Goal: Task Accomplishment & Management: Use online tool/utility

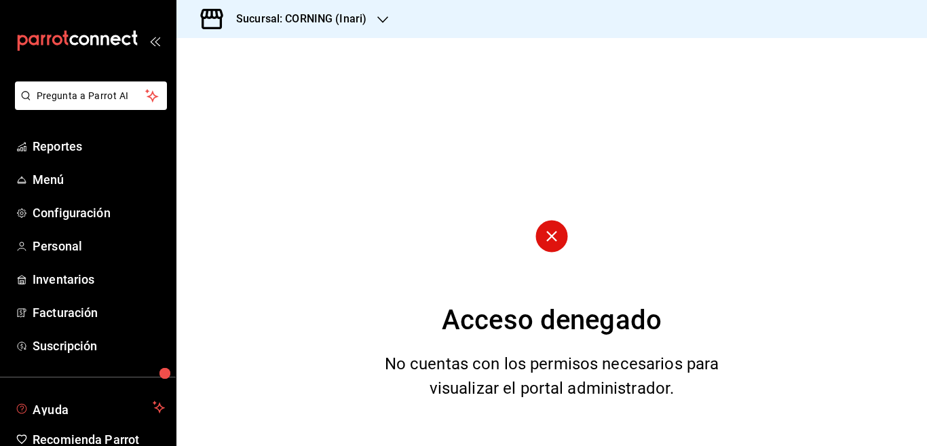
scroll to position [66, 0]
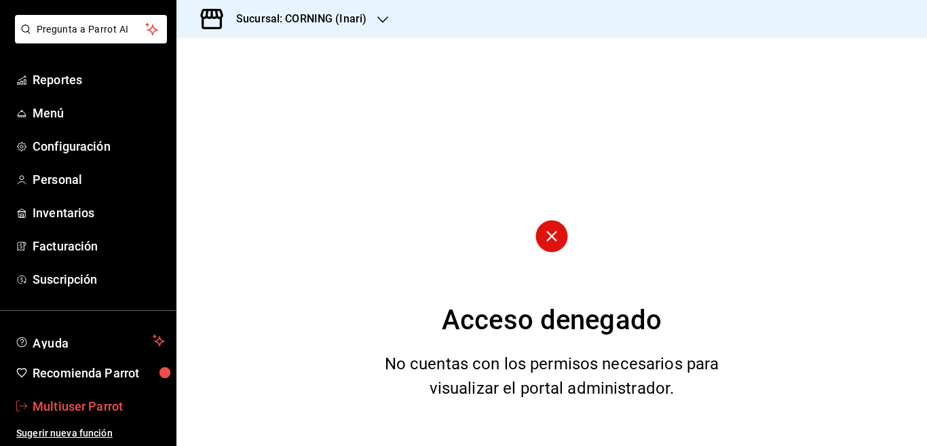
click at [69, 404] on span "Multiuser Parrot" at bounding box center [99, 406] width 132 height 18
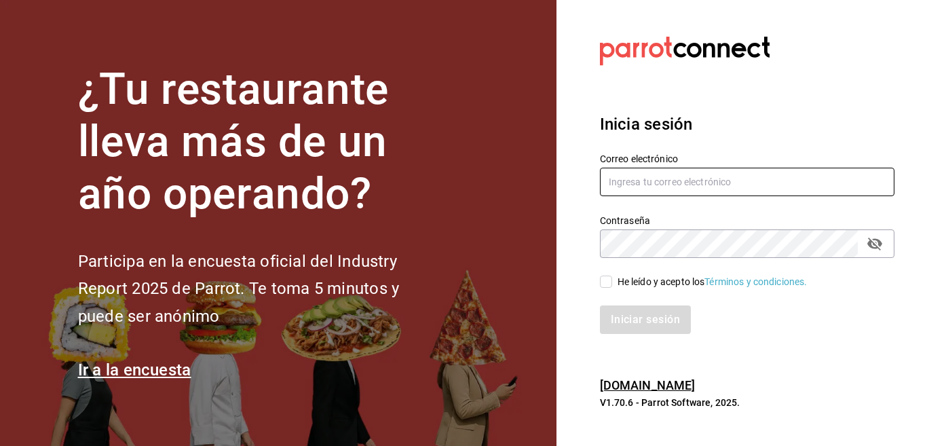
type input "multiuser@celestica.com"
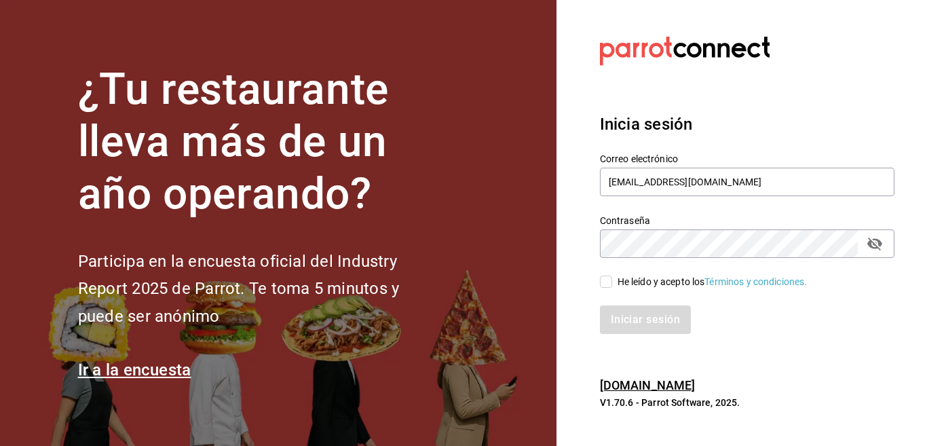
click at [606, 285] on input "He leído y acepto los Términos y condiciones." at bounding box center [606, 281] width 12 height 12
checkbox input "true"
click at [632, 315] on button "Iniciar sesión" at bounding box center [646, 319] width 92 height 28
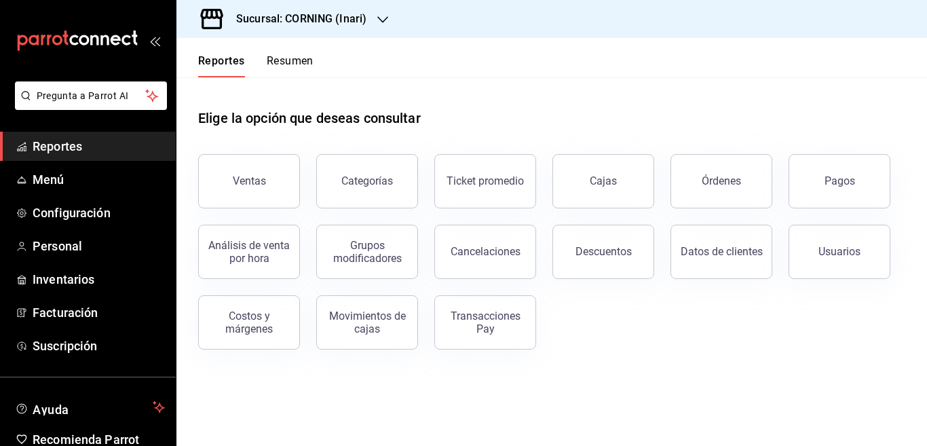
click at [381, 19] on icon "button" at bounding box center [382, 19] width 11 height 11
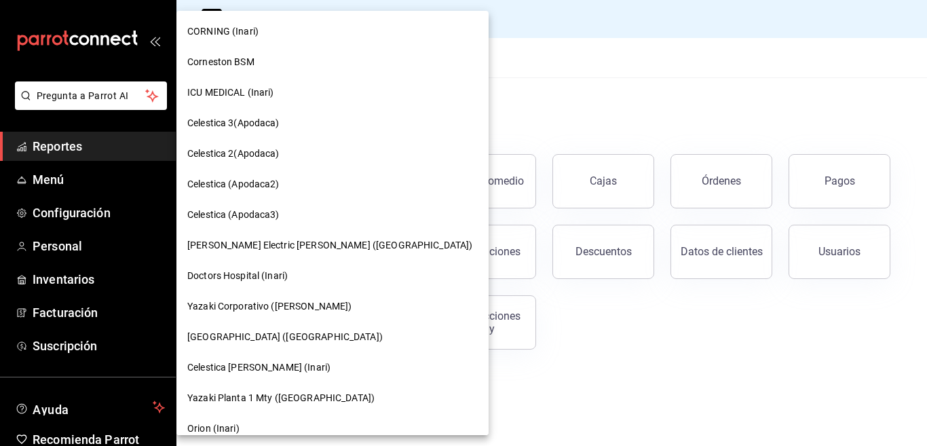
click at [220, 59] on span "Corneston BSM" at bounding box center [220, 62] width 67 height 14
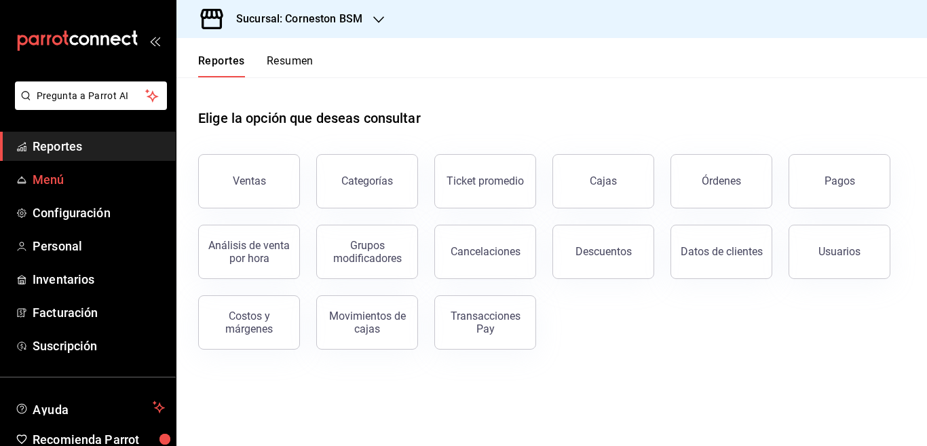
click at [54, 177] on span "Menú" at bounding box center [99, 179] width 132 height 18
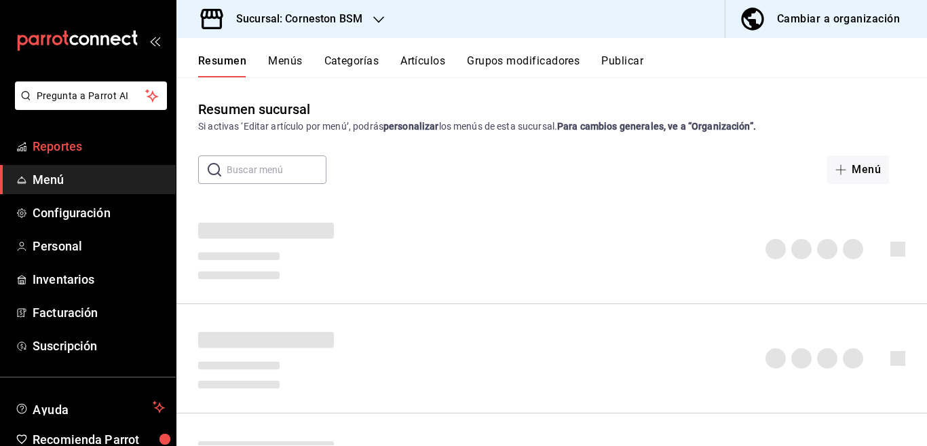
click at [67, 148] on span "Reportes" at bounding box center [99, 146] width 132 height 18
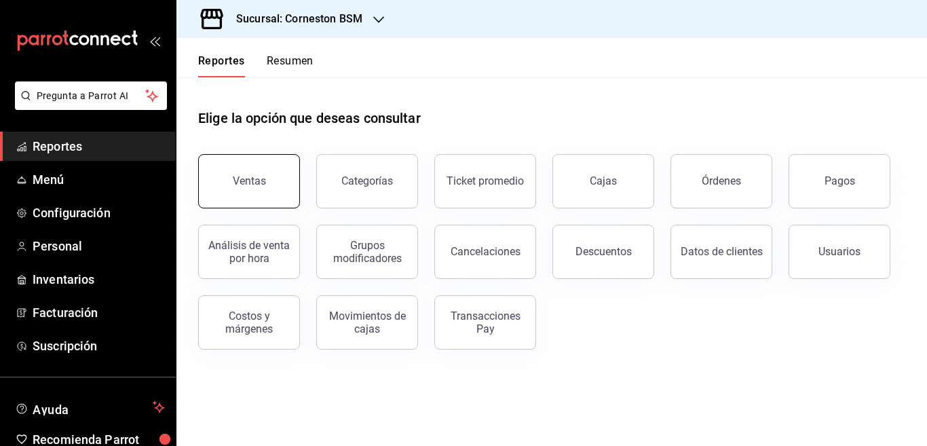
click at [247, 189] on button "Ventas" at bounding box center [249, 181] width 102 height 54
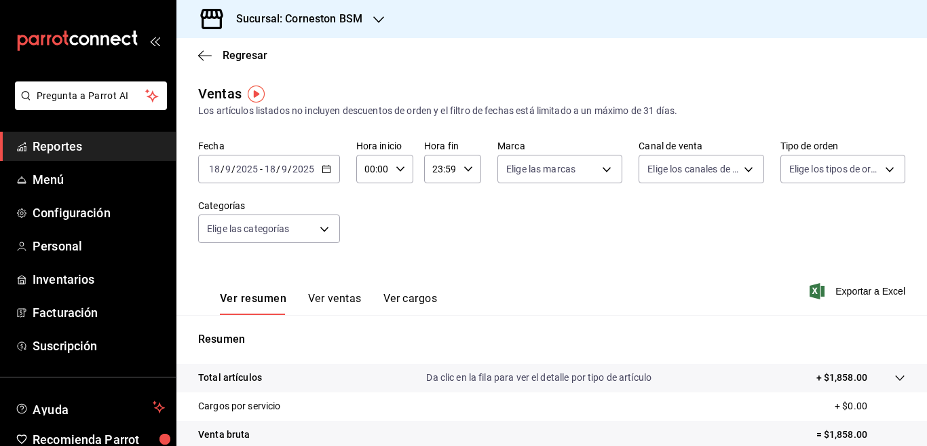
click at [326, 168] on \(Stroke\) "button" at bounding box center [325, 168] width 7 height 1
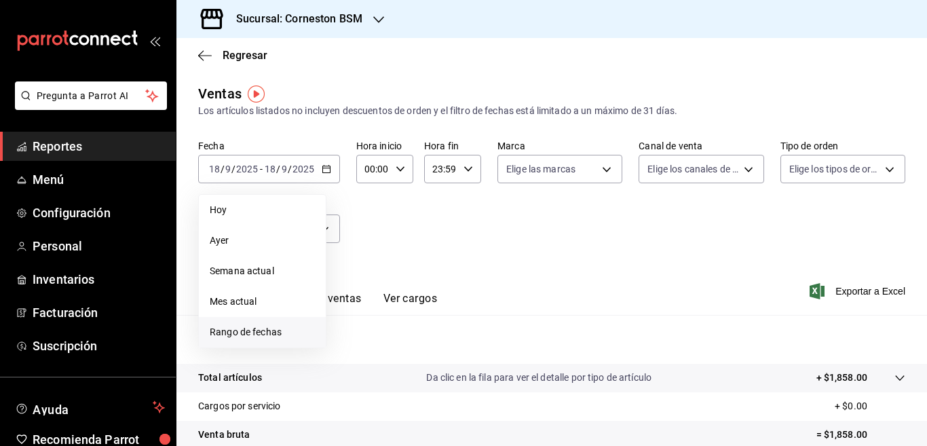
click at [255, 333] on span "Rango de fechas" at bounding box center [262, 332] width 105 height 14
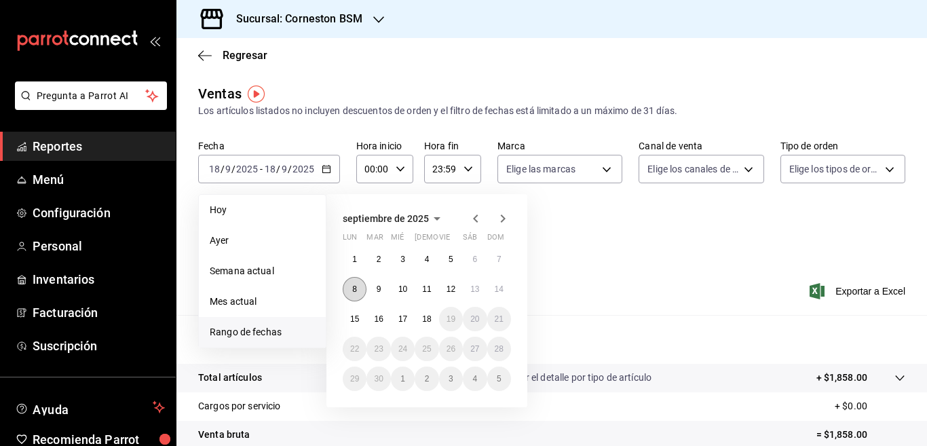
click at [356, 288] on abbr "8" at bounding box center [354, 288] width 5 height 9
click at [501, 290] on abbr "14" at bounding box center [498, 288] width 9 height 9
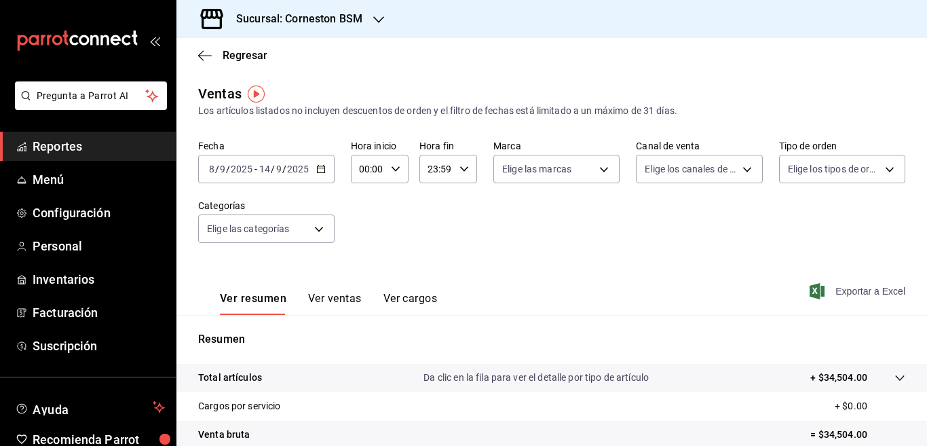
click at [836, 292] on span "Exportar a Excel" at bounding box center [858, 291] width 93 height 16
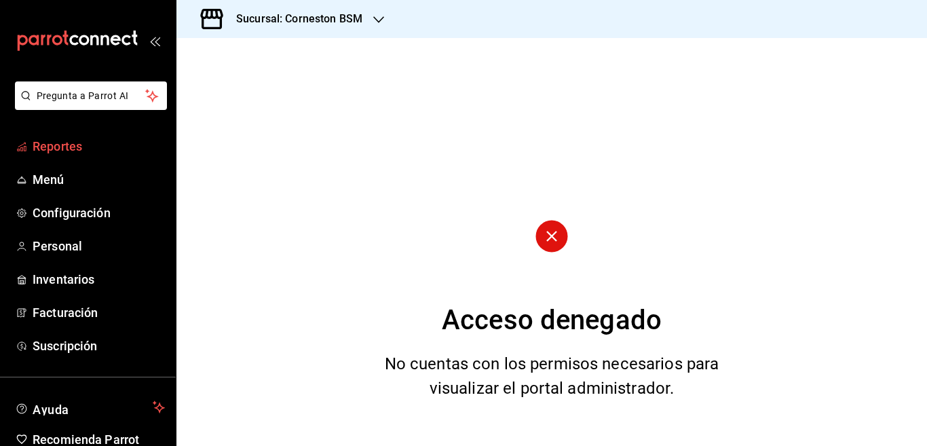
click at [67, 151] on span "Reportes" at bounding box center [99, 146] width 132 height 18
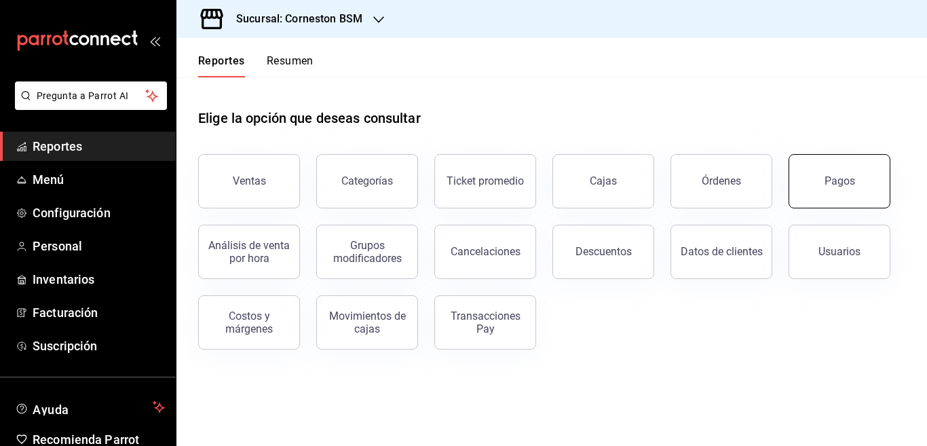
click at [842, 178] on div "Pagos" at bounding box center [839, 180] width 31 height 13
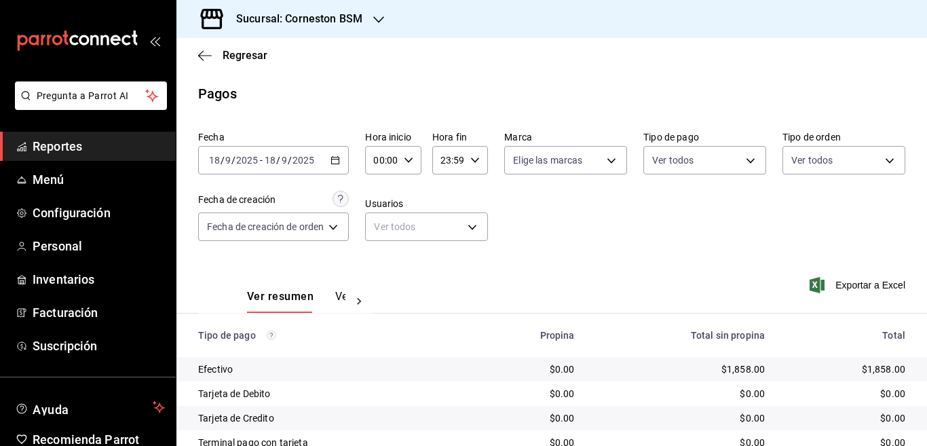
click at [610, 220] on div "Fecha [DATE] [DATE] - [DATE] [DATE] Hora inicio 00:00 Hora inicio Hora fin 23:5…" at bounding box center [551, 191] width 707 height 132
click at [338, 161] on icon "button" at bounding box center [334, 159] width 9 height 9
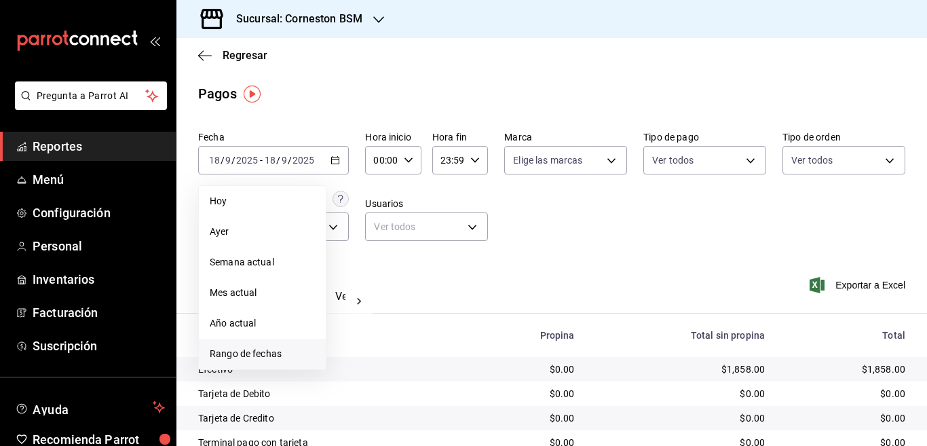
click at [258, 354] on span "Rango de fechas" at bounding box center [262, 354] width 105 height 14
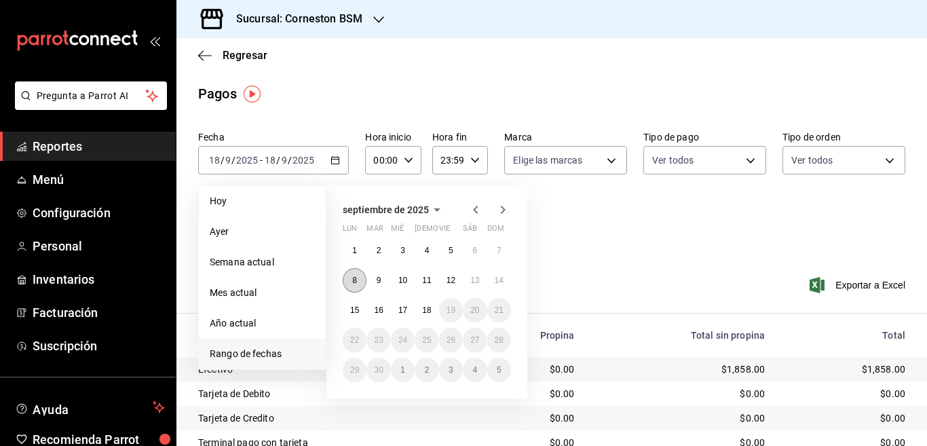
click at [357, 283] on abbr "8" at bounding box center [354, 279] width 5 height 9
click at [501, 280] on abbr "14" at bounding box center [498, 279] width 9 height 9
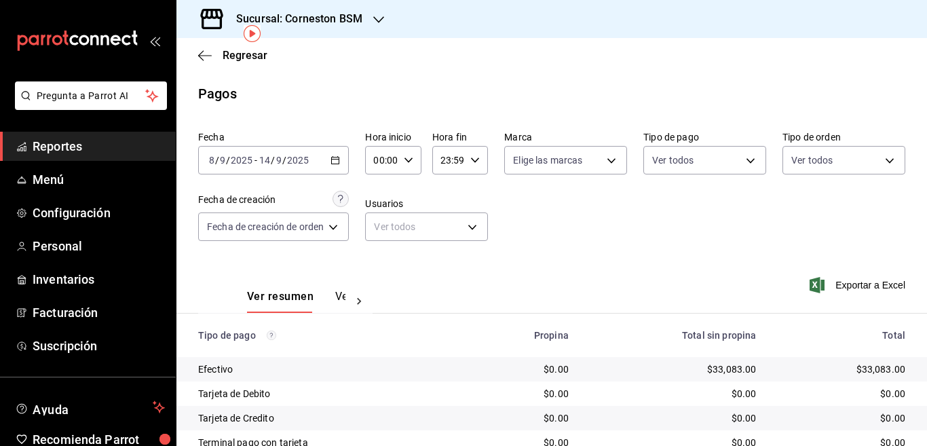
scroll to position [61, 0]
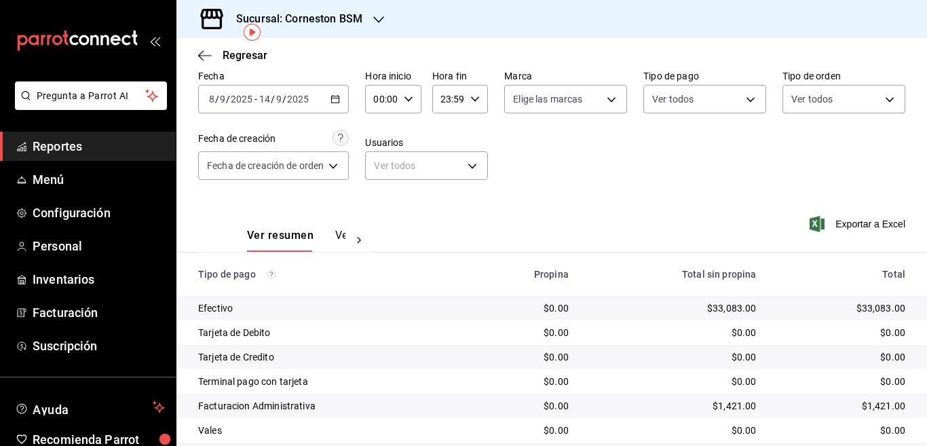
click at [377, 17] on icon "button" at bounding box center [378, 19] width 11 height 11
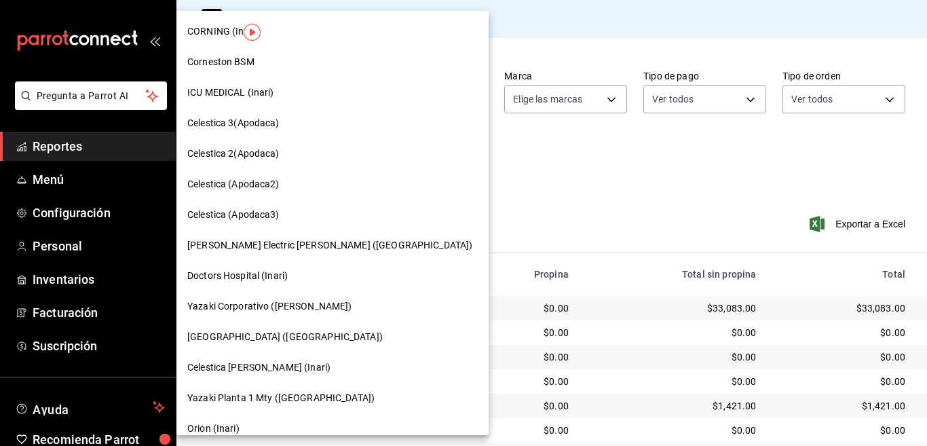
click at [212, 245] on span "[PERSON_NAME] Electric [PERSON_NAME] ([GEOGRAPHIC_DATA])" at bounding box center [329, 245] width 285 height 14
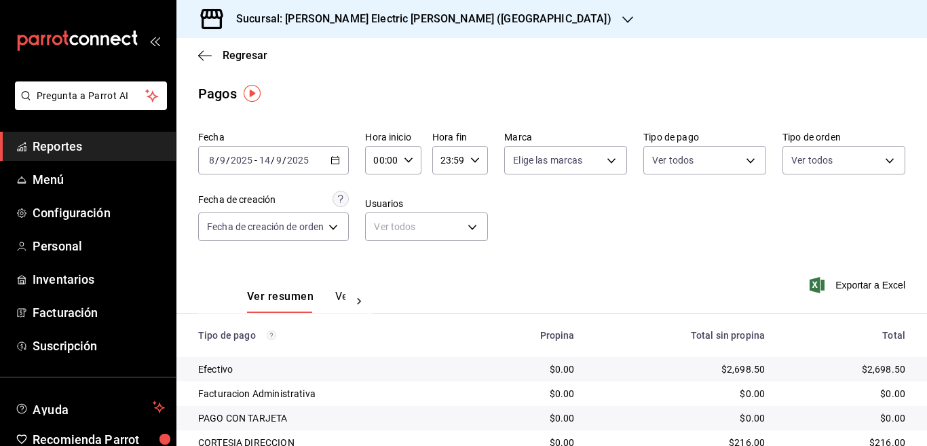
scroll to position [0, 0]
click at [202, 54] on icon "button" at bounding box center [205, 56] width 14 height 12
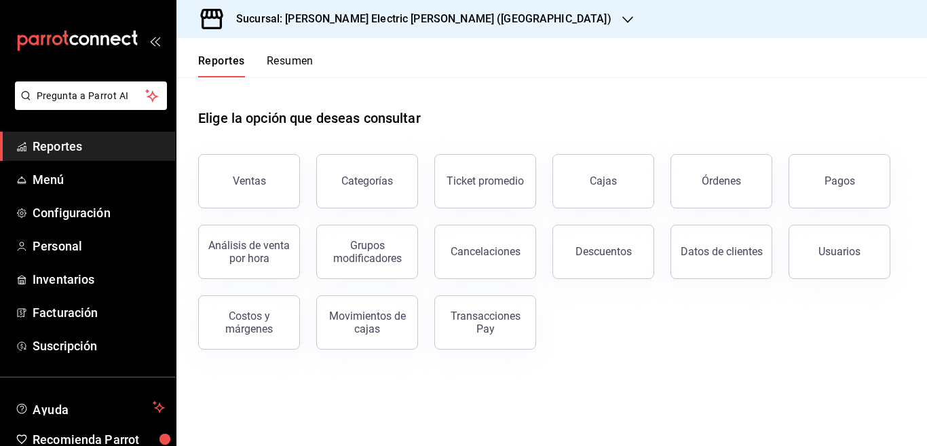
click at [250, 180] on div "Ventas" at bounding box center [249, 180] width 33 height 13
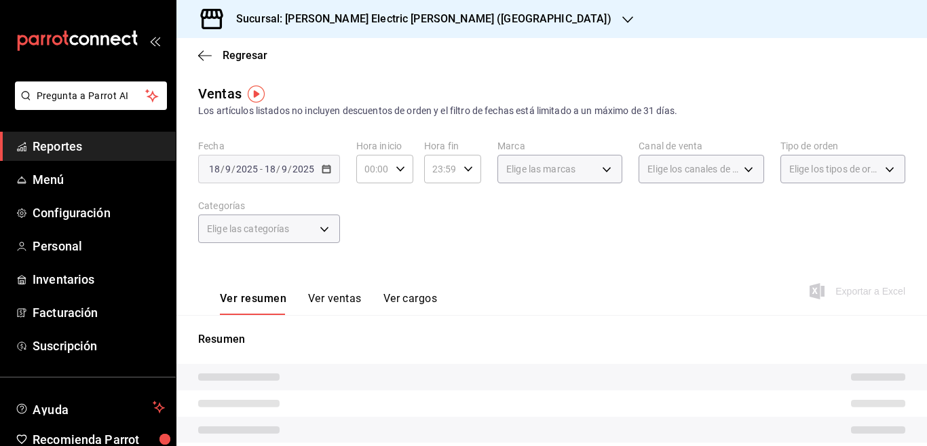
click at [325, 167] on icon "button" at bounding box center [326, 168] width 9 height 9
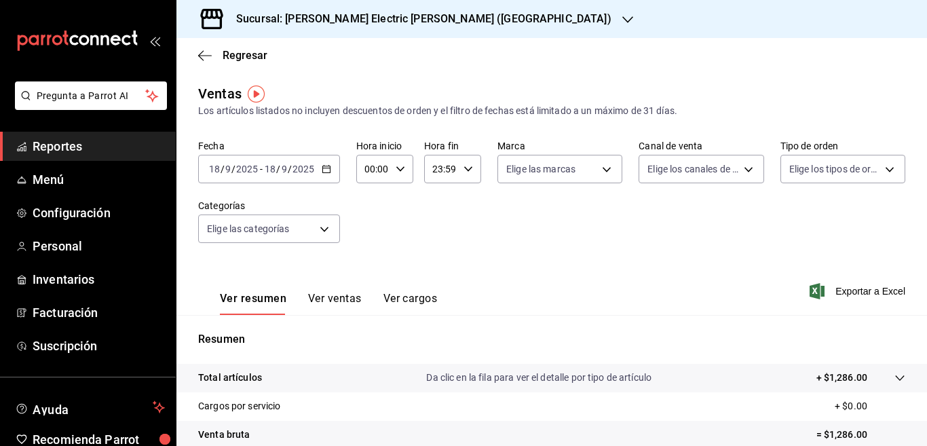
click at [324, 165] on \(Stroke\) "button" at bounding box center [324, 165] width 1 height 1
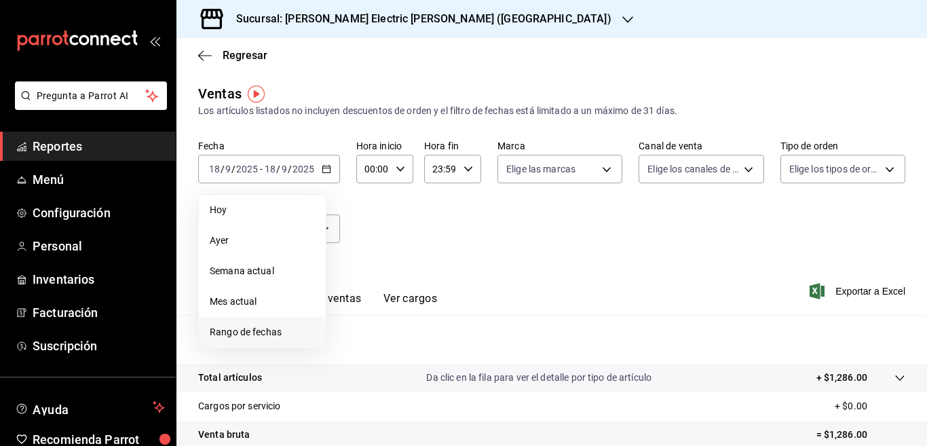
click at [259, 337] on span "Rango de fechas" at bounding box center [262, 332] width 105 height 14
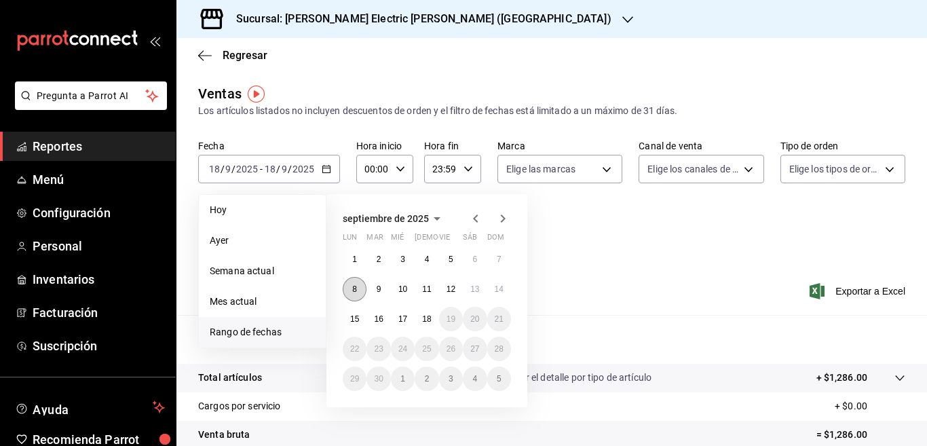
click at [355, 288] on abbr "8" at bounding box center [354, 288] width 5 height 9
click at [499, 288] on abbr "14" at bounding box center [498, 288] width 9 height 9
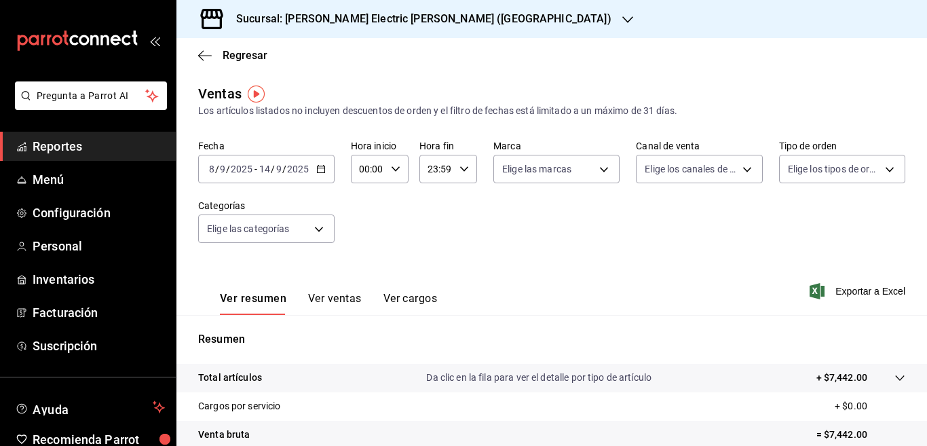
click at [839, 292] on span "Exportar a Excel" at bounding box center [858, 291] width 93 height 16
click at [622, 18] on icon "button" at bounding box center [627, 19] width 11 height 7
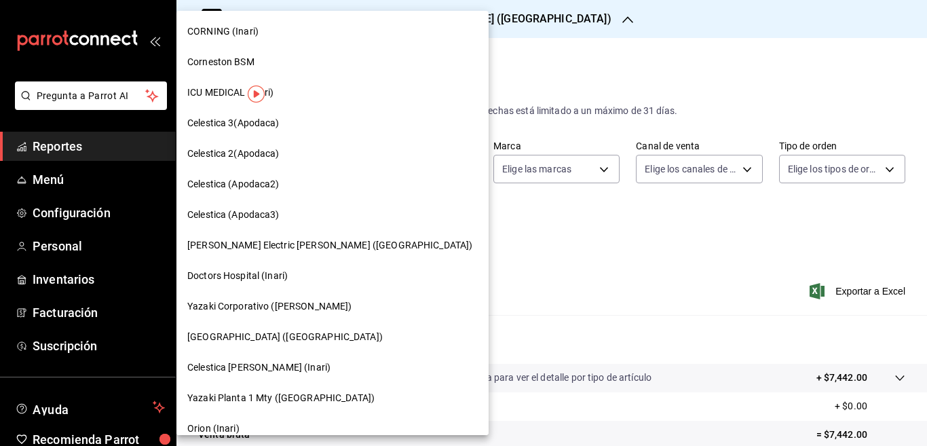
click at [233, 275] on span "Doctors Hospital (Inari)" at bounding box center [237, 276] width 100 height 14
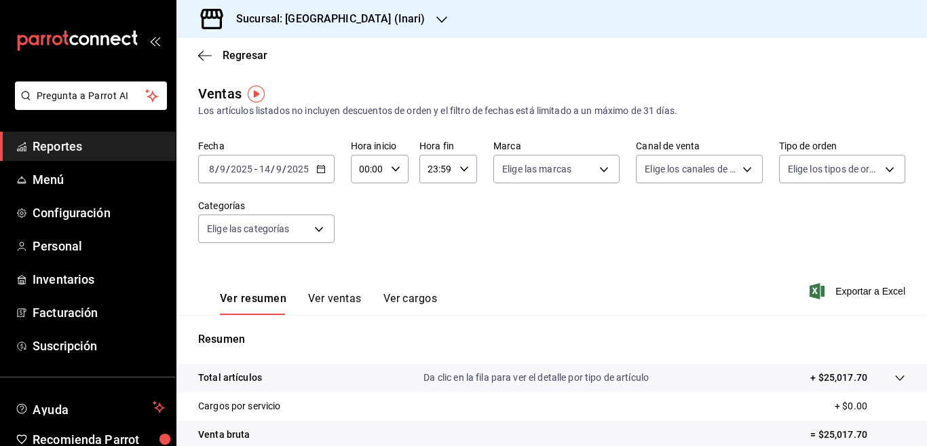
click at [317, 168] on \(Stroke\) "button" at bounding box center [320, 168] width 7 height 1
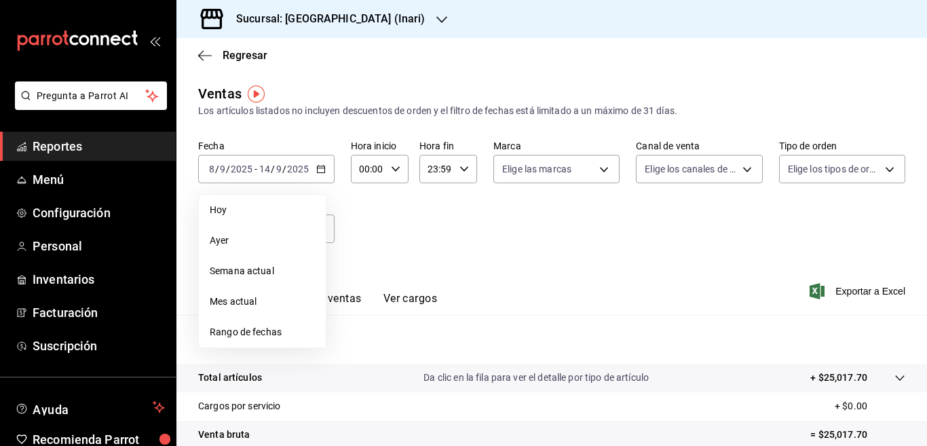
click at [441, 206] on div "Fecha [DATE] [DATE] - [DATE] [DATE] [DATE] [DATE] Semana actual Mes actual Rang…" at bounding box center [551, 199] width 707 height 119
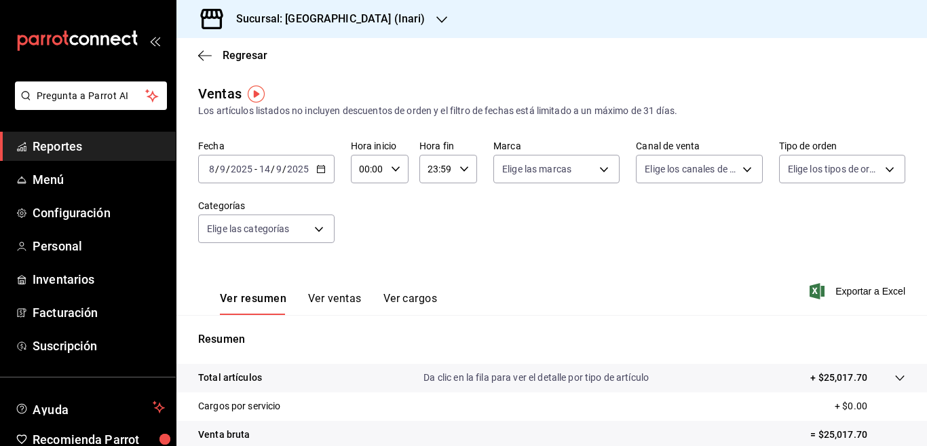
click at [321, 167] on icon "button" at bounding box center [320, 168] width 9 height 9
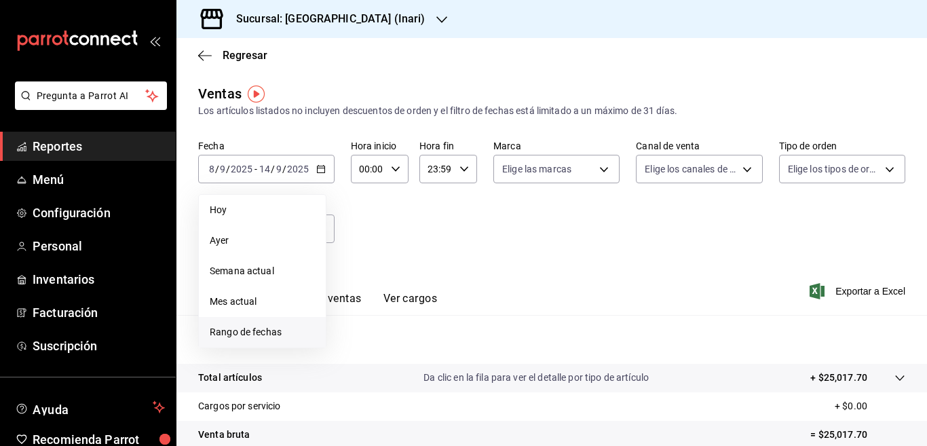
click at [260, 329] on span "Rango de fechas" at bounding box center [262, 332] width 105 height 14
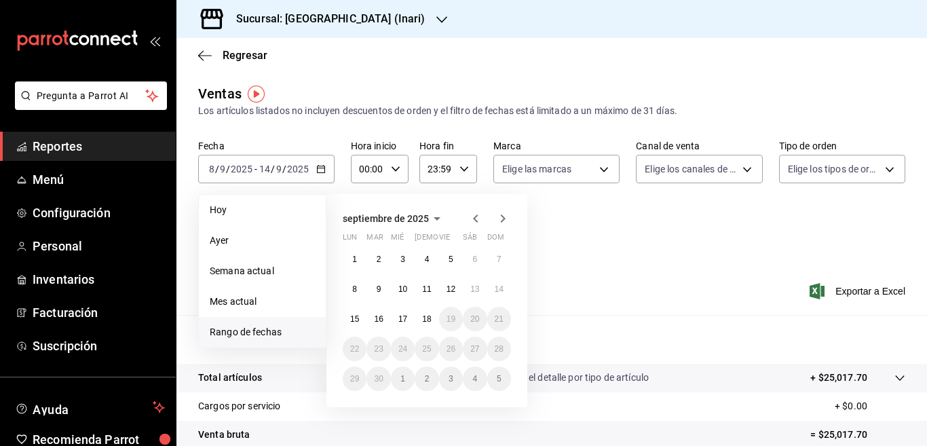
click at [477, 219] on icon "button" at bounding box center [475, 218] width 16 height 16
click at [355, 319] on abbr "11" at bounding box center [354, 318] width 9 height 9
click at [500, 317] on abbr "17" at bounding box center [498, 318] width 9 height 9
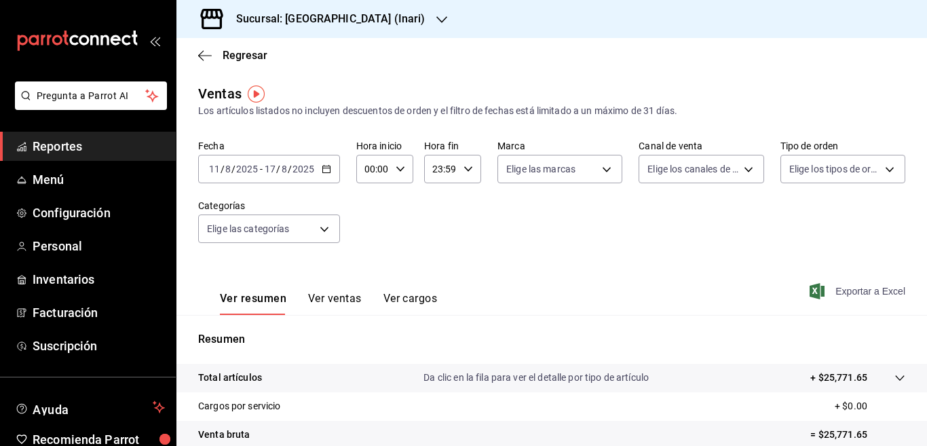
click at [848, 290] on span "Exportar a Excel" at bounding box center [858, 291] width 93 height 16
click at [325, 167] on icon "button" at bounding box center [326, 168] width 9 height 9
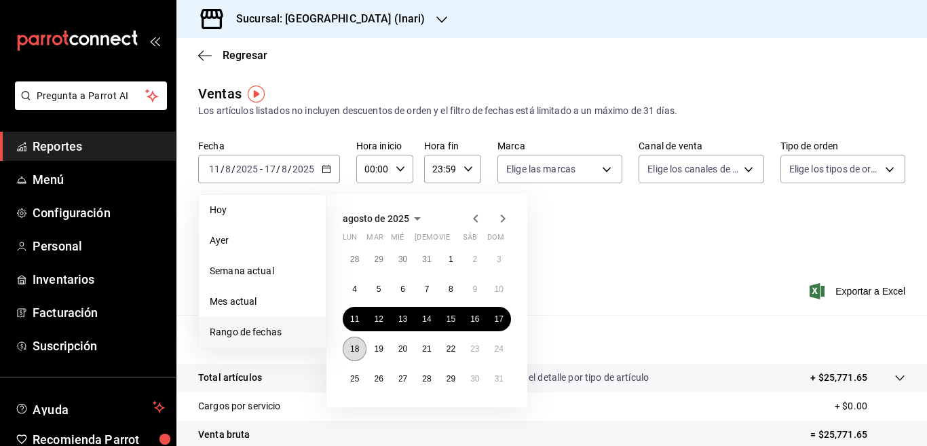
click at [355, 349] on abbr "18" at bounding box center [354, 348] width 9 height 9
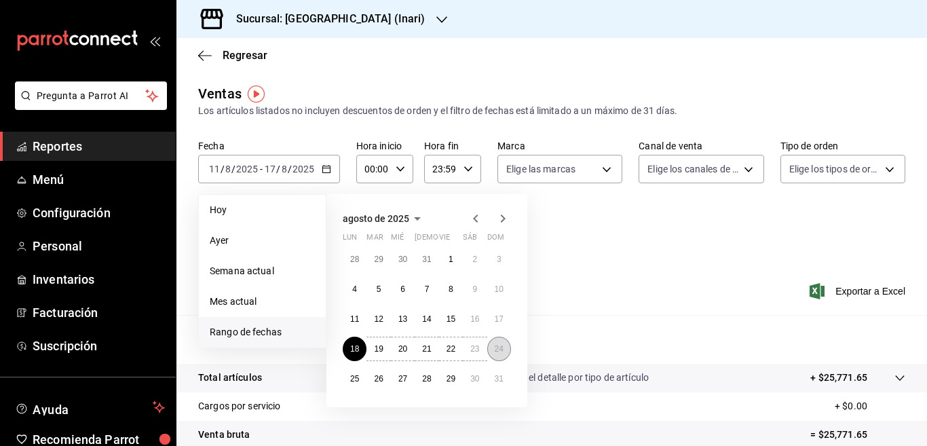
click at [497, 345] on abbr "24" at bounding box center [498, 348] width 9 height 9
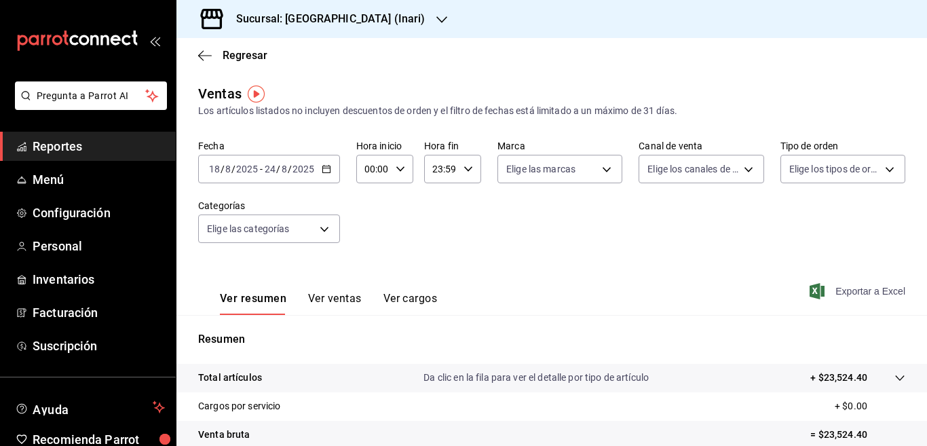
click at [835, 291] on span "Exportar a Excel" at bounding box center [858, 291] width 93 height 16
click at [325, 169] on icon "button" at bounding box center [326, 168] width 9 height 9
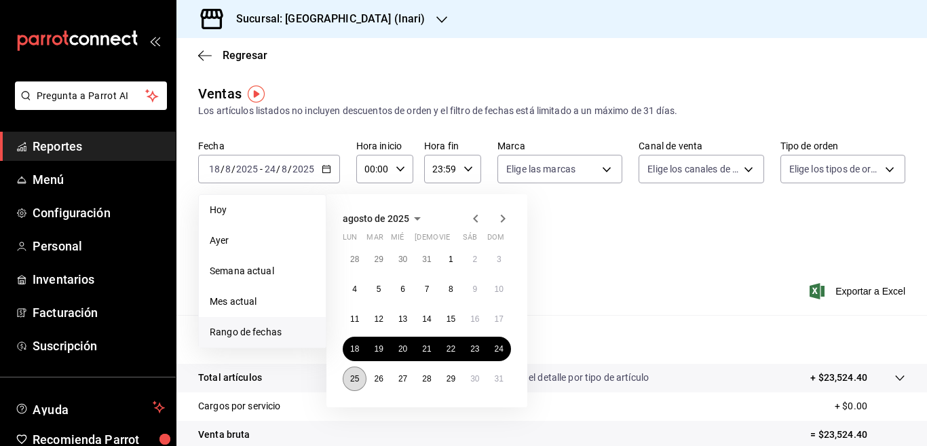
click at [353, 378] on abbr "25" at bounding box center [354, 378] width 9 height 9
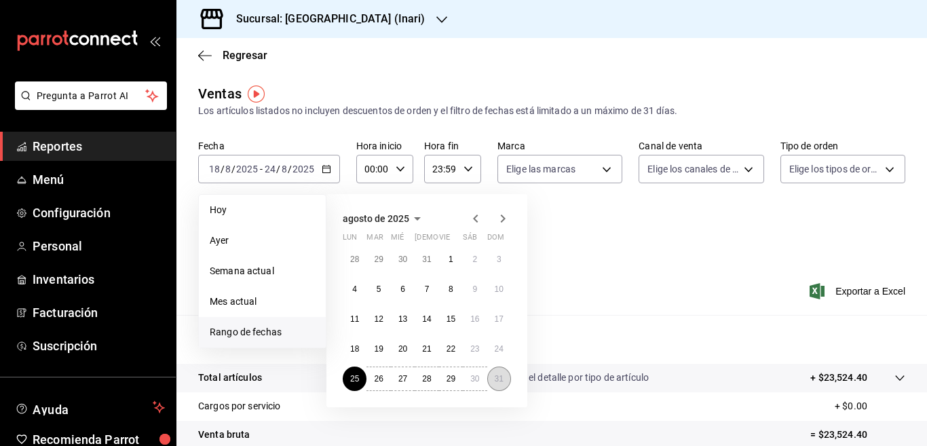
click at [496, 378] on abbr "31" at bounding box center [498, 378] width 9 height 9
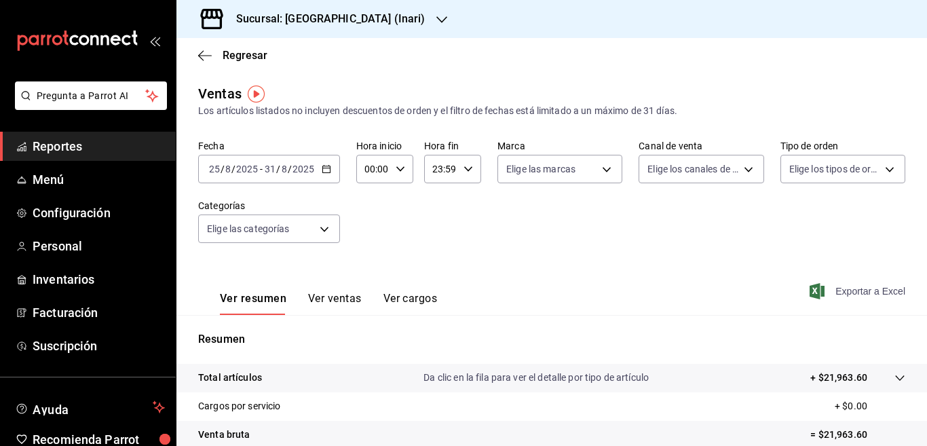
click at [837, 290] on span "Exportar a Excel" at bounding box center [858, 291] width 93 height 16
click at [472, 227] on div "Fecha [DATE] [DATE] - [DATE] [DATE] Hora inicio 00:00 Hora inicio Hora fin 23:5…" at bounding box center [551, 199] width 707 height 119
click at [324, 170] on icon "button" at bounding box center [326, 168] width 9 height 9
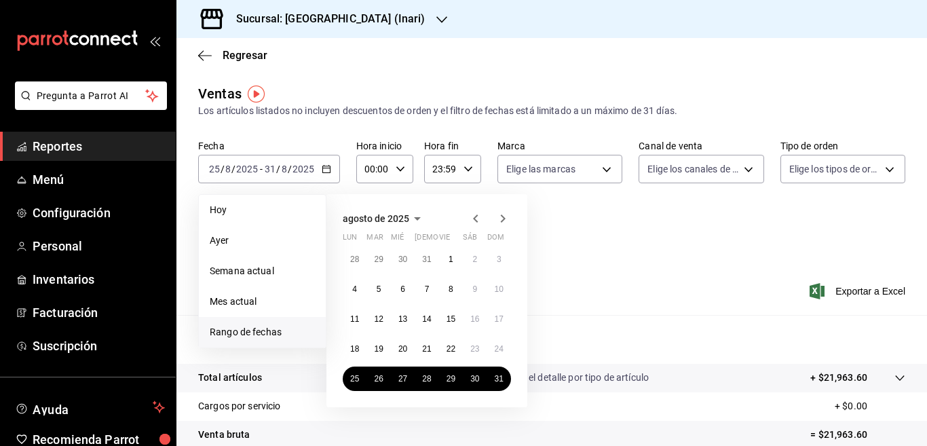
click at [503, 215] on icon "button" at bounding box center [502, 218] width 16 height 16
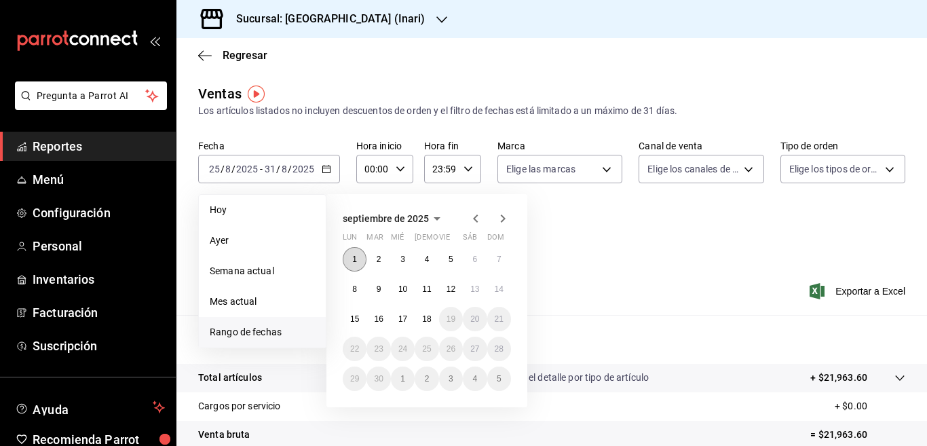
click at [355, 260] on abbr "1" at bounding box center [354, 258] width 5 height 9
click at [503, 263] on button "7" at bounding box center [499, 259] width 24 height 24
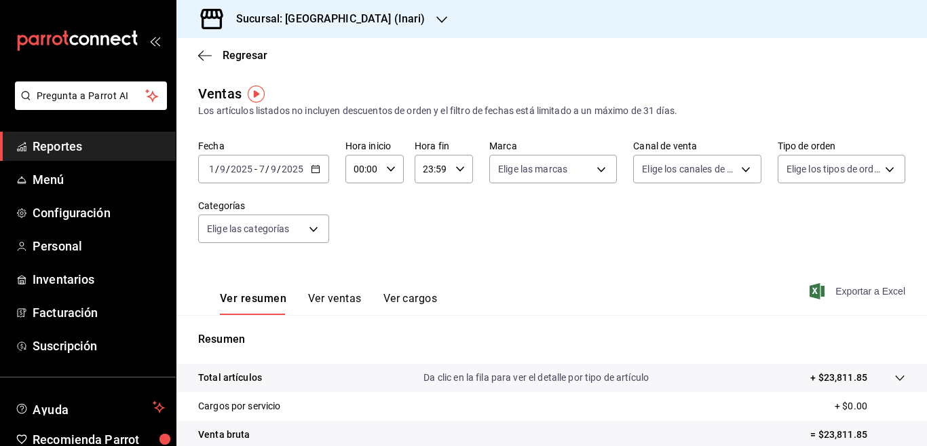
click at [839, 288] on span "Exportar a Excel" at bounding box center [858, 291] width 93 height 16
click at [316, 168] on \(Stroke\) "button" at bounding box center [314, 168] width 7 height 1
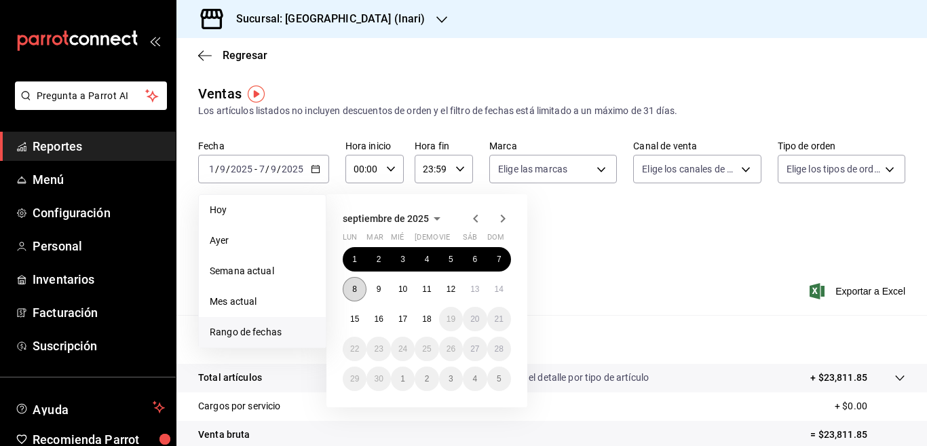
click at [355, 288] on abbr "8" at bounding box center [354, 288] width 5 height 9
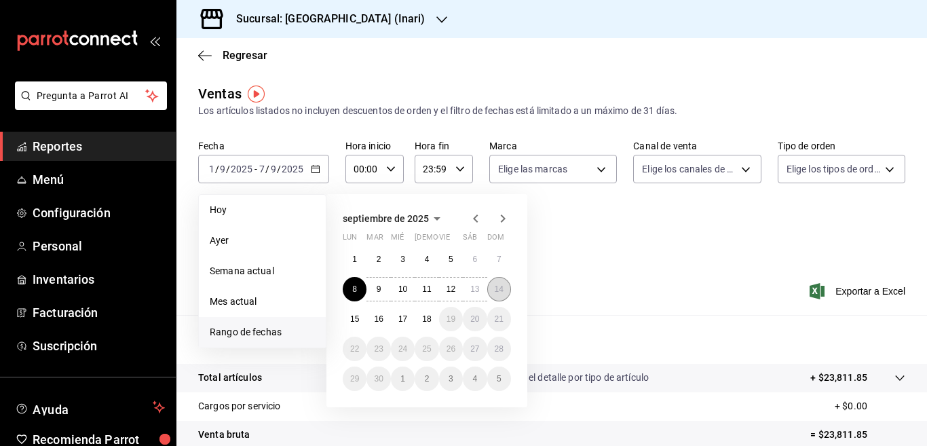
click at [500, 288] on abbr "14" at bounding box center [498, 288] width 9 height 9
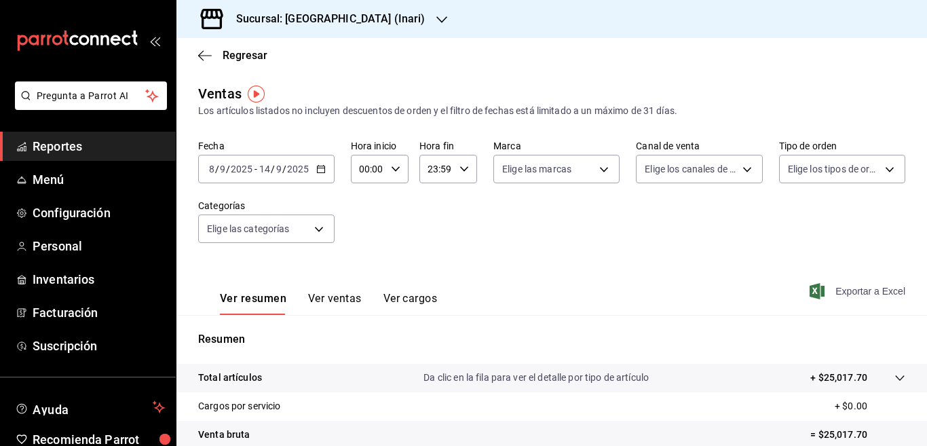
click at [841, 288] on span "Exportar a Excel" at bounding box center [858, 291] width 93 height 16
click at [202, 54] on icon "button" at bounding box center [205, 56] width 14 height 12
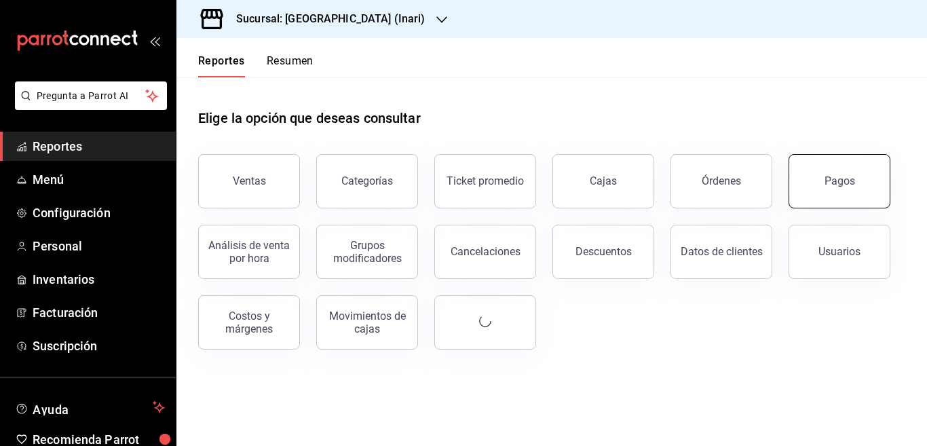
click at [836, 179] on div "Pagos" at bounding box center [839, 180] width 31 height 13
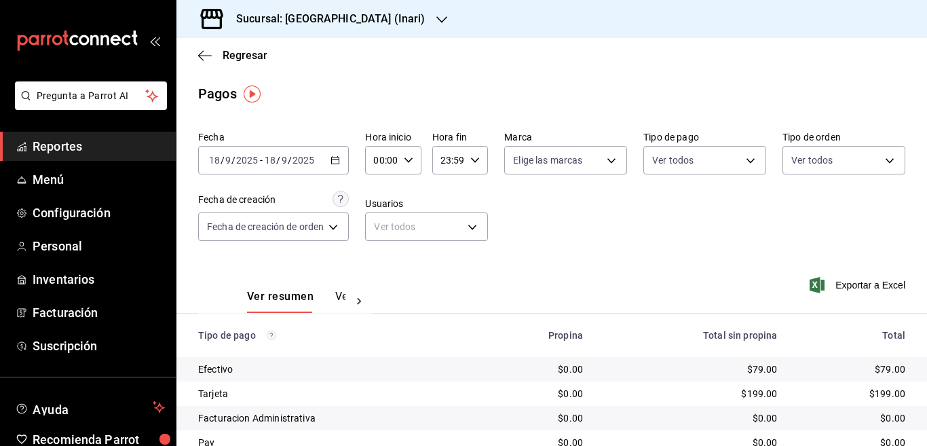
click at [336, 160] on icon "button" at bounding box center [334, 159] width 9 height 9
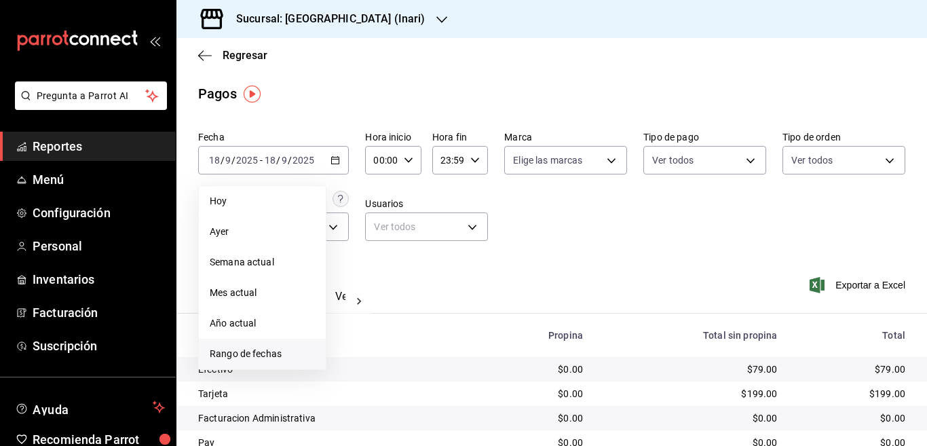
click at [266, 353] on span "Rango de fechas" at bounding box center [262, 354] width 105 height 14
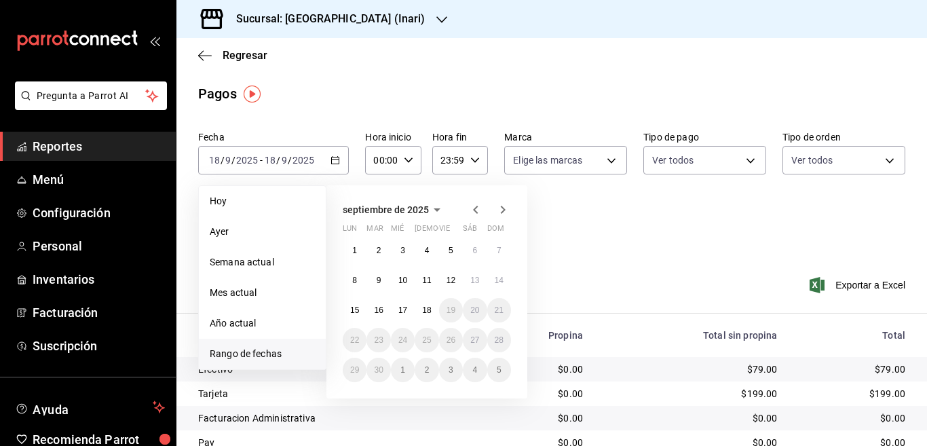
click at [475, 211] on icon "button" at bounding box center [475, 210] width 5 height 8
click at [353, 314] on abbr "11" at bounding box center [354, 309] width 9 height 9
click at [498, 309] on abbr "17" at bounding box center [498, 309] width 9 height 9
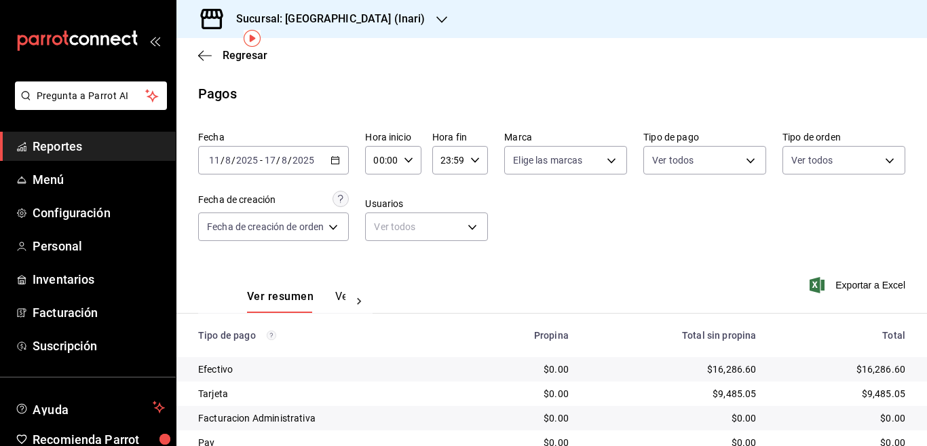
scroll to position [56, 0]
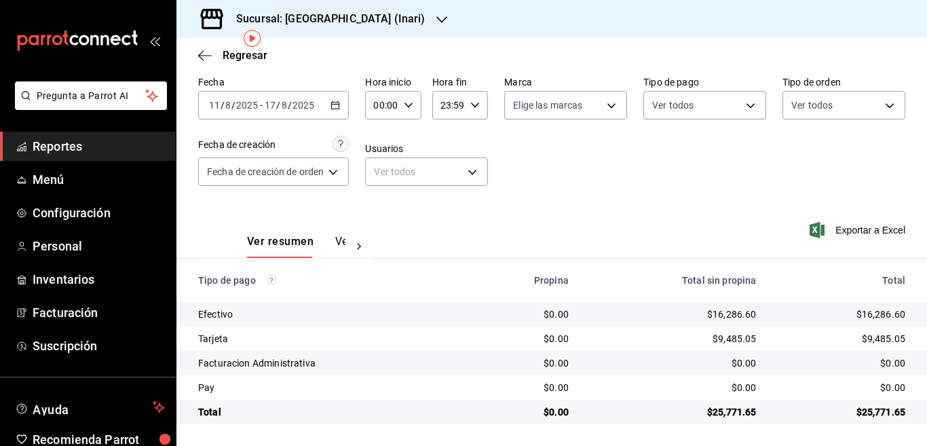
click at [336, 106] on icon "button" at bounding box center [334, 104] width 9 height 9
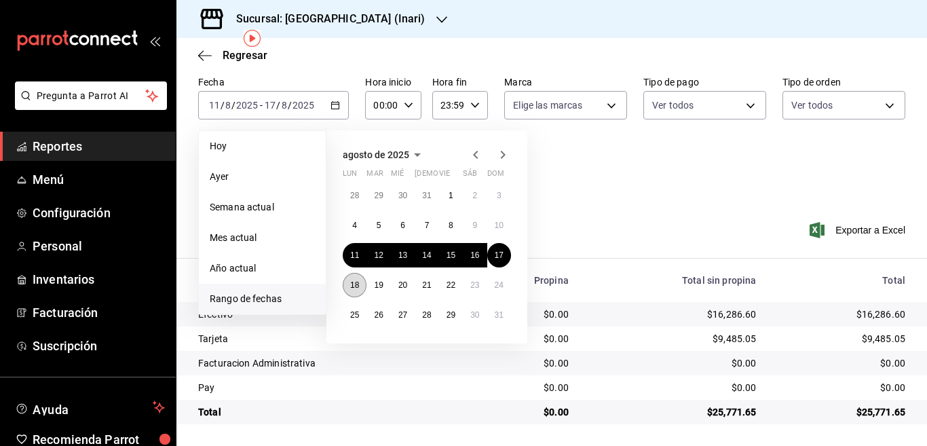
click at [355, 284] on abbr "18" at bounding box center [354, 284] width 9 height 9
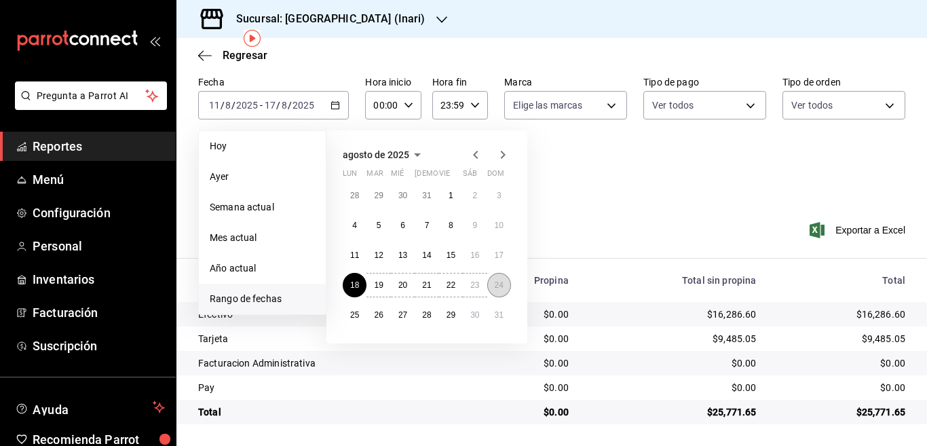
click at [499, 286] on abbr "24" at bounding box center [498, 284] width 9 height 9
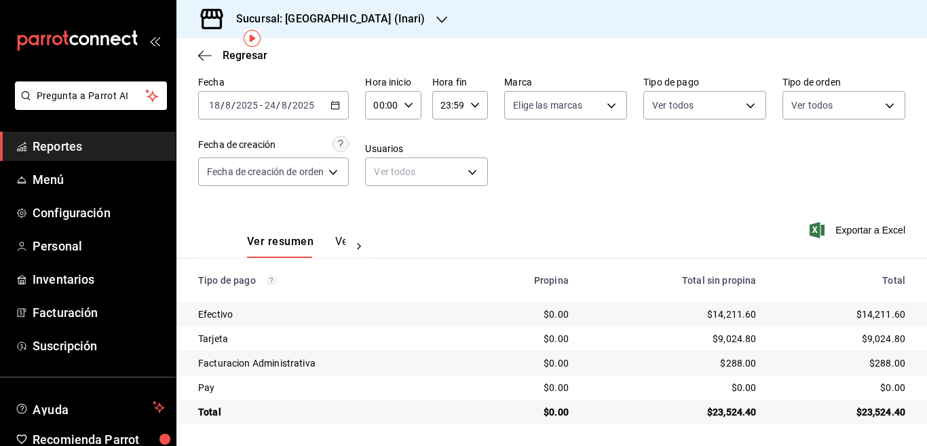
click at [334, 104] on \(Stroke\) "button" at bounding box center [335, 104] width 7 height 1
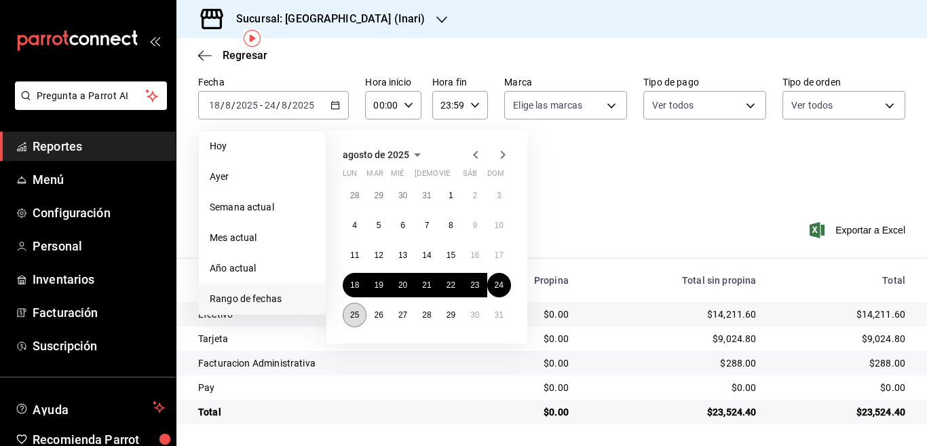
click at [355, 313] on abbr "25" at bounding box center [354, 314] width 9 height 9
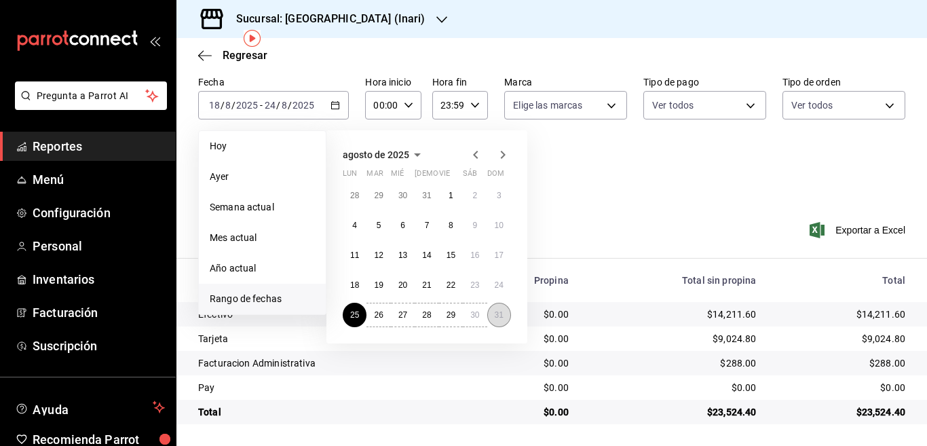
click at [500, 315] on abbr "31" at bounding box center [498, 314] width 9 height 9
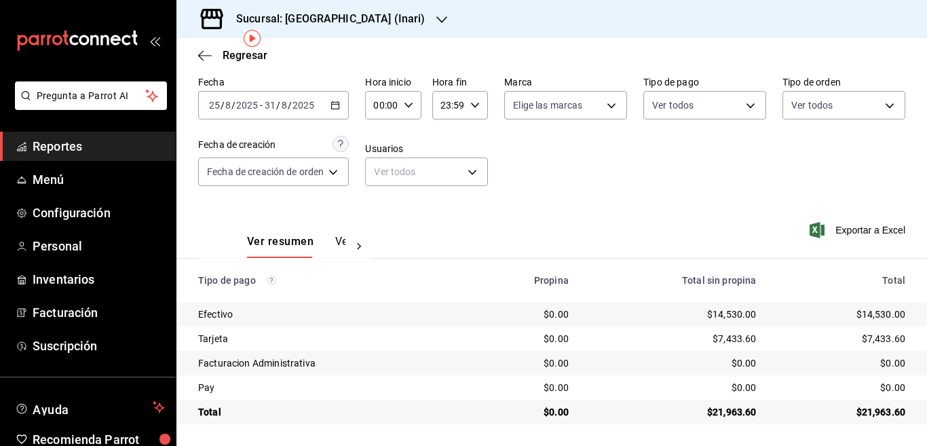
click at [337, 106] on icon "button" at bounding box center [334, 104] width 9 height 9
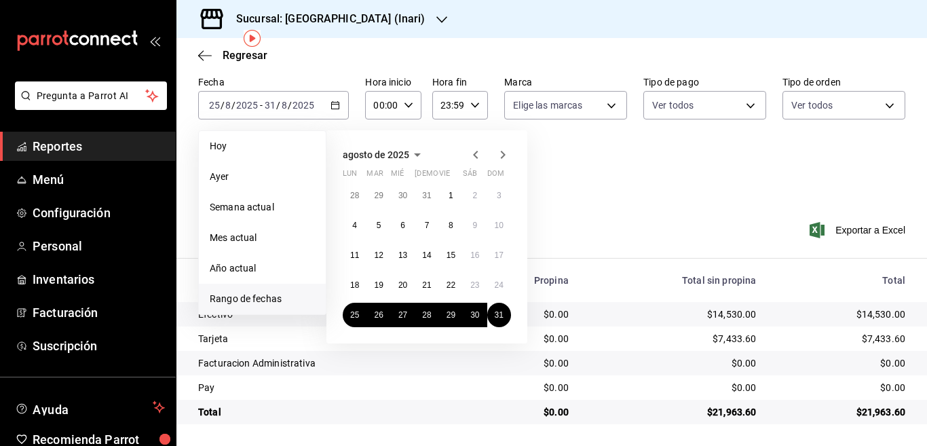
click at [503, 151] on icon "button" at bounding box center [502, 155] width 16 height 16
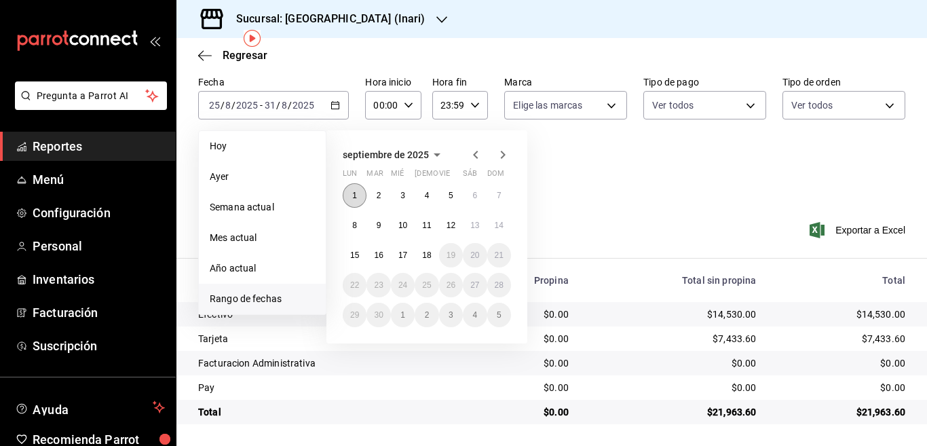
click at [356, 193] on abbr "1" at bounding box center [354, 195] width 5 height 9
click at [499, 193] on abbr "7" at bounding box center [499, 195] width 5 height 9
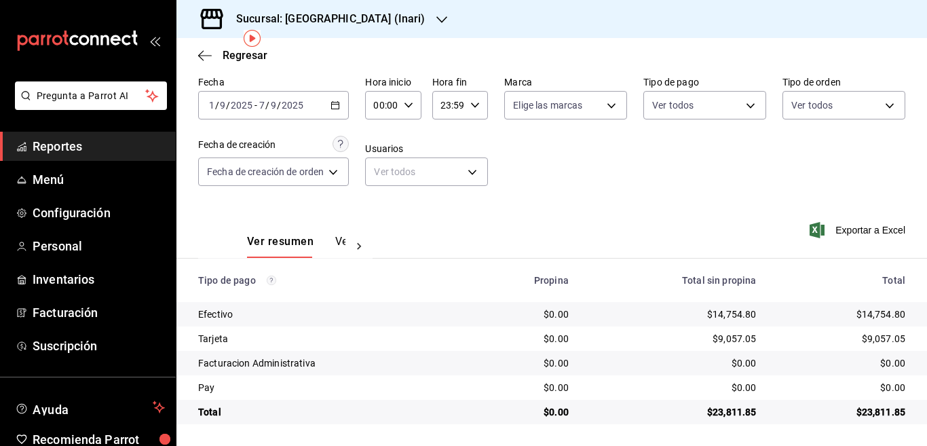
click at [337, 103] on icon "button" at bounding box center [334, 104] width 9 height 9
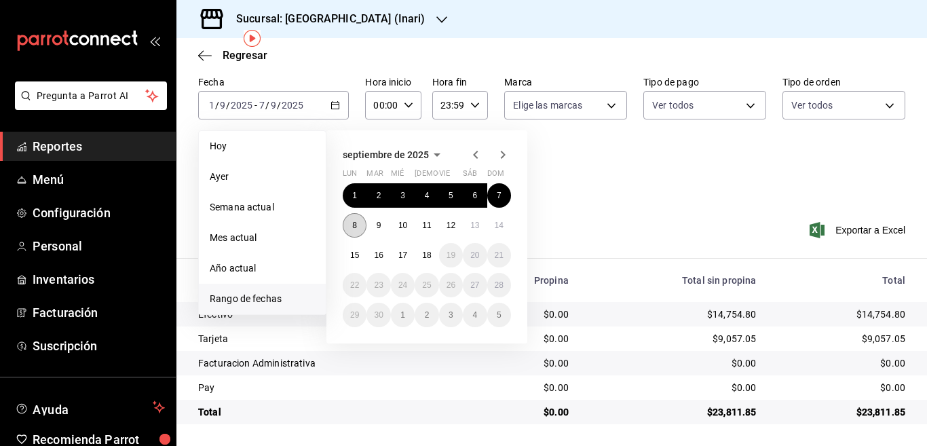
click at [355, 223] on abbr "8" at bounding box center [354, 224] width 5 height 9
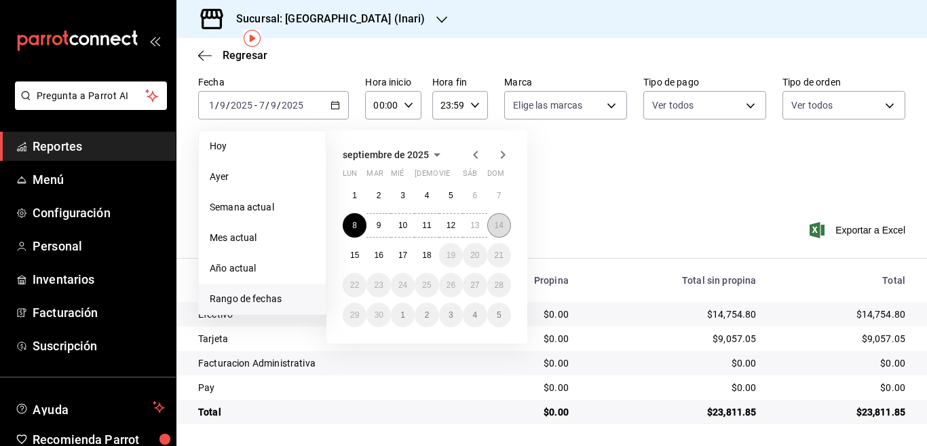
click at [499, 223] on abbr "14" at bounding box center [498, 224] width 9 height 9
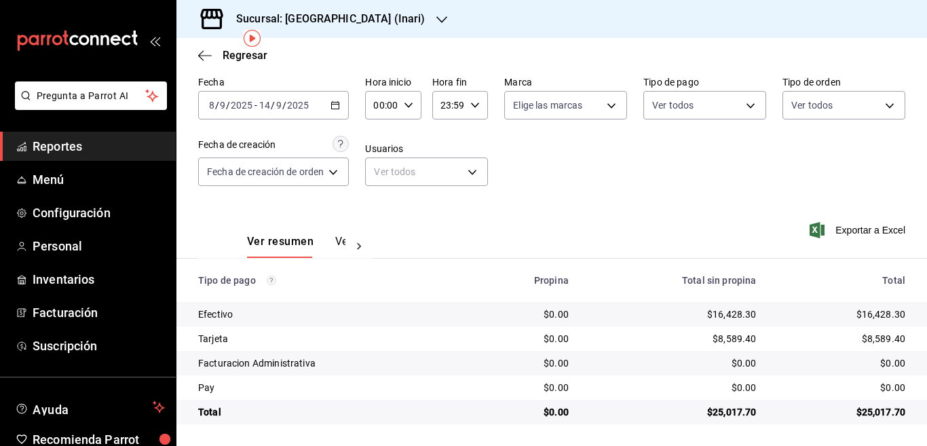
click at [436, 19] on icon "button" at bounding box center [441, 19] width 11 height 11
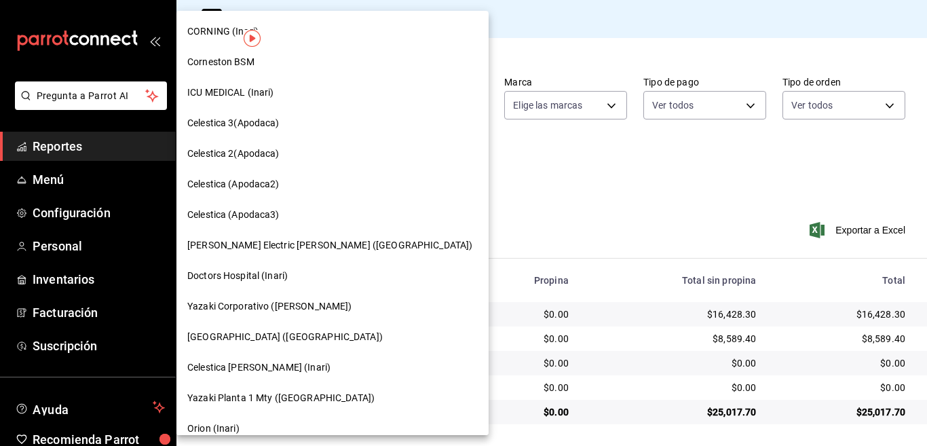
click at [234, 335] on span "[GEOGRAPHIC_DATA] ([GEOGRAPHIC_DATA])" at bounding box center [284, 337] width 195 height 14
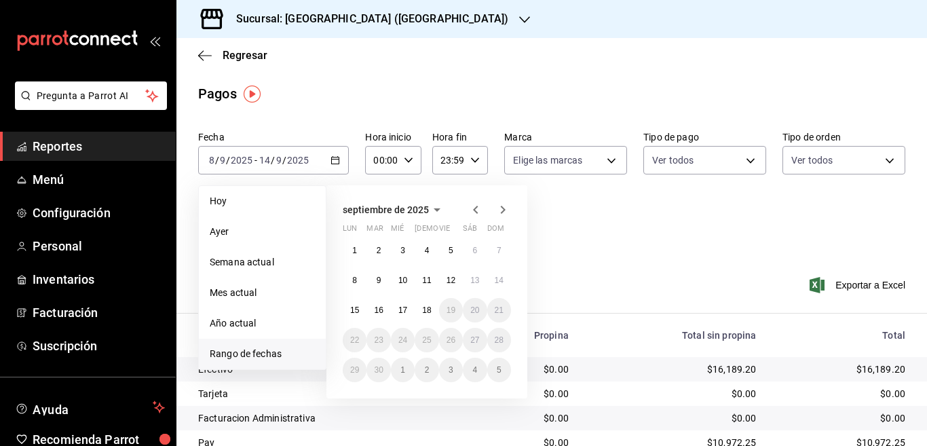
click at [266, 352] on span "Rango de fechas" at bounding box center [262, 354] width 105 height 14
click at [344, 92] on div "Pagos" at bounding box center [551, 93] width 750 height 20
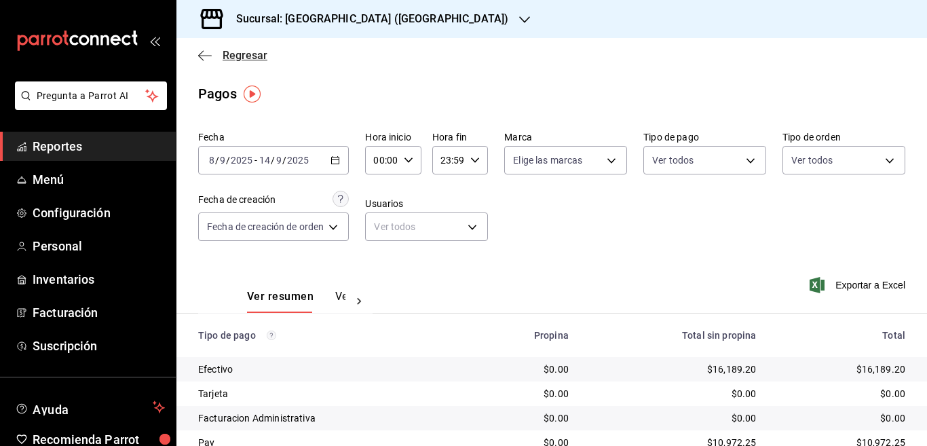
click at [198, 51] on icon "button" at bounding box center [205, 56] width 14 height 12
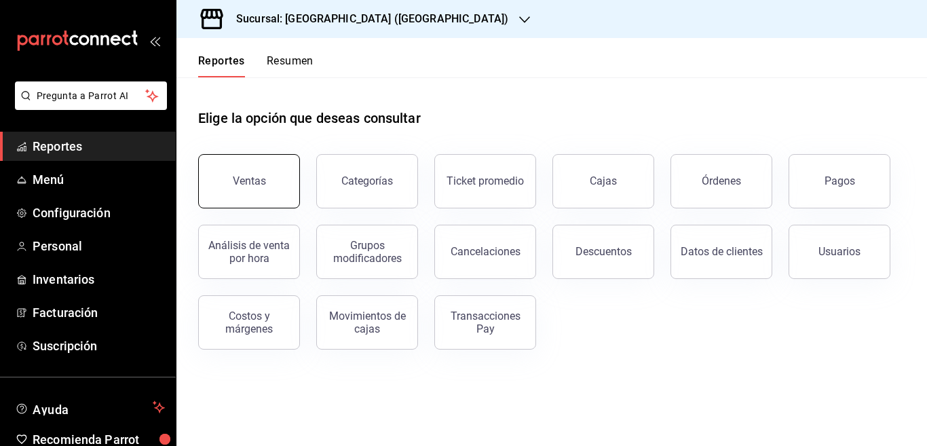
click at [254, 181] on div "Ventas" at bounding box center [249, 180] width 33 height 13
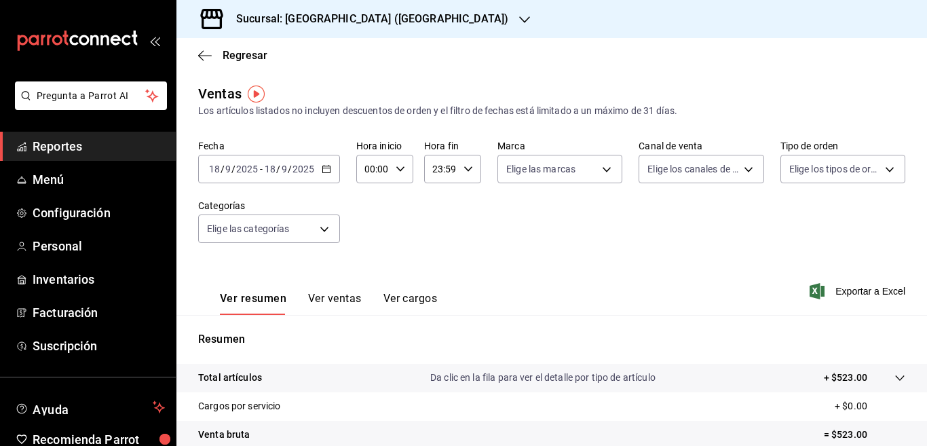
click at [326, 170] on icon "button" at bounding box center [326, 168] width 9 height 9
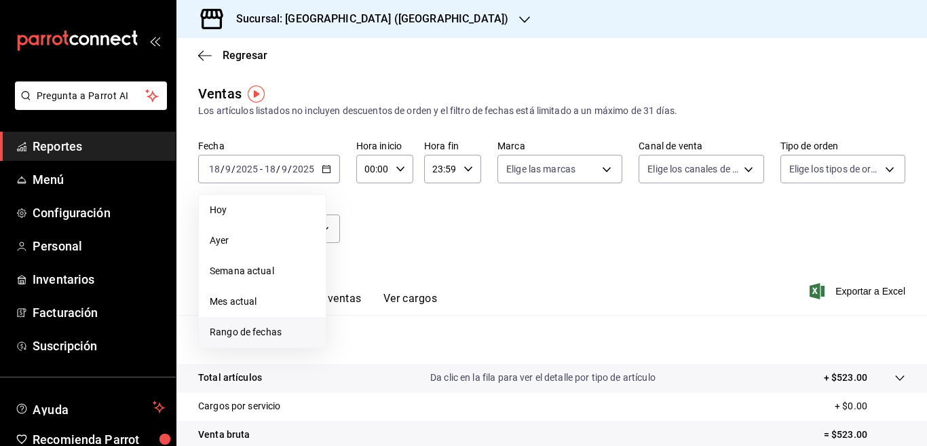
click at [273, 330] on span "Rango de fechas" at bounding box center [262, 332] width 105 height 14
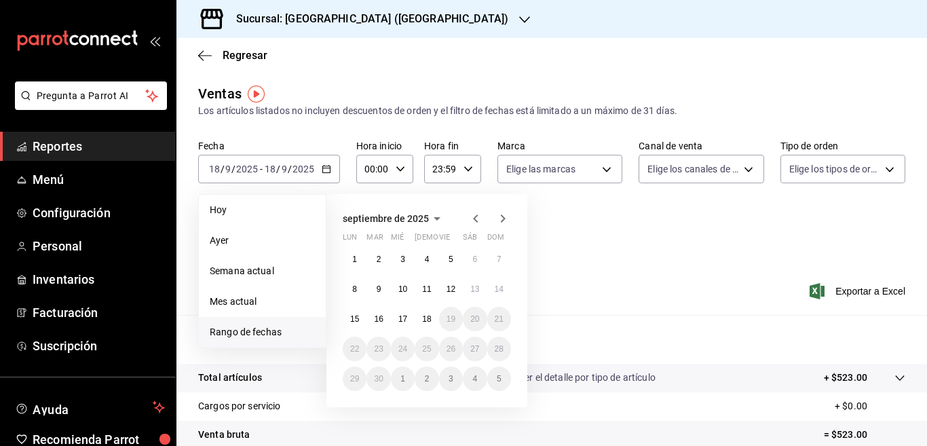
click at [473, 216] on icon "button" at bounding box center [475, 218] width 16 height 16
click at [356, 318] on abbr "11" at bounding box center [354, 318] width 9 height 9
click at [499, 319] on abbr "17" at bounding box center [498, 318] width 9 height 9
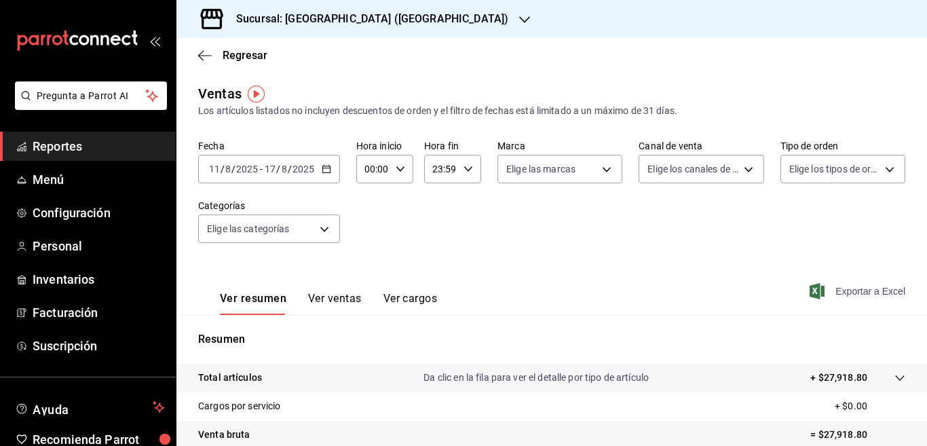
click at [843, 291] on span "Exportar a Excel" at bounding box center [858, 291] width 93 height 16
click at [841, 292] on span "Exportar a Excel" at bounding box center [858, 291] width 93 height 16
click at [326, 168] on \(Stroke\) "button" at bounding box center [325, 168] width 7 height 1
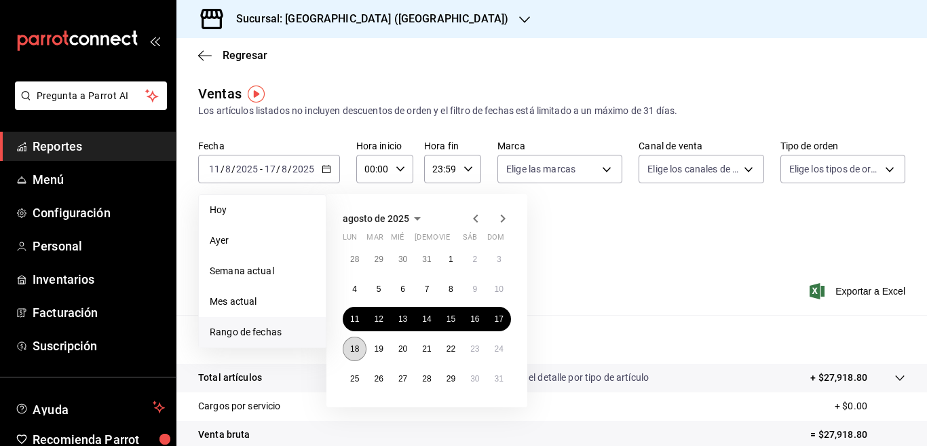
click at [354, 347] on abbr "18" at bounding box center [354, 348] width 9 height 9
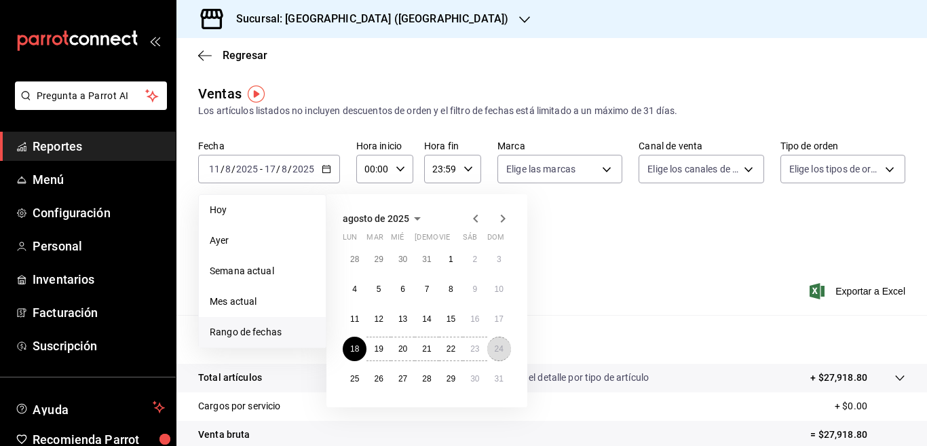
click at [497, 347] on abbr "24" at bounding box center [498, 348] width 9 height 9
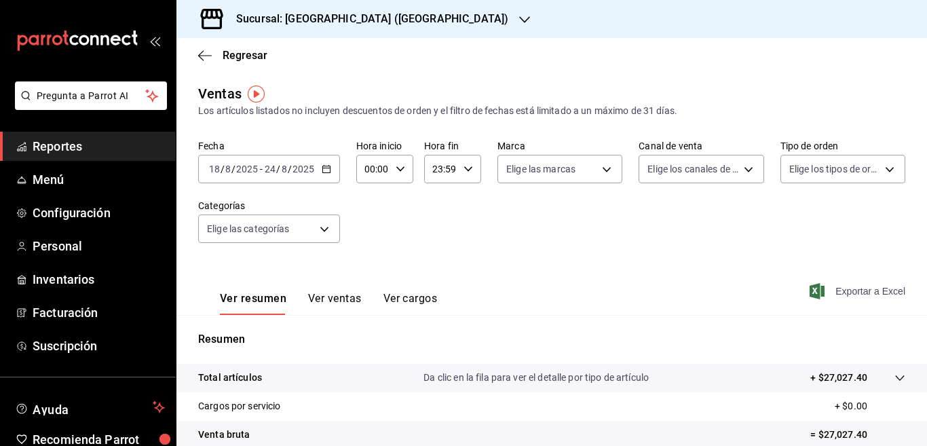
click at [838, 290] on span "Exportar a Excel" at bounding box center [858, 291] width 93 height 16
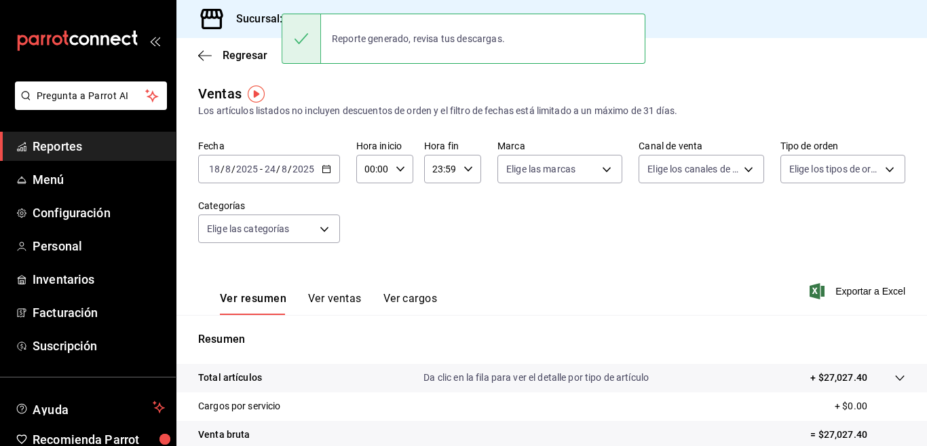
click at [324, 169] on icon "button" at bounding box center [326, 168] width 9 height 9
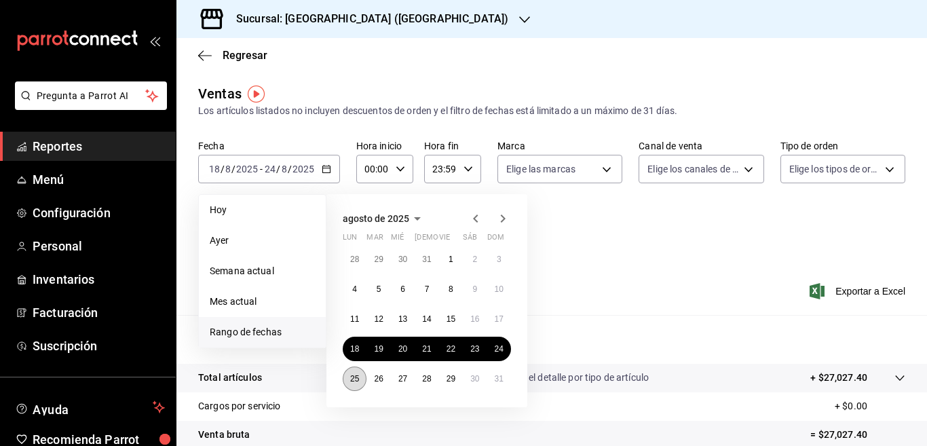
click at [358, 377] on abbr "25" at bounding box center [354, 378] width 9 height 9
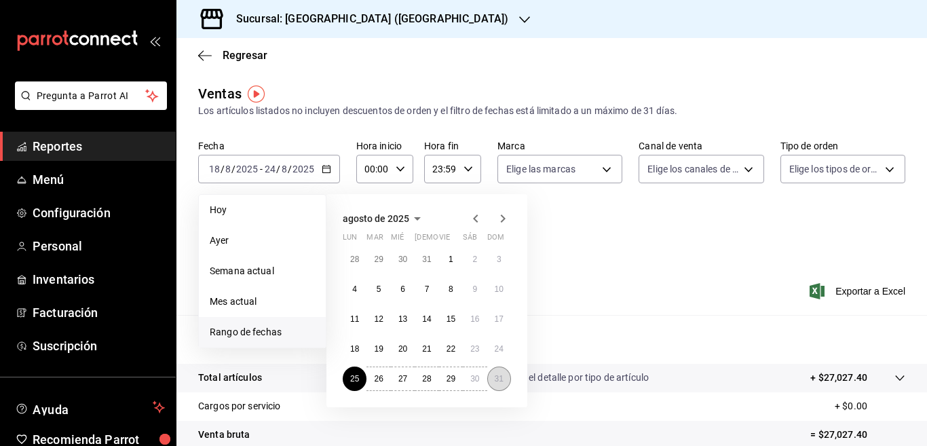
click at [496, 376] on abbr "31" at bounding box center [498, 378] width 9 height 9
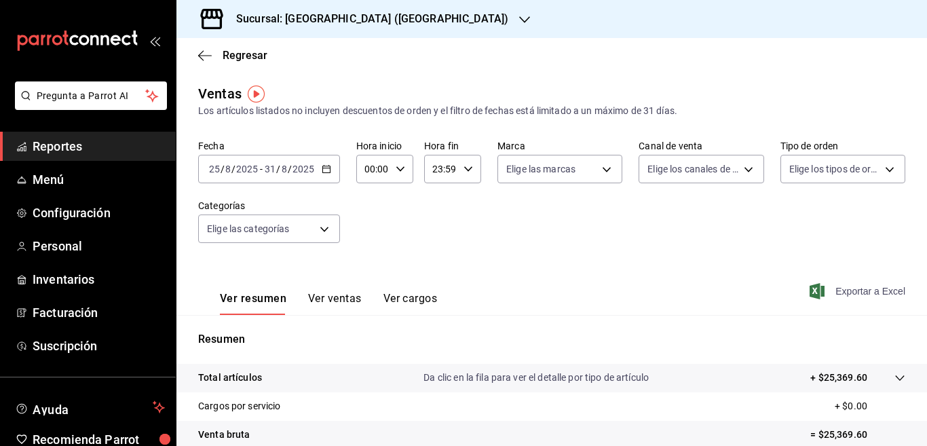
click at [840, 290] on span "Exportar a Excel" at bounding box center [858, 291] width 93 height 16
click at [326, 170] on icon "button" at bounding box center [326, 168] width 9 height 9
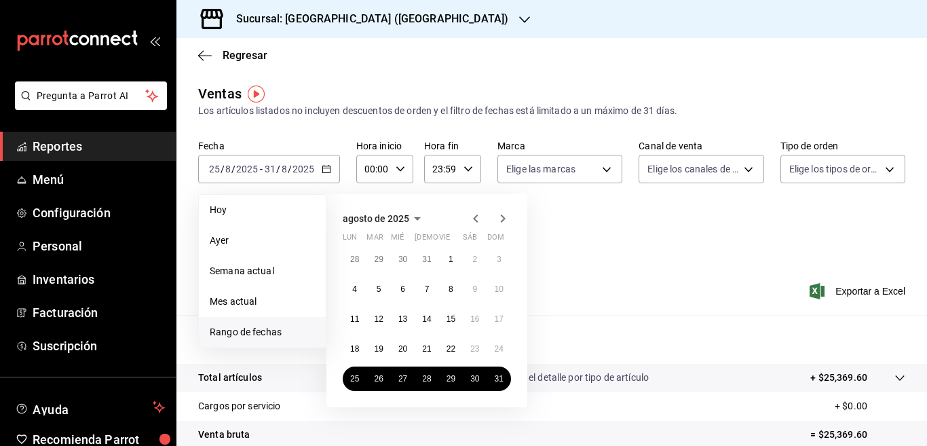
click at [501, 216] on icon "button" at bounding box center [502, 218] width 16 height 16
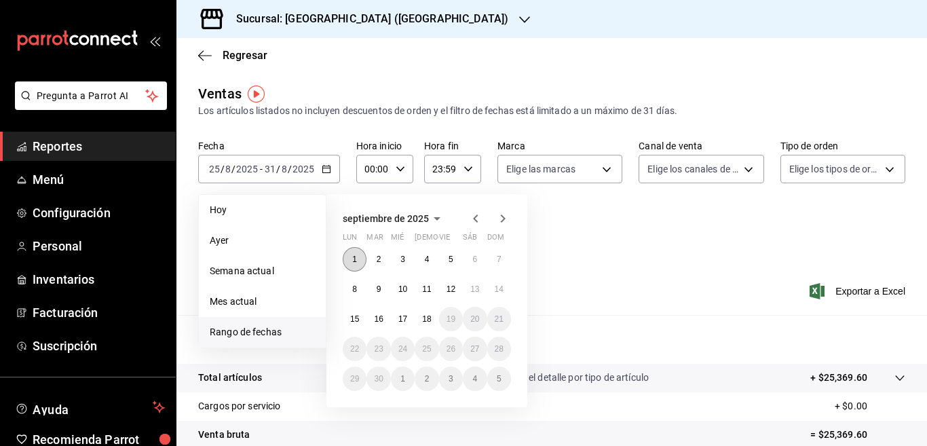
click at [354, 260] on abbr "1" at bounding box center [354, 258] width 5 height 9
click at [498, 260] on abbr "7" at bounding box center [499, 258] width 5 height 9
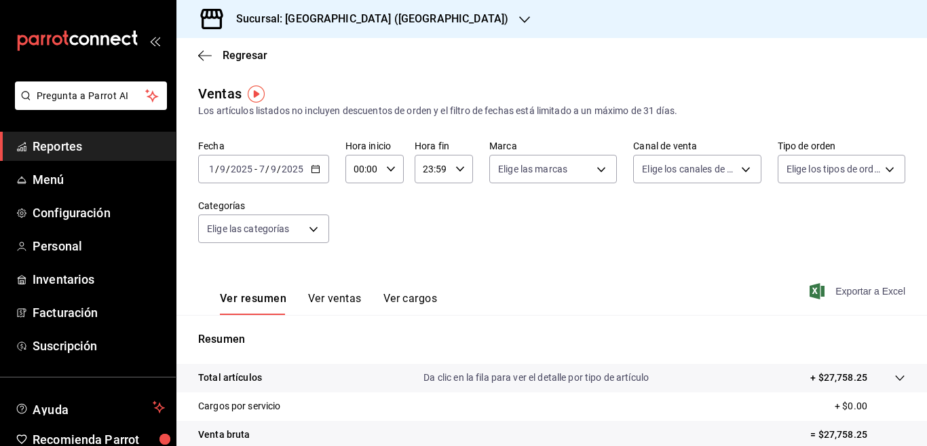
click at [838, 290] on span "Exportar a Excel" at bounding box center [858, 291] width 93 height 16
click at [314, 168] on \(Stroke\) "button" at bounding box center [314, 168] width 7 height 1
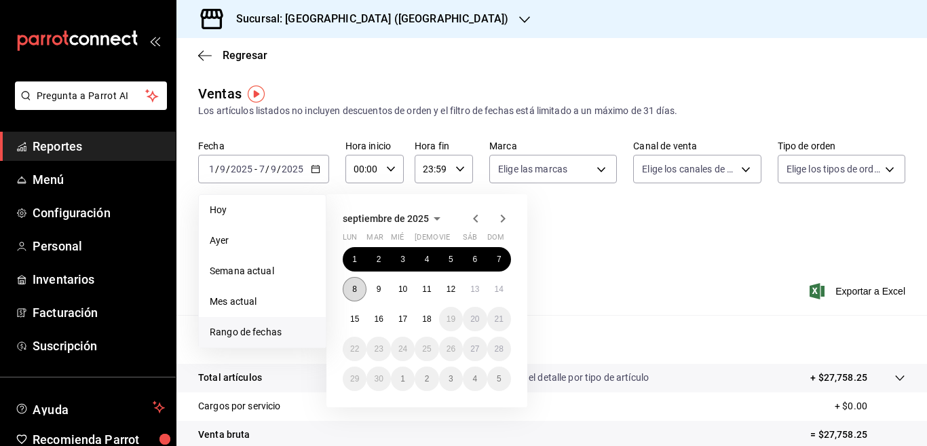
click at [354, 288] on abbr "8" at bounding box center [354, 288] width 5 height 9
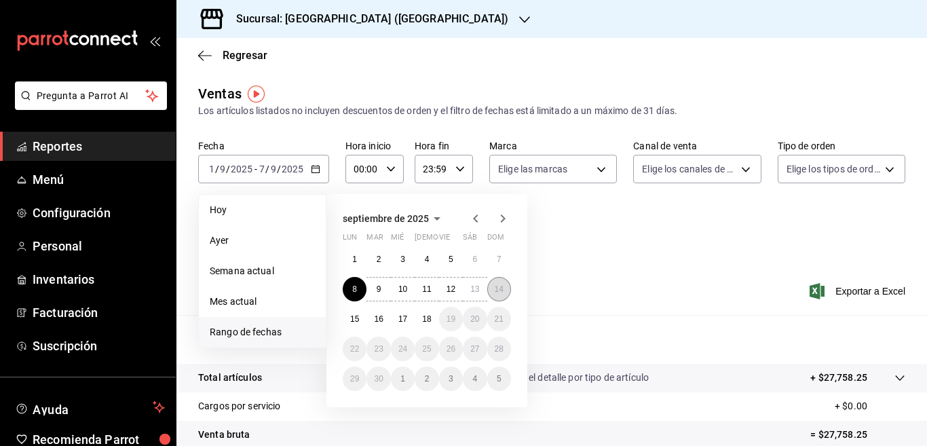
click at [494, 287] on abbr "14" at bounding box center [498, 288] width 9 height 9
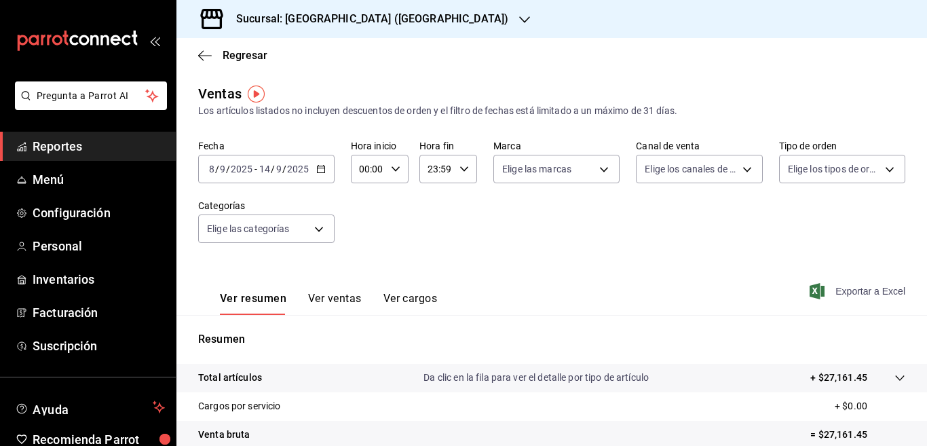
click at [847, 290] on span "Exportar a Excel" at bounding box center [858, 291] width 93 height 16
click at [202, 54] on icon "button" at bounding box center [205, 56] width 14 height 12
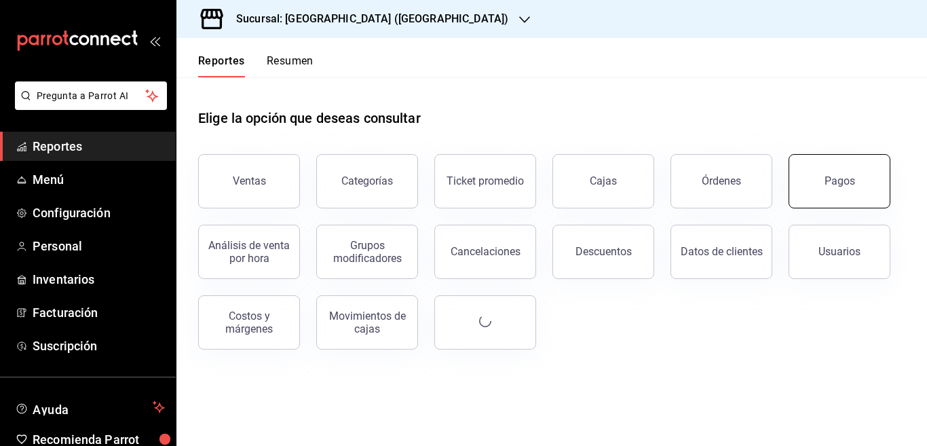
click at [818, 180] on button "Pagos" at bounding box center [839, 181] width 102 height 54
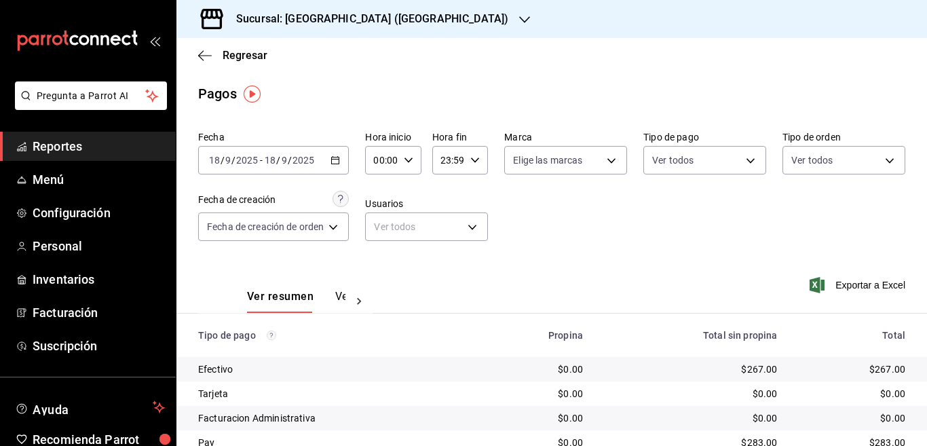
click at [335, 159] on \(Stroke\) "button" at bounding box center [335, 159] width 7 height 1
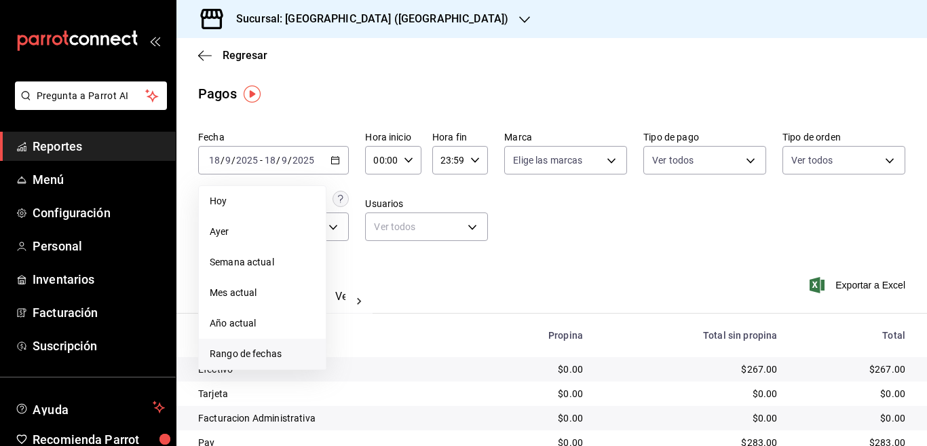
click at [248, 352] on span "Rango de fechas" at bounding box center [262, 354] width 105 height 14
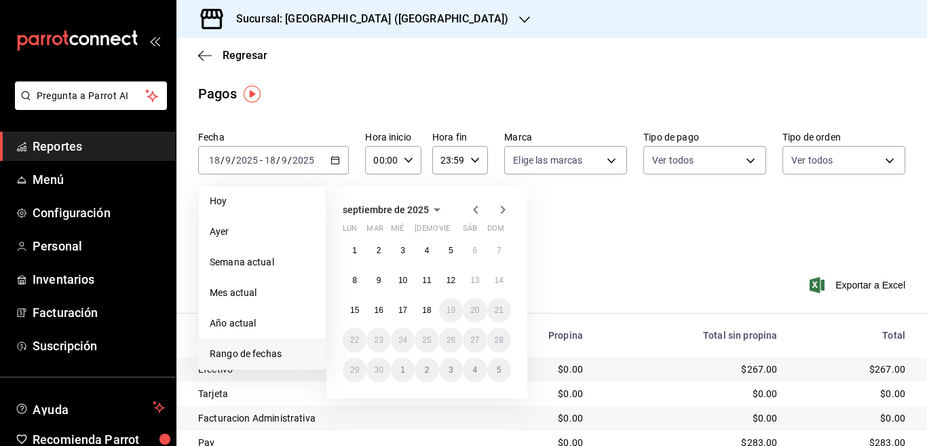
click at [476, 210] on icon "button" at bounding box center [475, 209] width 16 height 16
click at [354, 309] on abbr "11" at bounding box center [354, 309] width 9 height 9
drag, startPoint x: 501, startPoint y: 309, endPoint x: 556, endPoint y: 269, distance: 67.4
click at [500, 309] on abbr "17" at bounding box center [498, 309] width 9 height 9
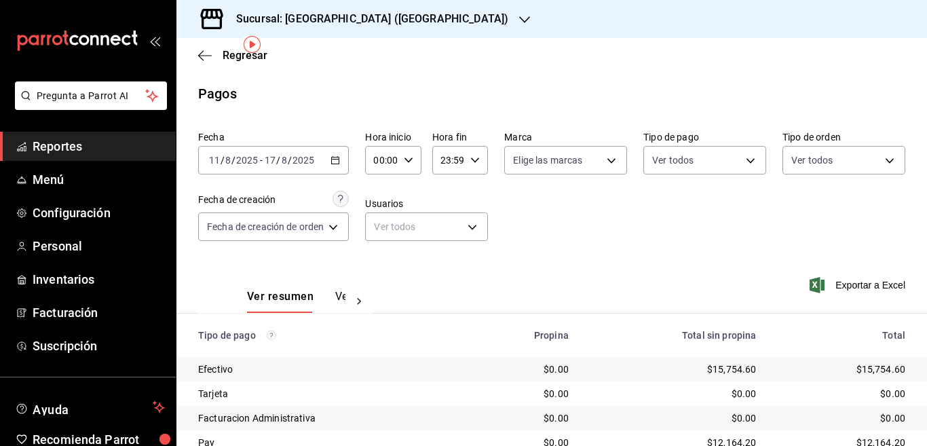
scroll to position [56, 0]
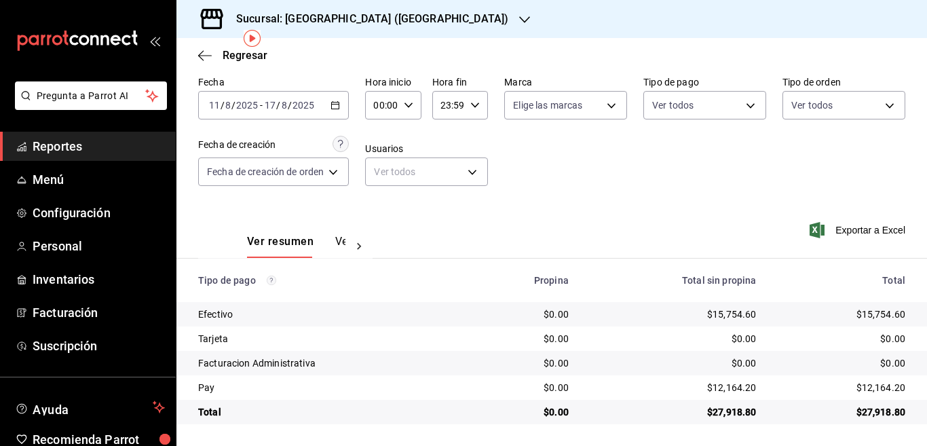
click at [338, 103] on icon "button" at bounding box center [334, 104] width 9 height 9
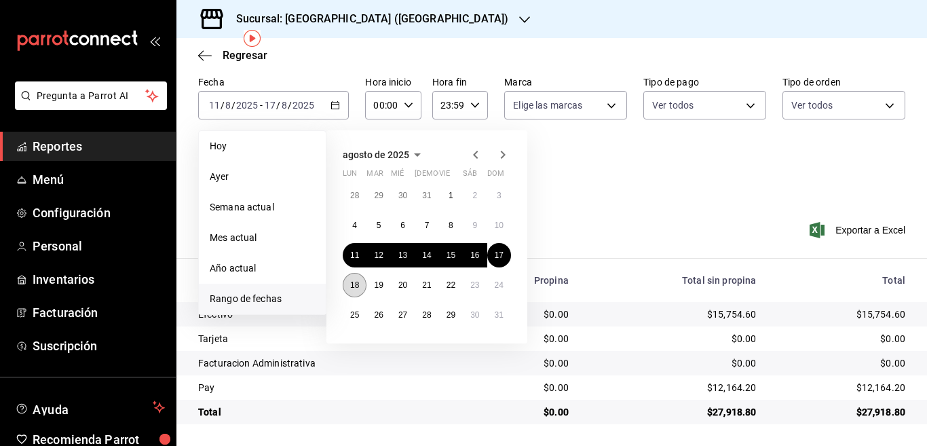
click at [357, 283] on abbr "18" at bounding box center [354, 284] width 9 height 9
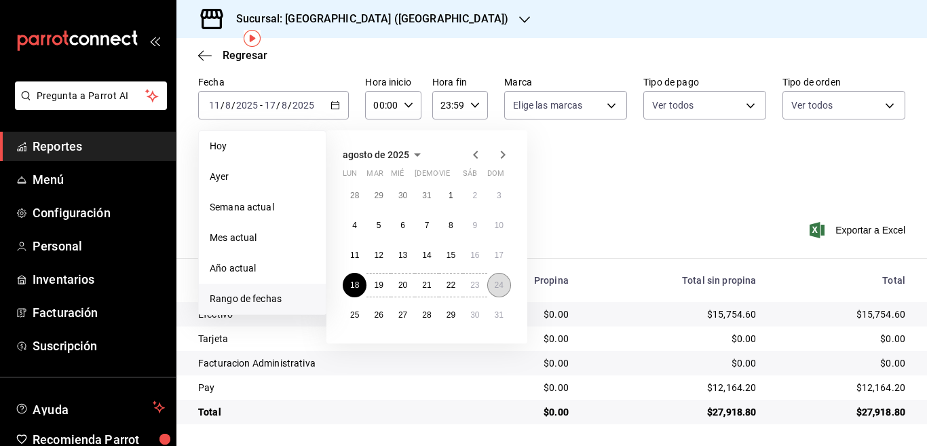
click at [496, 286] on abbr "24" at bounding box center [498, 284] width 9 height 9
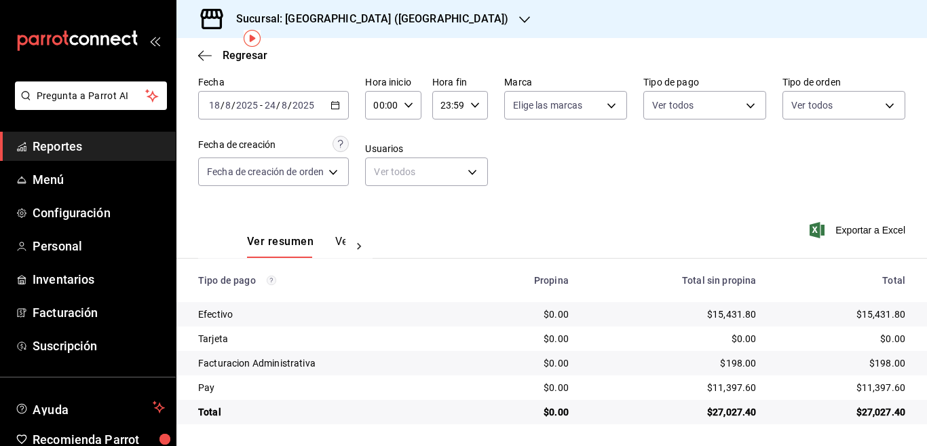
click at [336, 102] on \(Stroke\) "button" at bounding box center [335, 105] width 8 height 7
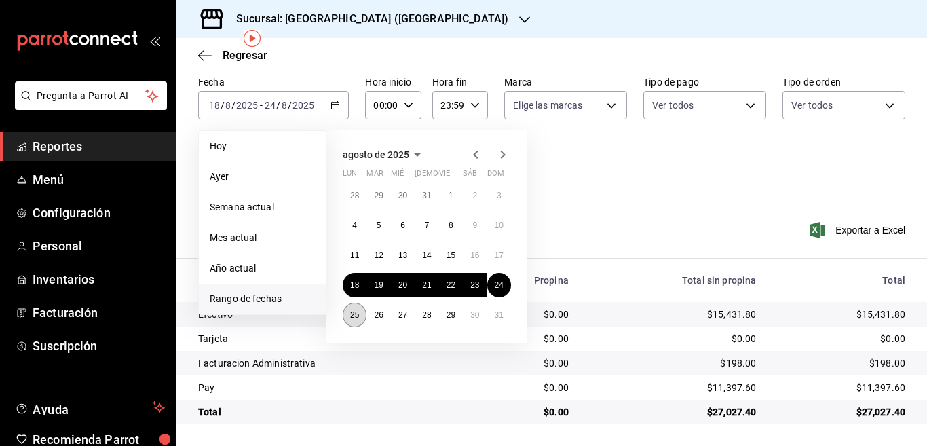
click at [355, 313] on abbr "25" at bounding box center [354, 314] width 9 height 9
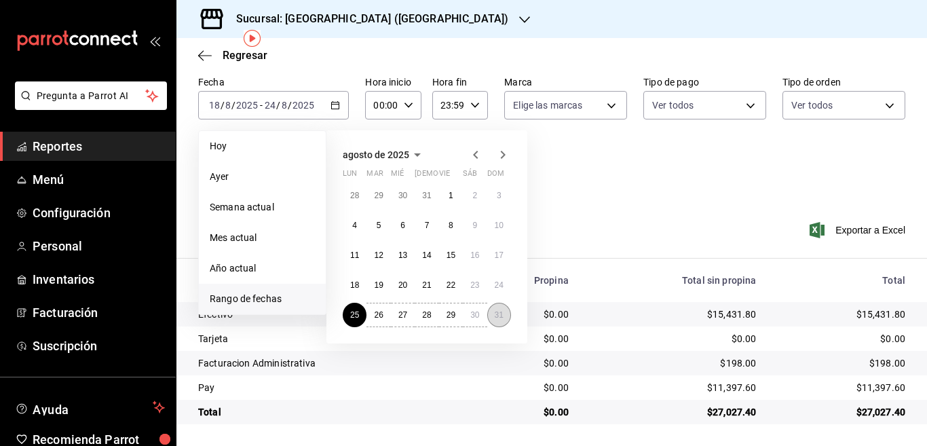
click at [499, 315] on abbr "31" at bounding box center [498, 314] width 9 height 9
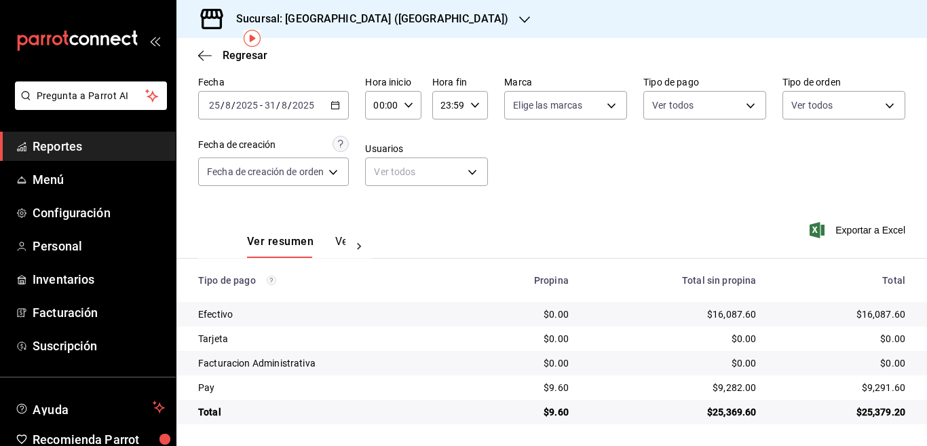
click at [336, 104] on \(Stroke\) "button" at bounding box center [335, 104] width 7 height 1
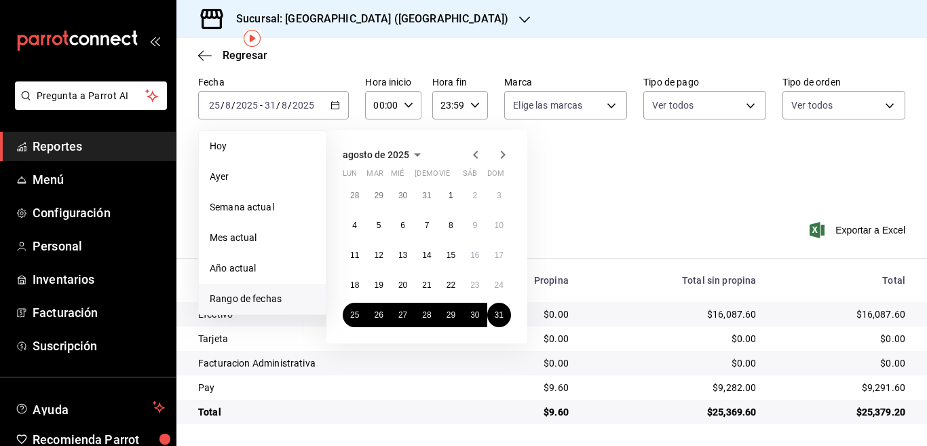
click at [503, 152] on icon "button" at bounding box center [503, 155] width 5 height 8
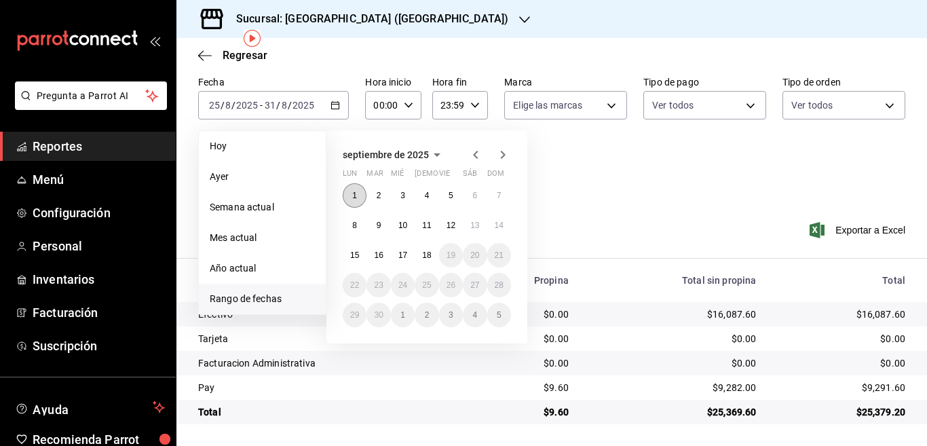
click at [355, 191] on abbr "1" at bounding box center [354, 195] width 5 height 9
click at [499, 193] on abbr "7" at bounding box center [499, 195] width 5 height 9
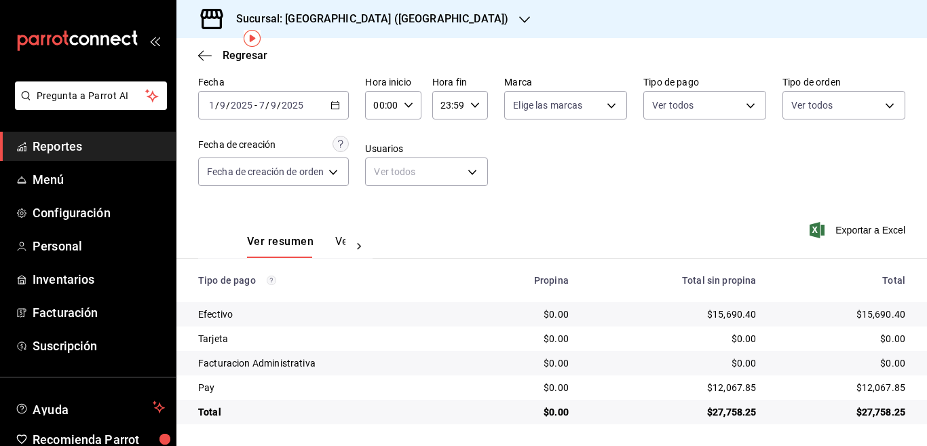
click at [336, 101] on icon "button" at bounding box center [334, 104] width 9 height 9
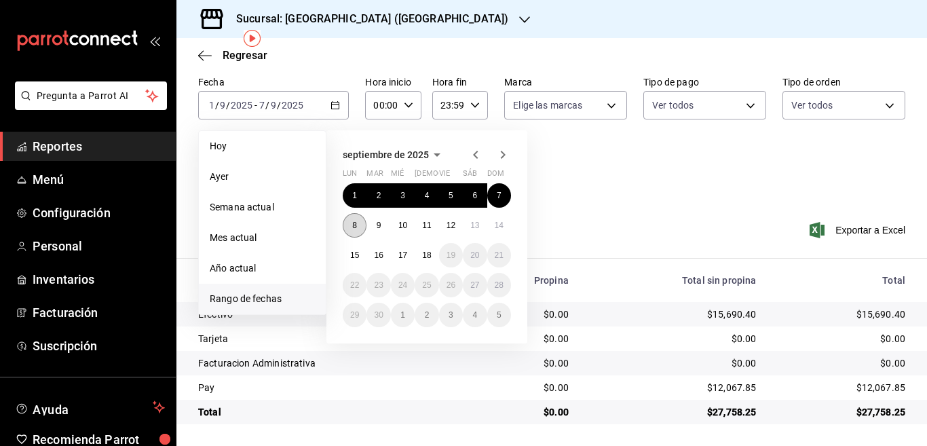
click at [352, 222] on abbr "8" at bounding box center [354, 224] width 5 height 9
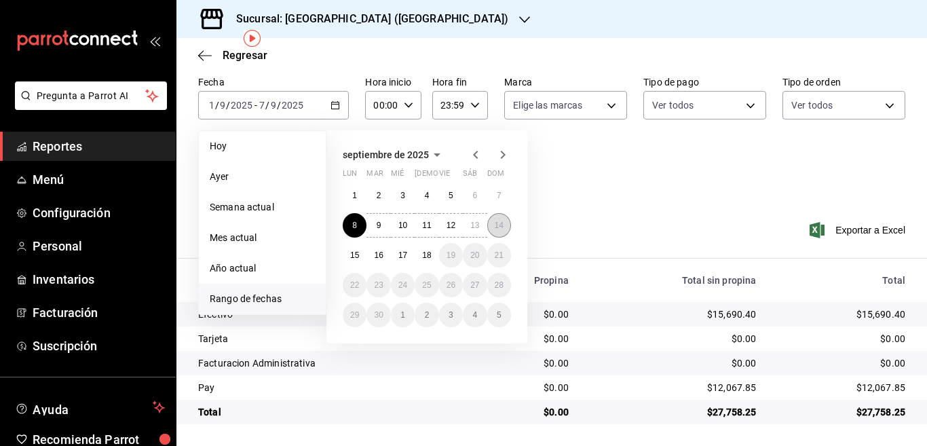
click at [499, 225] on abbr "14" at bounding box center [498, 224] width 9 height 9
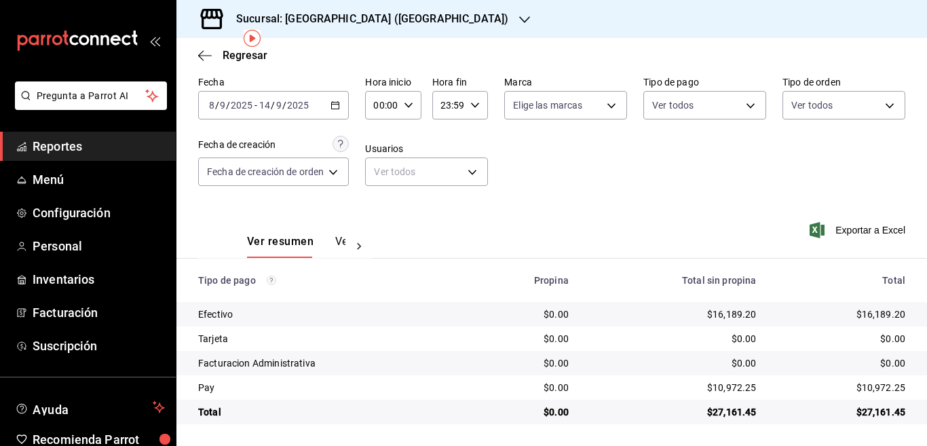
click at [519, 19] on icon "button" at bounding box center [524, 19] width 11 height 11
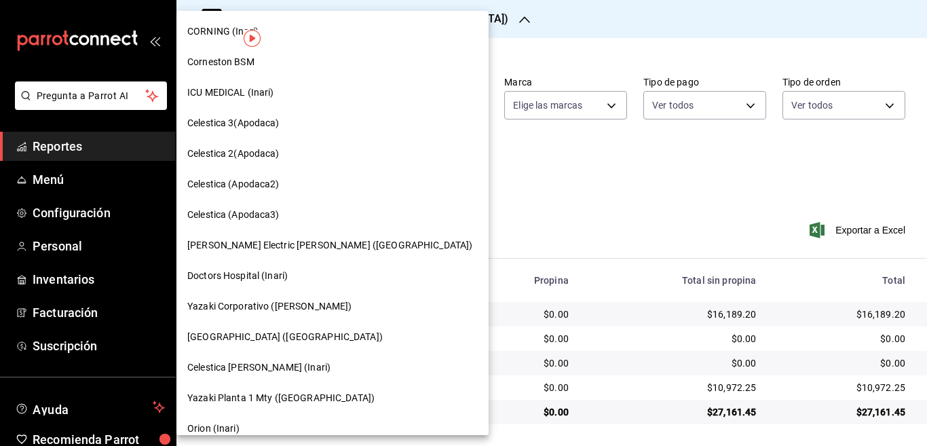
click at [235, 397] on span "Yazaki Planta 1 Mty ([GEOGRAPHIC_DATA])" at bounding box center [280, 398] width 187 height 14
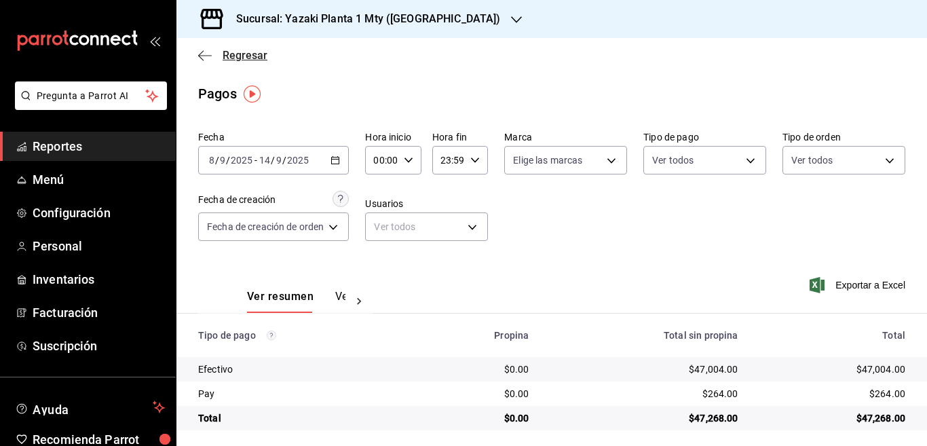
click at [202, 52] on icon "button" at bounding box center [200, 55] width 5 height 10
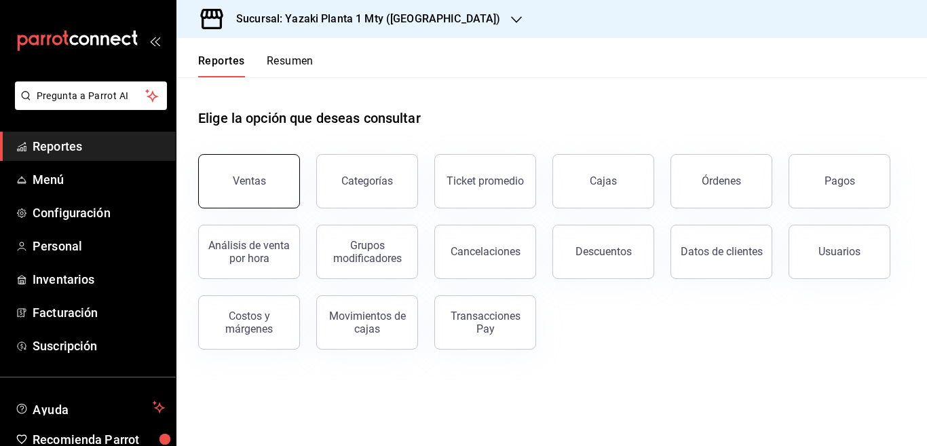
click at [253, 179] on div "Ventas" at bounding box center [249, 180] width 33 height 13
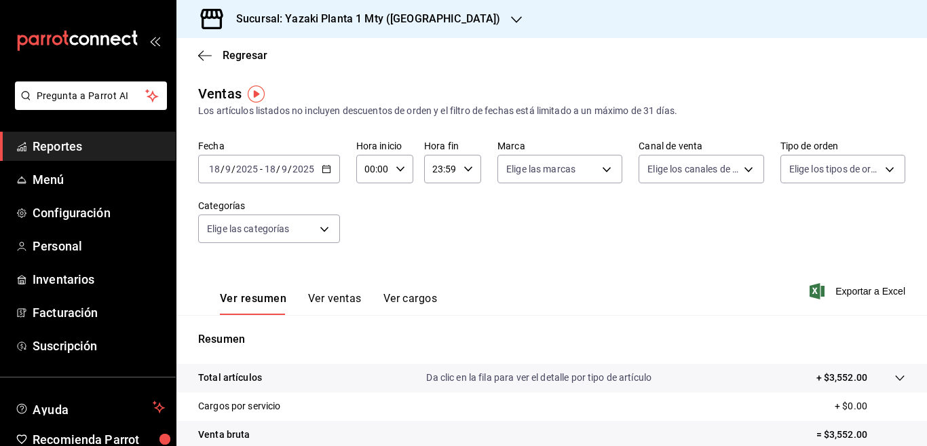
click at [327, 169] on icon "button" at bounding box center [326, 168] width 9 height 9
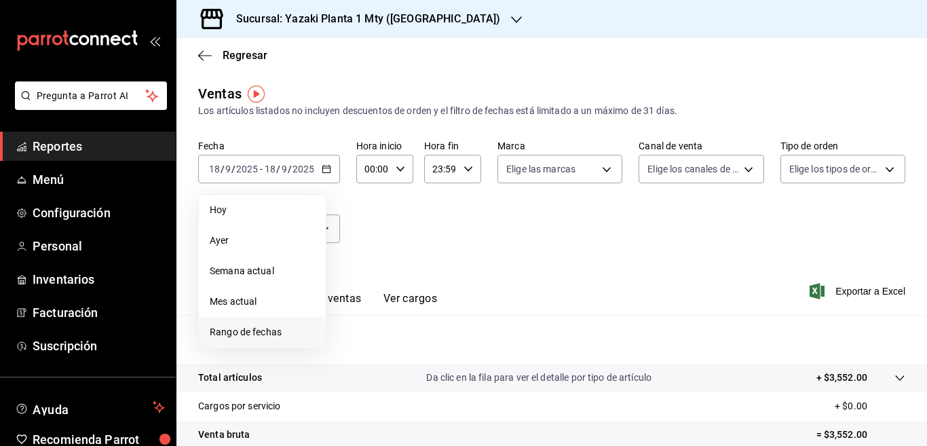
click at [268, 332] on span "Rango de fechas" at bounding box center [262, 332] width 105 height 14
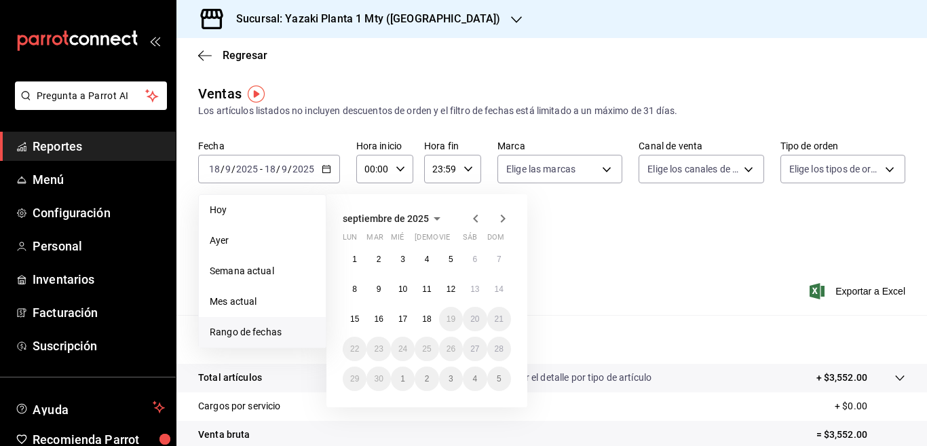
click at [473, 217] on icon "button" at bounding box center [475, 218] width 16 height 16
click at [356, 315] on abbr "11" at bounding box center [354, 318] width 9 height 9
click at [499, 317] on abbr "17" at bounding box center [498, 318] width 9 height 9
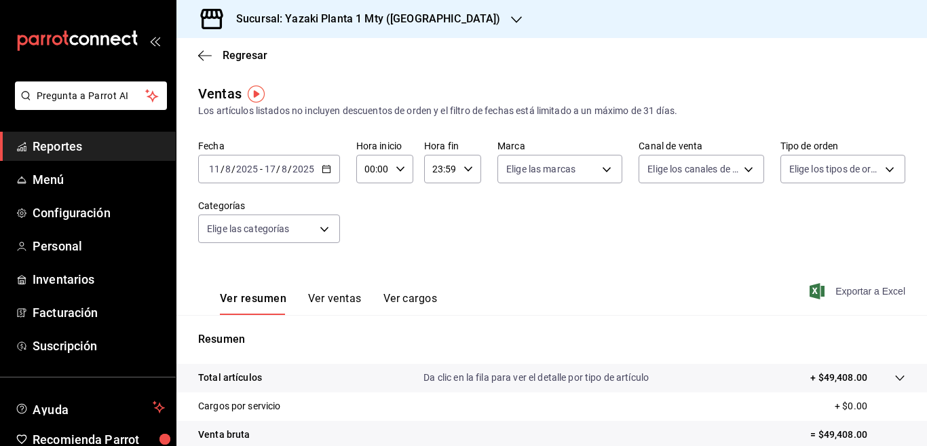
click at [843, 292] on span "Exportar a Excel" at bounding box center [858, 291] width 93 height 16
click at [325, 167] on icon "button" at bounding box center [326, 168] width 9 height 9
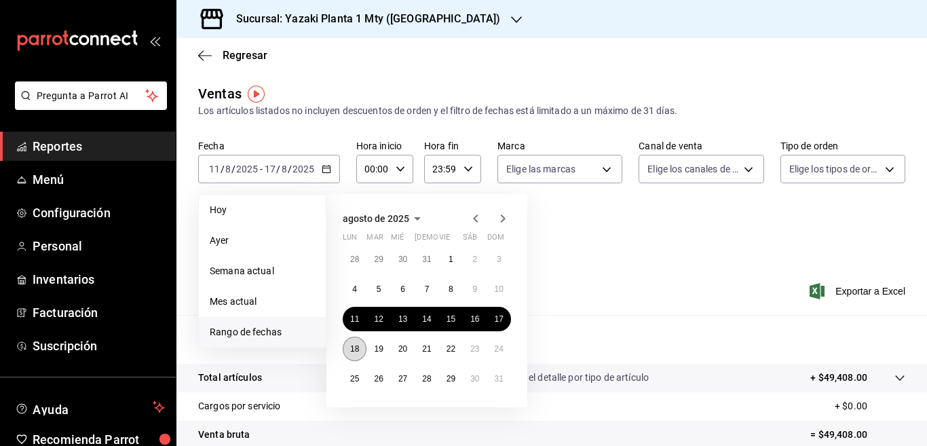
click at [355, 346] on abbr "18" at bounding box center [354, 348] width 9 height 9
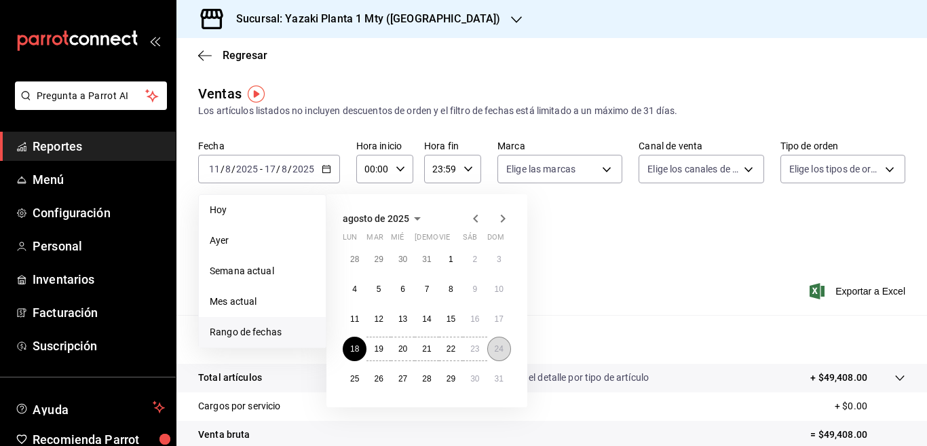
click at [500, 347] on abbr "24" at bounding box center [498, 348] width 9 height 9
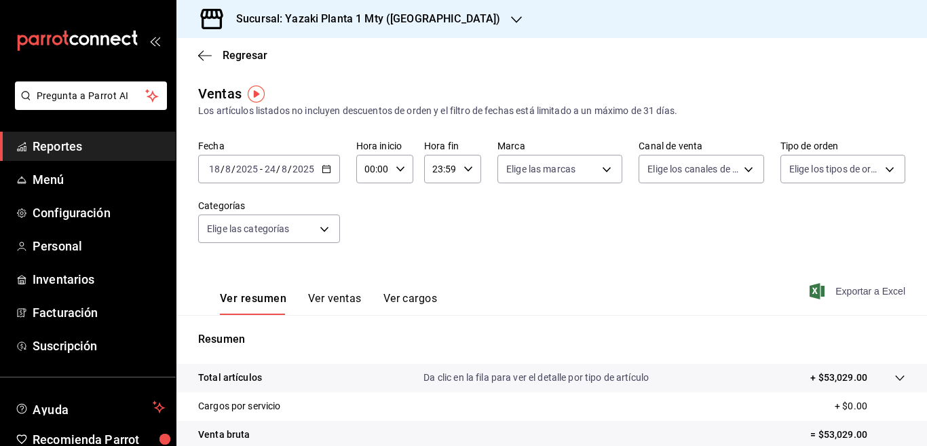
click at [836, 290] on span "Exportar a Excel" at bounding box center [858, 291] width 93 height 16
click at [324, 167] on icon "button" at bounding box center [326, 168] width 9 height 9
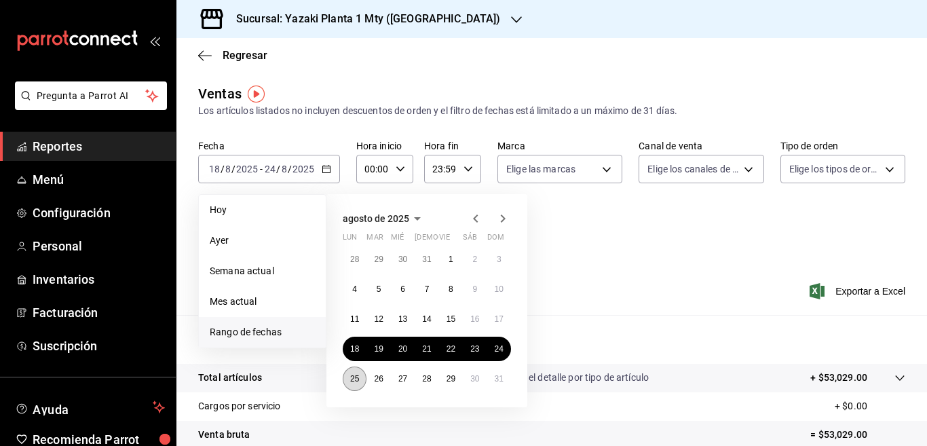
click at [353, 379] on abbr "25" at bounding box center [354, 378] width 9 height 9
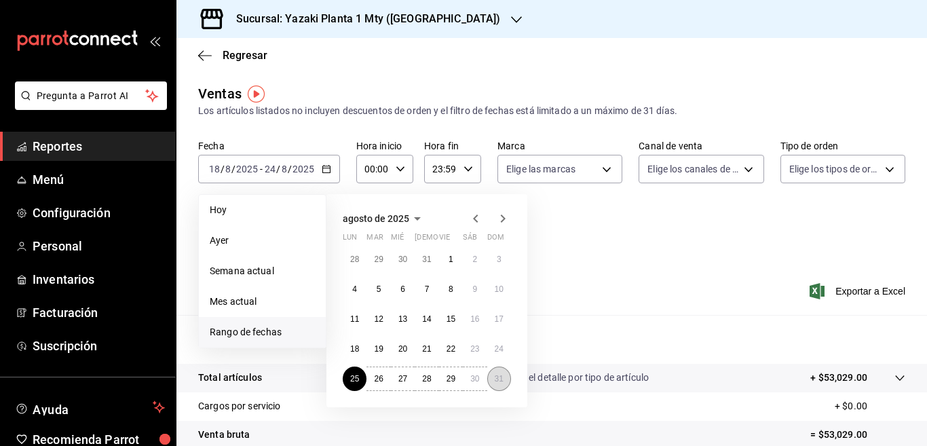
click at [497, 379] on abbr "31" at bounding box center [498, 378] width 9 height 9
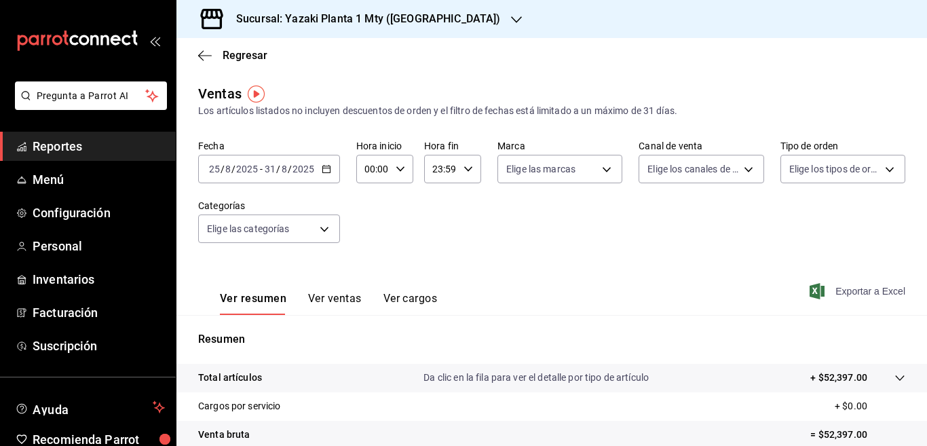
click at [836, 290] on span "Exportar a Excel" at bounding box center [858, 291] width 93 height 16
click at [327, 167] on icon "button" at bounding box center [326, 168] width 9 height 9
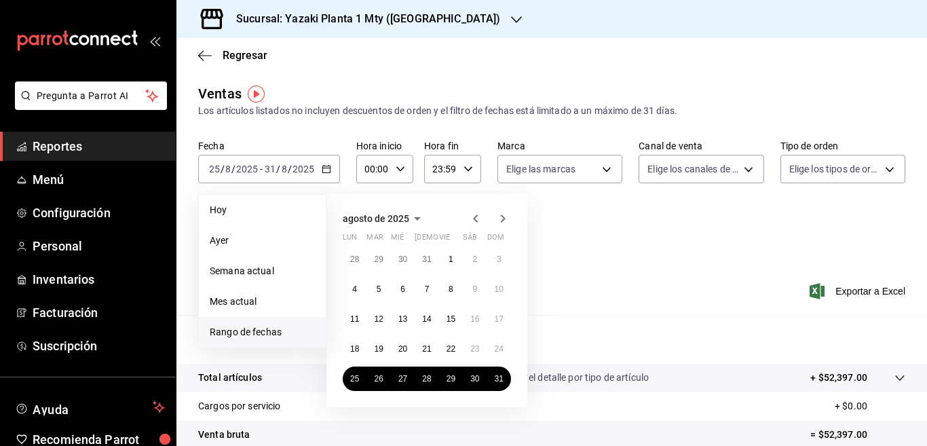
click at [548, 258] on div "[DATE] lun mar mié jue vie sáb dom 28 29 30 31 1 2 3 4 5 6 7 8 9 10 11 12 13 14…" at bounding box center [444, 295] width 237 height 224
click at [502, 217] on icon "button" at bounding box center [502, 218] width 16 height 16
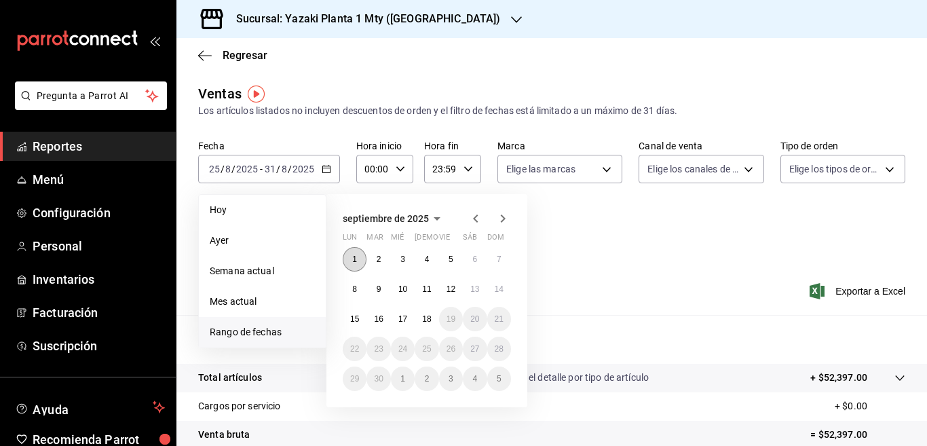
click at [355, 255] on abbr "1" at bounding box center [354, 258] width 5 height 9
click at [497, 256] on abbr "7" at bounding box center [499, 258] width 5 height 9
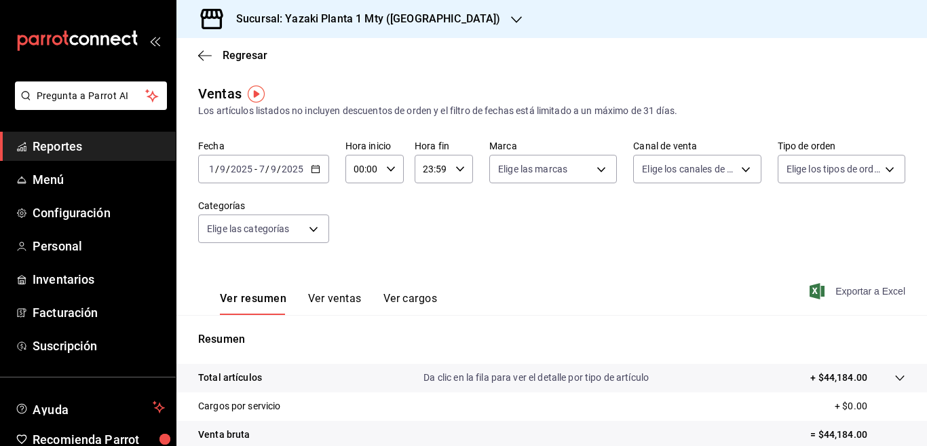
click at [842, 290] on span "Exportar a Excel" at bounding box center [858, 291] width 93 height 16
click at [315, 170] on icon "button" at bounding box center [315, 168] width 9 height 9
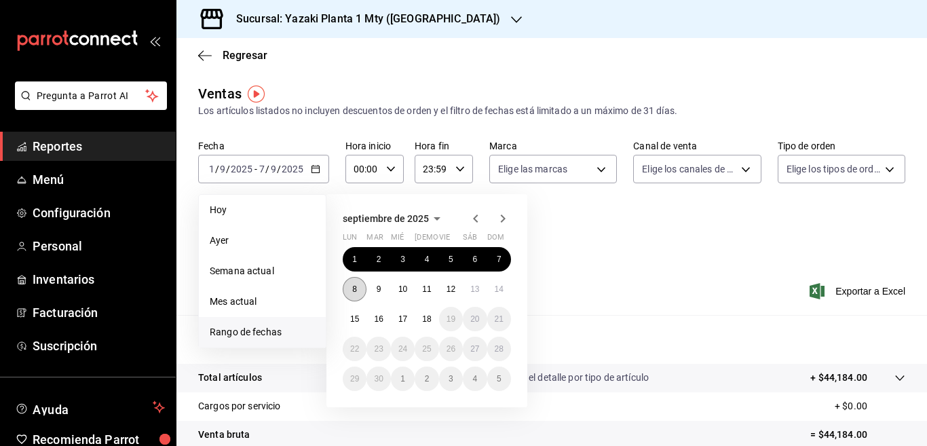
click at [353, 286] on abbr "8" at bounding box center [354, 288] width 5 height 9
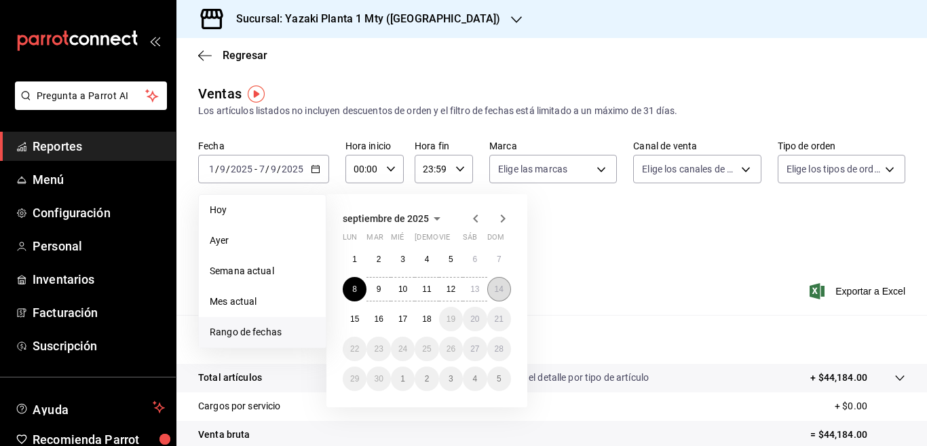
click at [497, 290] on abbr "14" at bounding box center [498, 288] width 9 height 9
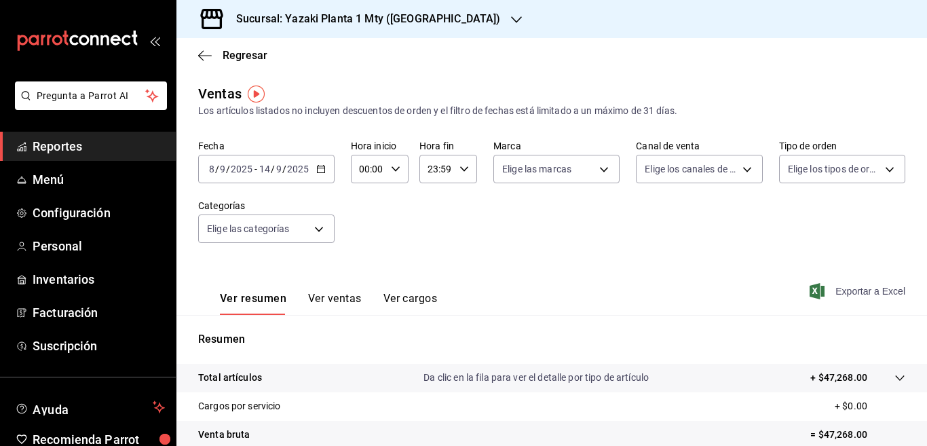
click at [842, 290] on span "Exportar a Excel" at bounding box center [858, 291] width 93 height 16
click at [503, 59] on div "Regresar" at bounding box center [551, 55] width 750 height 35
click at [202, 54] on icon "button" at bounding box center [205, 56] width 14 height 12
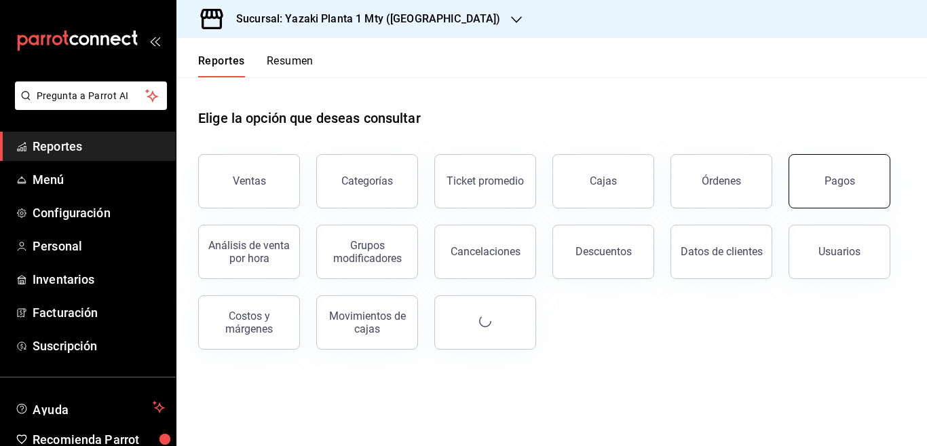
click at [830, 180] on div "Pagos" at bounding box center [839, 180] width 31 height 13
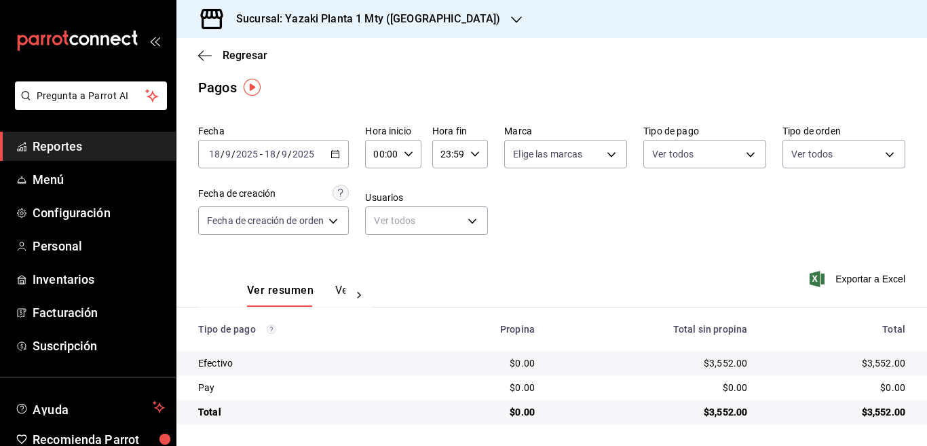
scroll to position [7, 0]
click at [338, 149] on icon "button" at bounding box center [334, 153] width 9 height 9
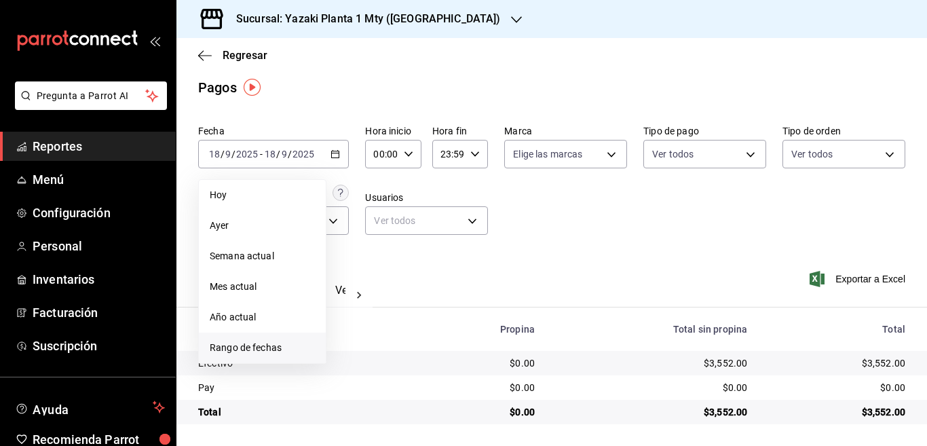
click at [248, 349] on span "Rango de fechas" at bounding box center [262, 348] width 105 height 14
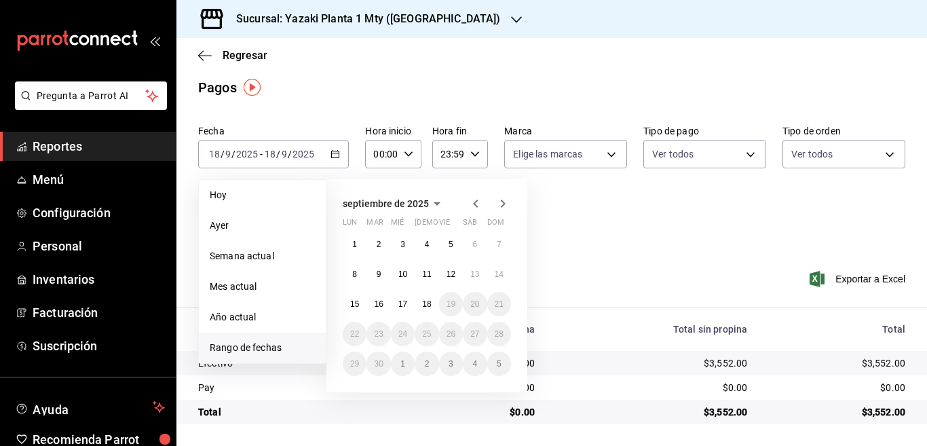
click at [473, 203] on icon "button" at bounding box center [475, 203] width 5 height 8
click at [353, 307] on abbr "11" at bounding box center [354, 303] width 9 height 9
click at [497, 300] on abbr "17" at bounding box center [498, 303] width 9 height 9
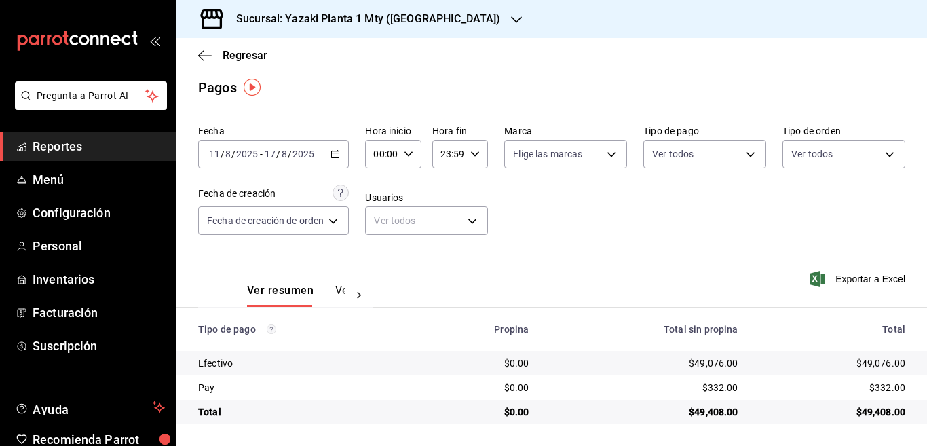
click at [335, 149] on icon "button" at bounding box center [334, 153] width 9 height 9
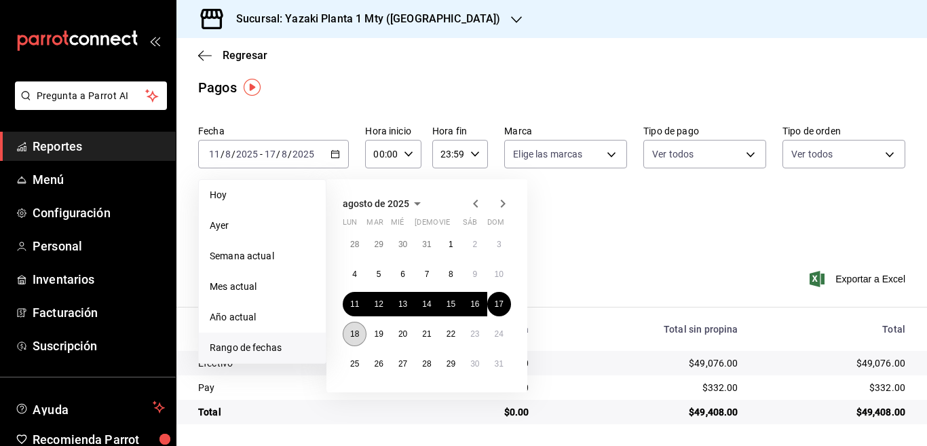
click at [351, 330] on abbr "18" at bounding box center [354, 333] width 9 height 9
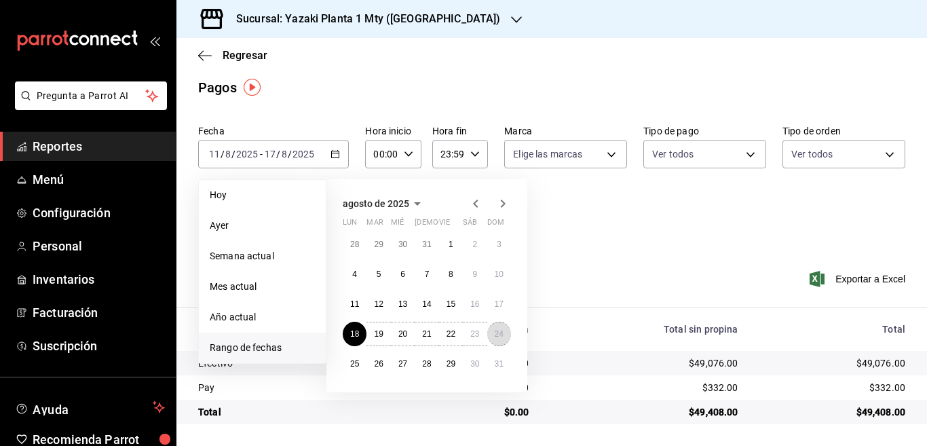
click at [500, 329] on abbr "24" at bounding box center [498, 333] width 9 height 9
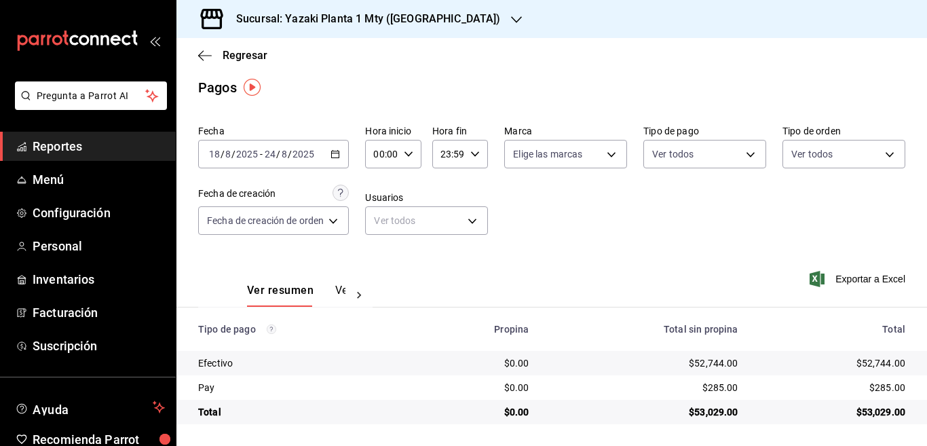
click at [336, 151] on \(Stroke\) "button" at bounding box center [335, 154] width 8 height 7
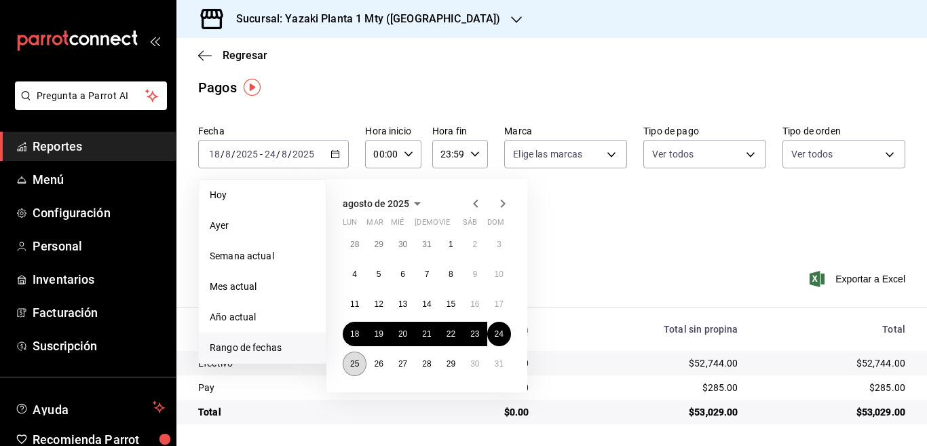
click at [353, 363] on abbr "25" at bounding box center [354, 363] width 9 height 9
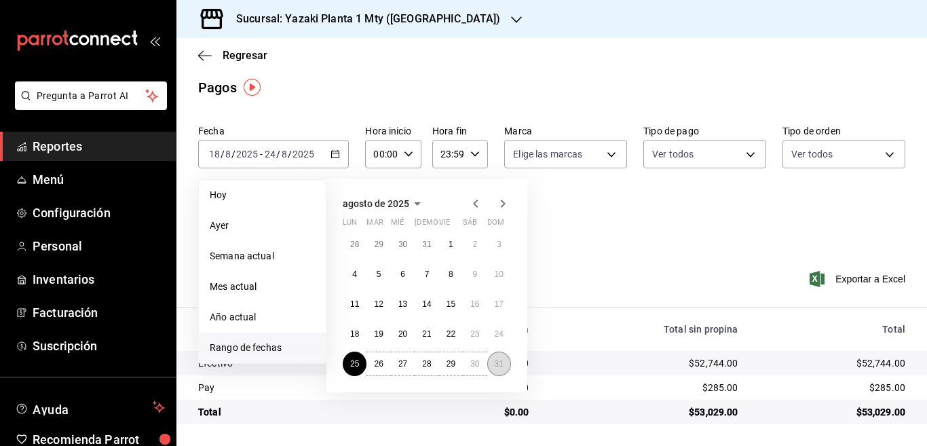
click at [495, 364] on abbr "31" at bounding box center [498, 363] width 9 height 9
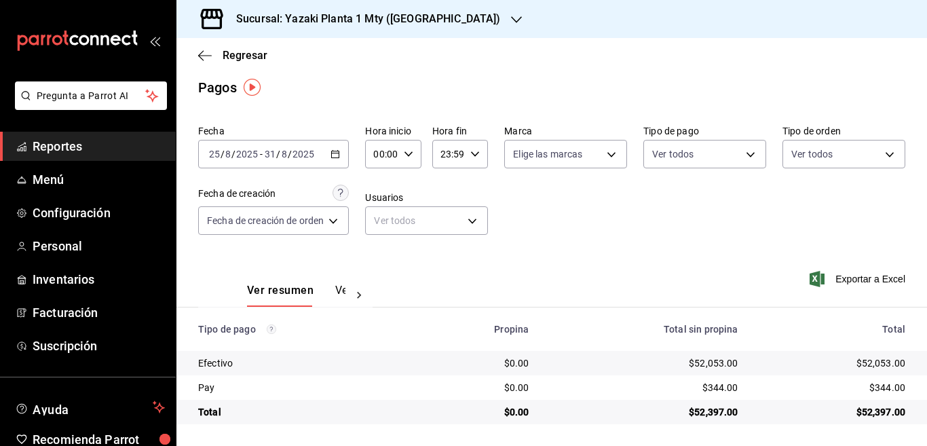
click at [334, 153] on \(Stroke\) "button" at bounding box center [335, 153] width 7 height 1
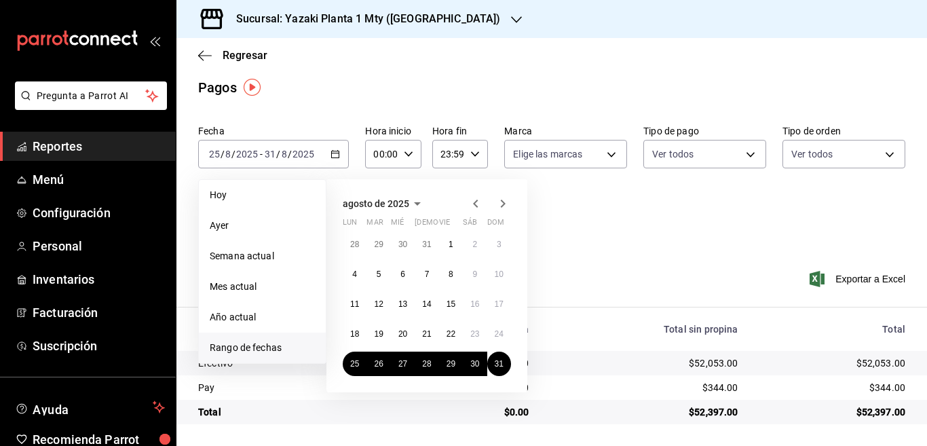
click at [501, 200] on icon "button" at bounding box center [503, 203] width 5 height 8
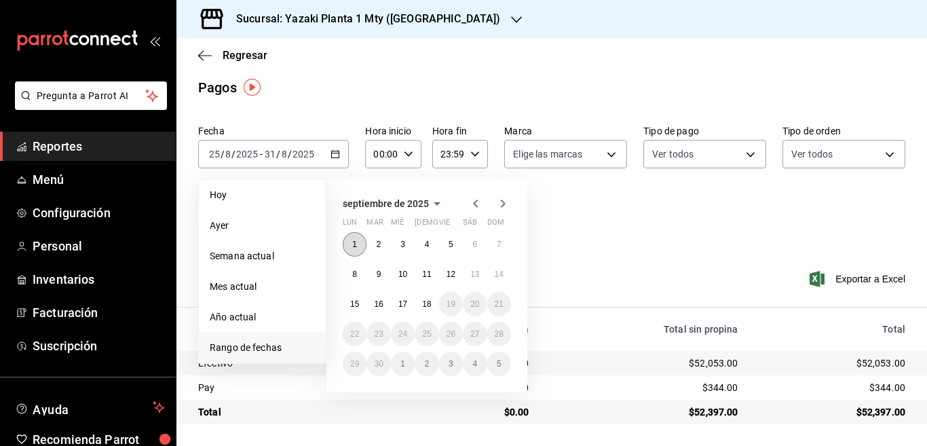
click at [353, 241] on abbr "1" at bounding box center [354, 243] width 5 height 9
click at [500, 241] on abbr "7" at bounding box center [499, 243] width 5 height 9
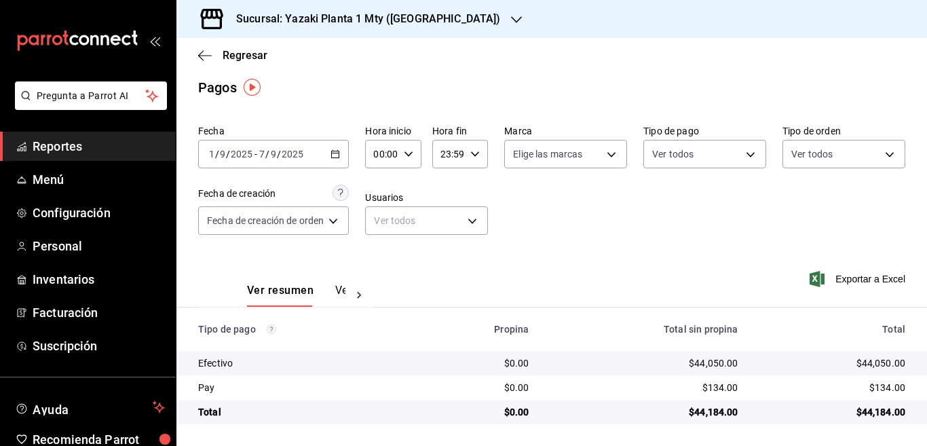
click at [336, 154] on icon "button" at bounding box center [334, 153] width 9 height 9
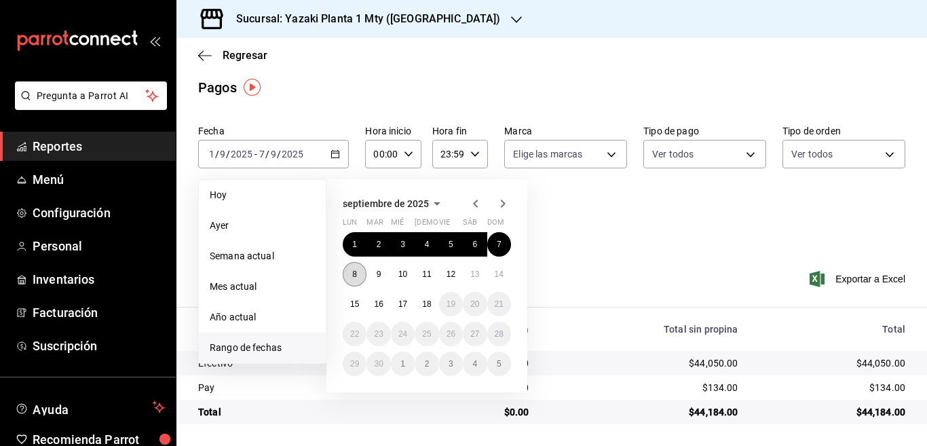
click at [354, 273] on abbr "8" at bounding box center [354, 273] width 5 height 9
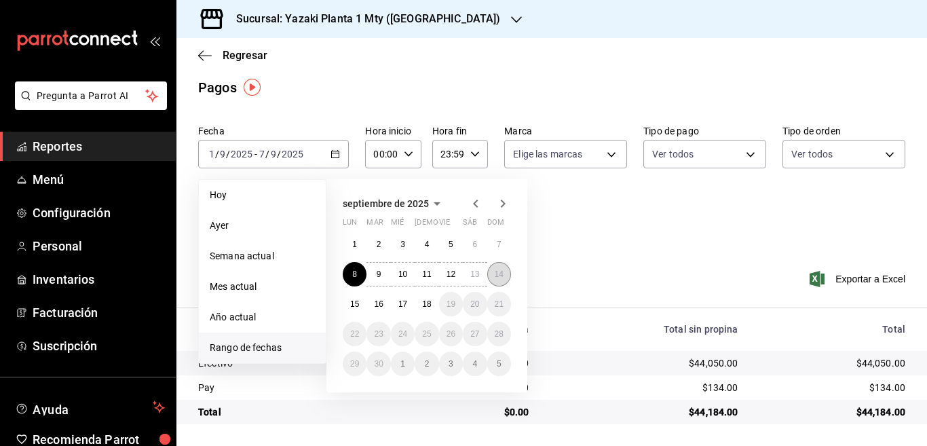
click at [501, 277] on abbr "14" at bounding box center [498, 273] width 9 height 9
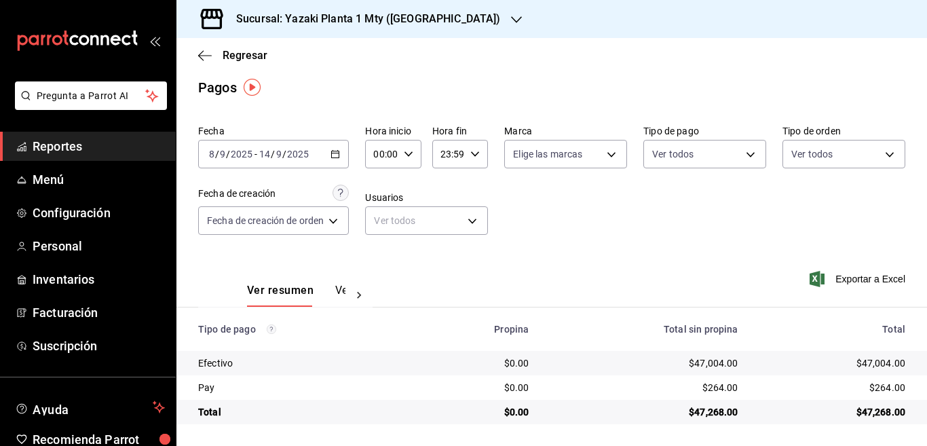
click at [384, 288] on div "Ver resumen Ver pagos Exportar a Excel" at bounding box center [551, 287] width 750 height 72
click at [511, 19] on icon "button" at bounding box center [516, 19] width 11 height 11
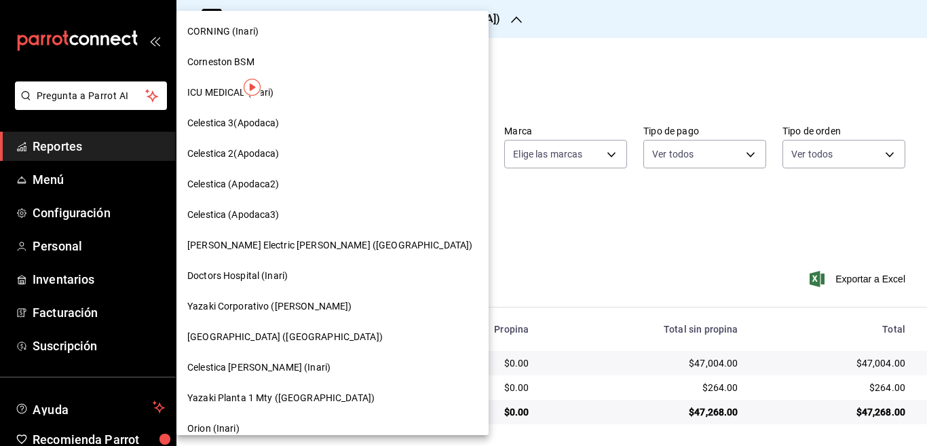
click at [198, 426] on span "Orion (Inari)" at bounding box center [213, 428] width 52 height 14
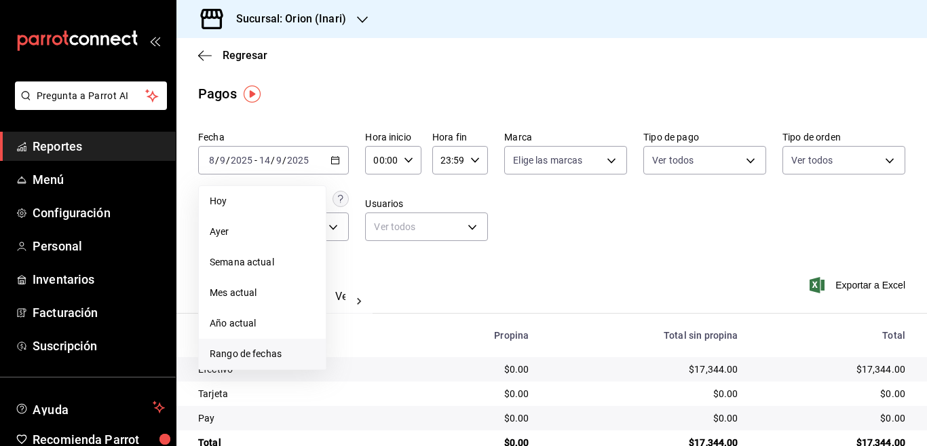
click at [267, 355] on span "Rango de fechas" at bounding box center [262, 354] width 105 height 14
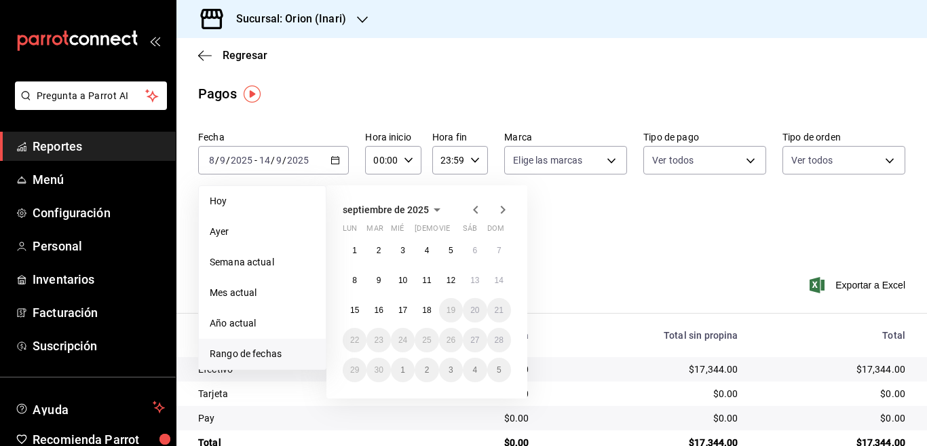
click at [476, 209] on icon "button" at bounding box center [475, 209] width 16 height 16
click at [355, 310] on abbr "11" at bounding box center [354, 309] width 9 height 9
click at [499, 311] on abbr "17" at bounding box center [498, 309] width 9 height 9
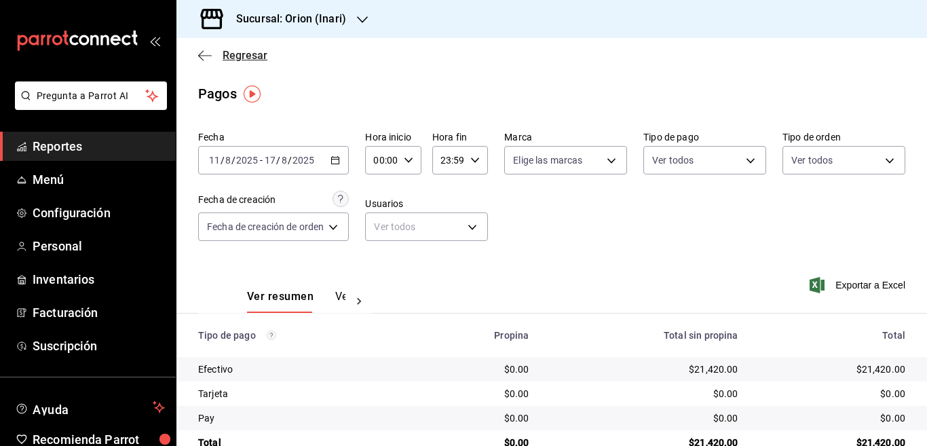
click at [201, 54] on icon "button" at bounding box center [205, 56] width 14 height 12
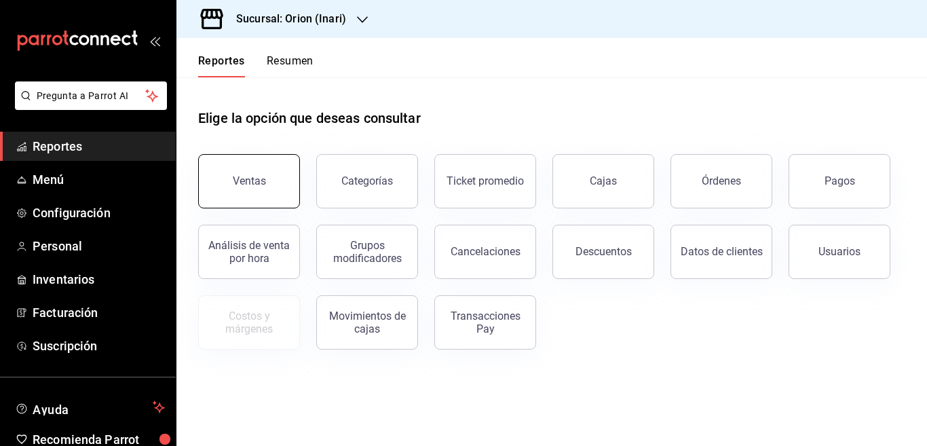
click at [254, 187] on button "Ventas" at bounding box center [249, 181] width 102 height 54
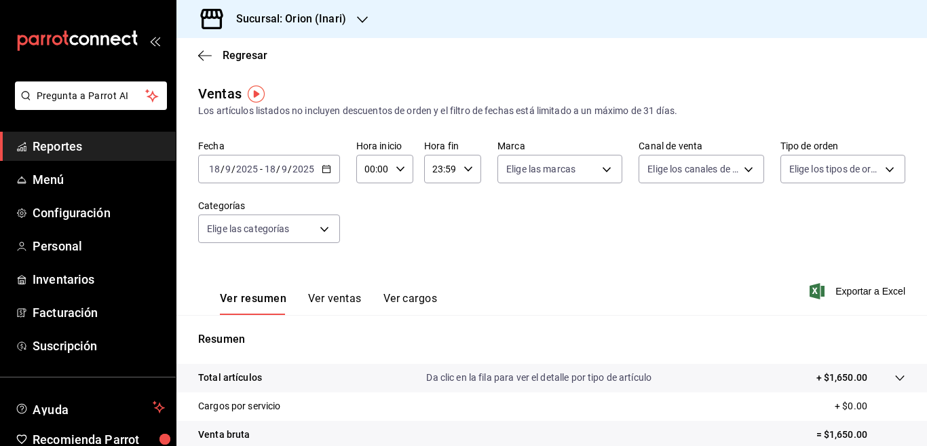
click at [326, 168] on \(Stroke\) "button" at bounding box center [325, 168] width 7 height 1
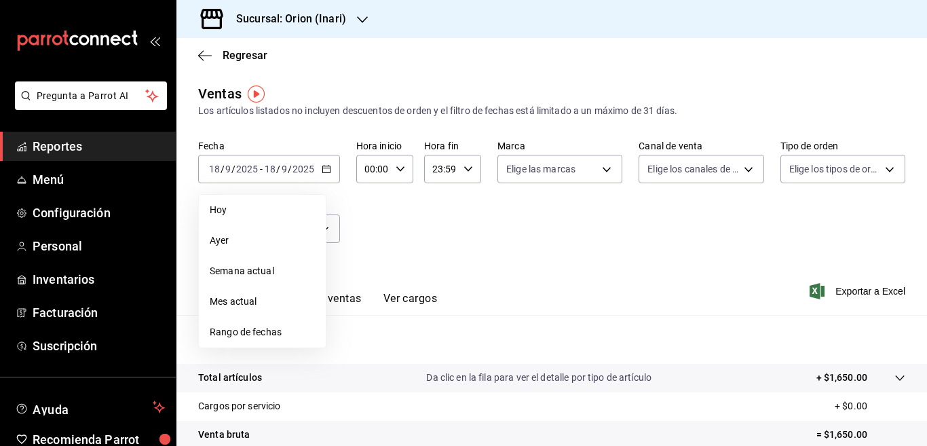
click at [468, 248] on div "Fecha [DATE] [DATE] - [DATE] [DATE] [DATE] [DATE] Semana actual Mes actual Rang…" at bounding box center [551, 199] width 707 height 119
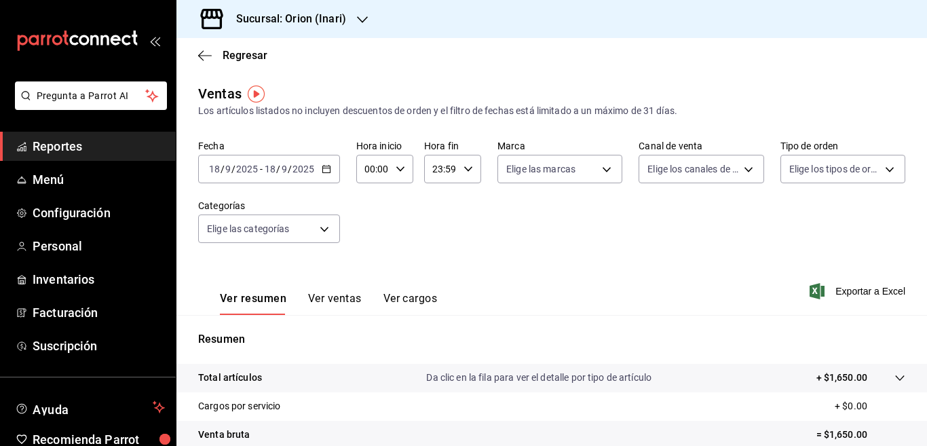
click at [326, 167] on icon "button" at bounding box center [326, 168] width 9 height 9
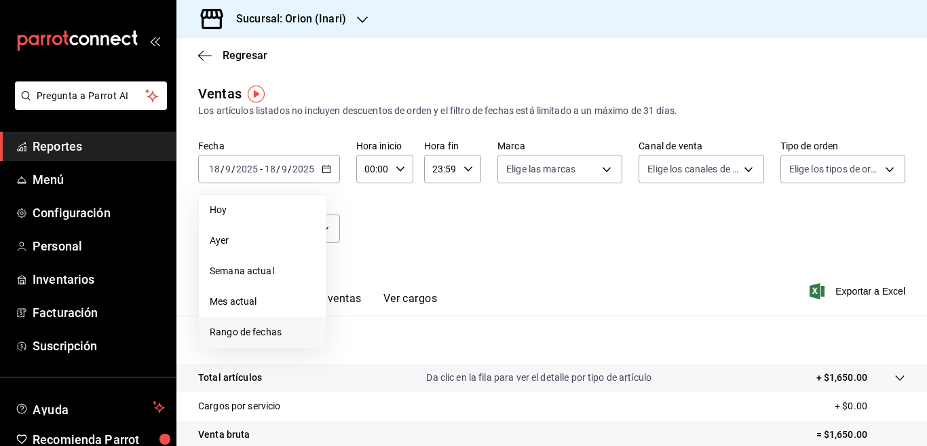
click at [267, 331] on span "Rango de fechas" at bounding box center [262, 332] width 105 height 14
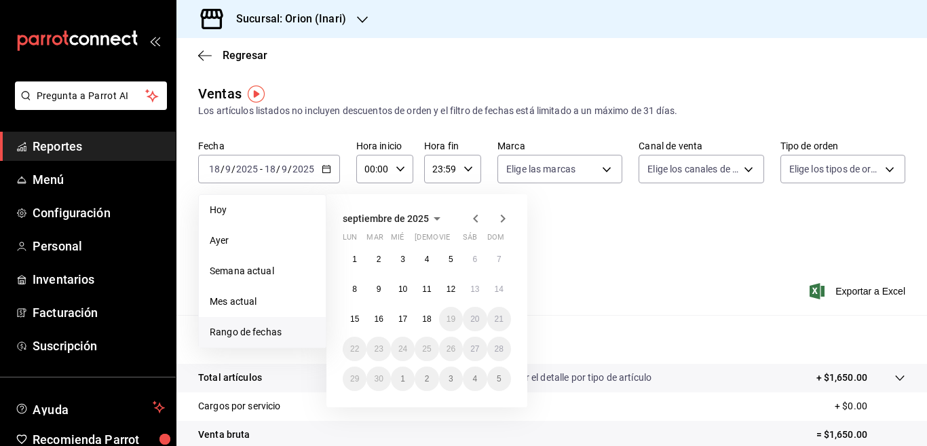
click at [477, 218] on icon "button" at bounding box center [475, 218] width 16 height 16
click at [350, 319] on abbr "11" at bounding box center [354, 318] width 9 height 9
click at [501, 317] on abbr "17" at bounding box center [498, 318] width 9 height 9
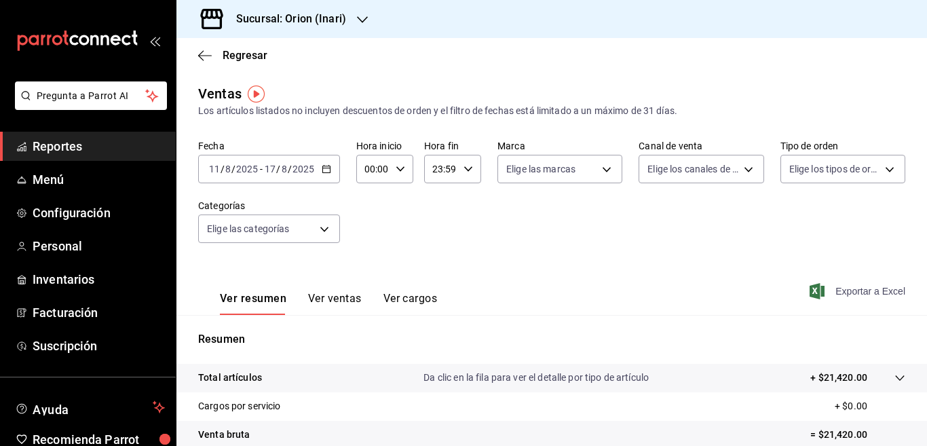
click at [842, 289] on span "Exportar a Excel" at bounding box center [858, 291] width 93 height 16
drag, startPoint x: 354, startPoint y: 197, endPoint x: 343, endPoint y: 193, distance: 12.2
click at [354, 197] on div "Fecha [DATE] [DATE] - [DATE] [DATE] Hora inicio 00:00 Hora inicio Hora fin 23:5…" at bounding box center [551, 199] width 707 height 119
click at [323, 169] on icon "button" at bounding box center [326, 168] width 9 height 9
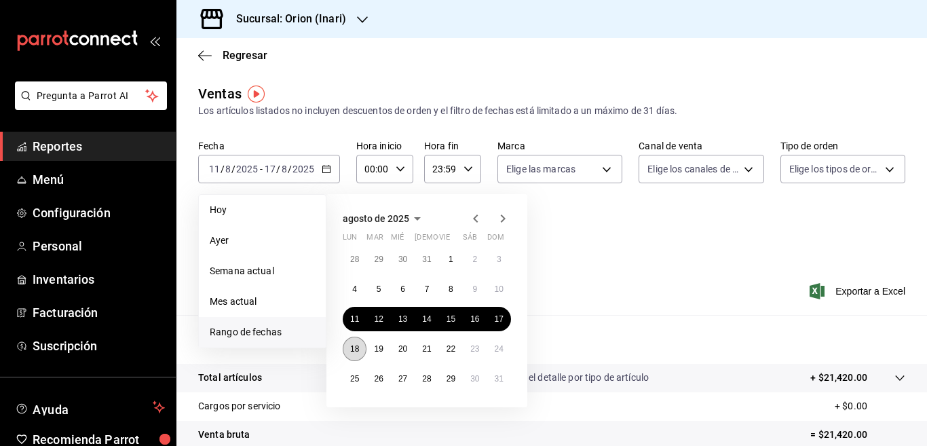
click at [355, 346] on abbr "18" at bounding box center [354, 348] width 9 height 9
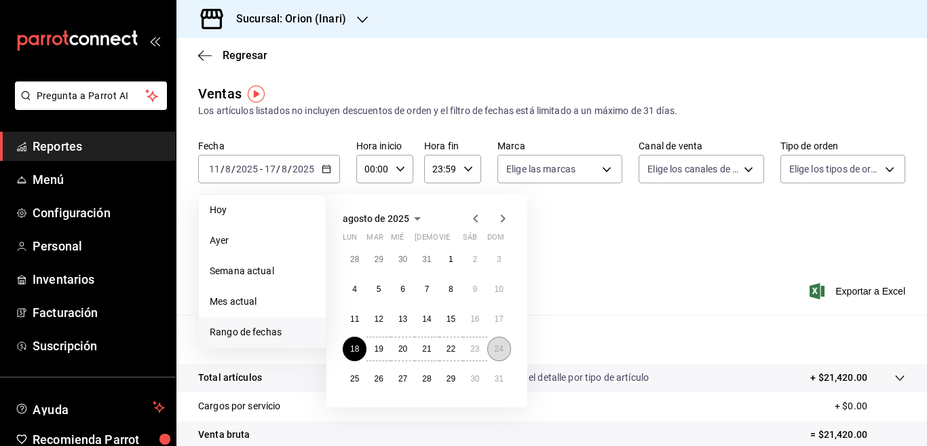
click at [496, 351] on abbr "24" at bounding box center [498, 348] width 9 height 9
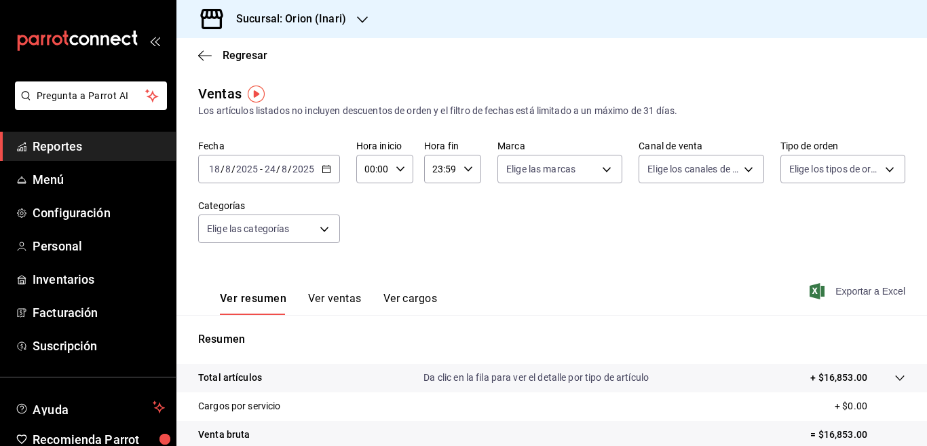
click at [844, 291] on span "Exportar a Excel" at bounding box center [858, 291] width 93 height 16
click at [324, 170] on icon "button" at bounding box center [326, 168] width 9 height 9
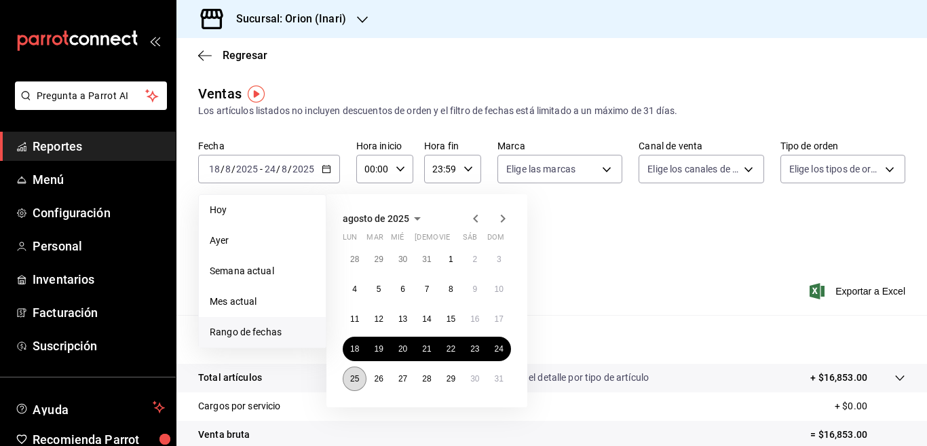
click at [357, 377] on abbr "25" at bounding box center [354, 378] width 9 height 9
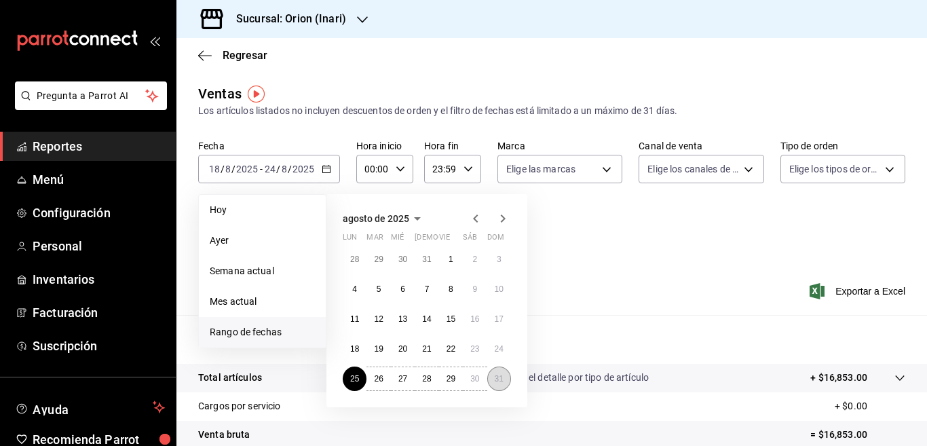
click at [498, 376] on abbr "31" at bounding box center [498, 378] width 9 height 9
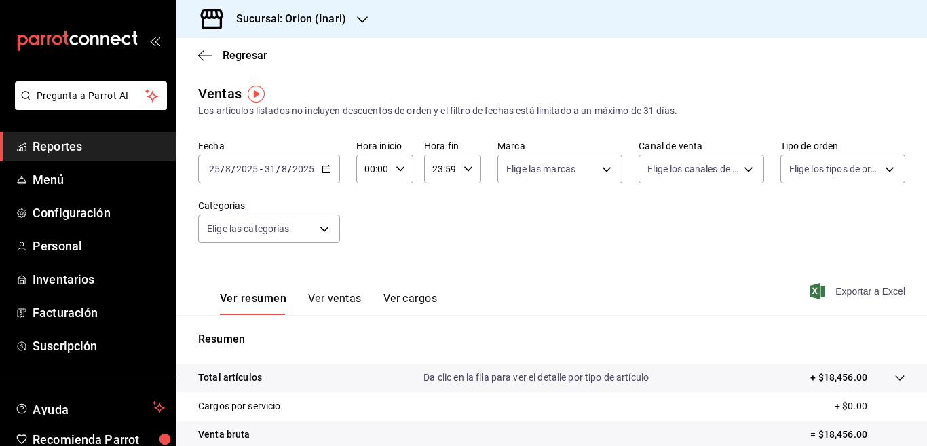
click at [840, 290] on span "Exportar a Excel" at bounding box center [858, 291] width 93 height 16
click at [326, 166] on \(Stroke\) "button" at bounding box center [326, 169] width 8 height 7
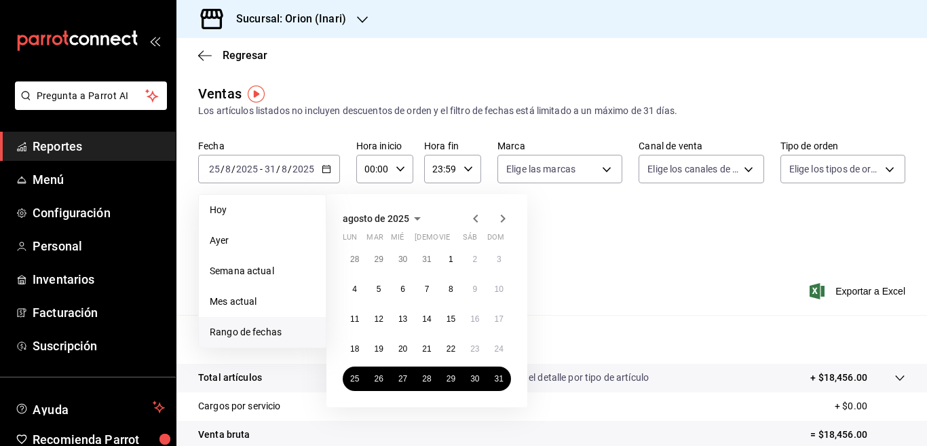
click at [503, 216] on icon "button" at bounding box center [502, 218] width 16 height 16
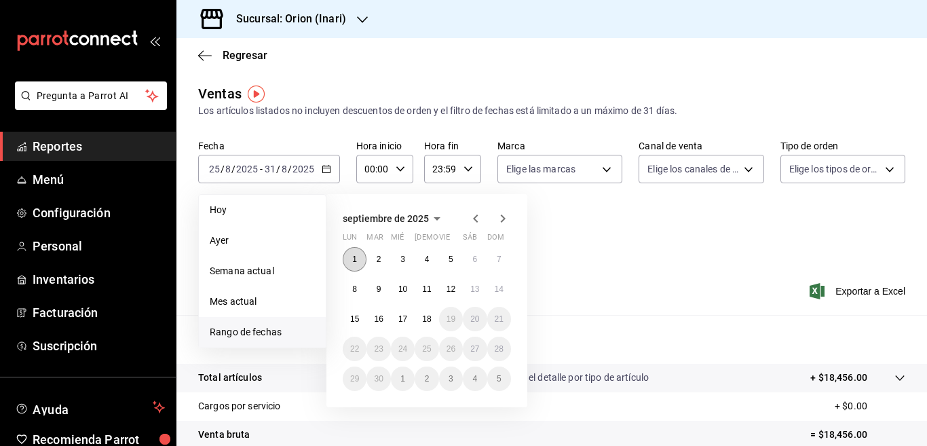
click at [351, 260] on button "1" at bounding box center [355, 259] width 24 height 24
click at [499, 257] on abbr "7" at bounding box center [499, 258] width 5 height 9
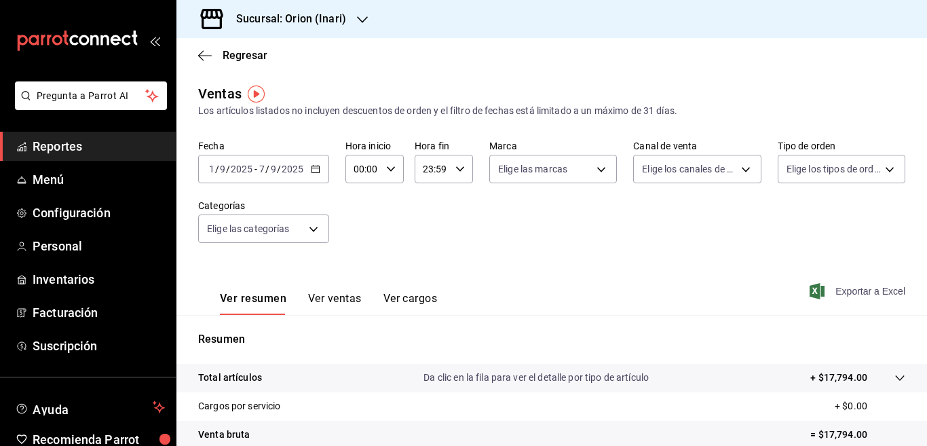
click at [839, 289] on span "Exportar a Excel" at bounding box center [858, 291] width 93 height 16
click at [314, 168] on \(Stroke\) "button" at bounding box center [314, 168] width 7 height 1
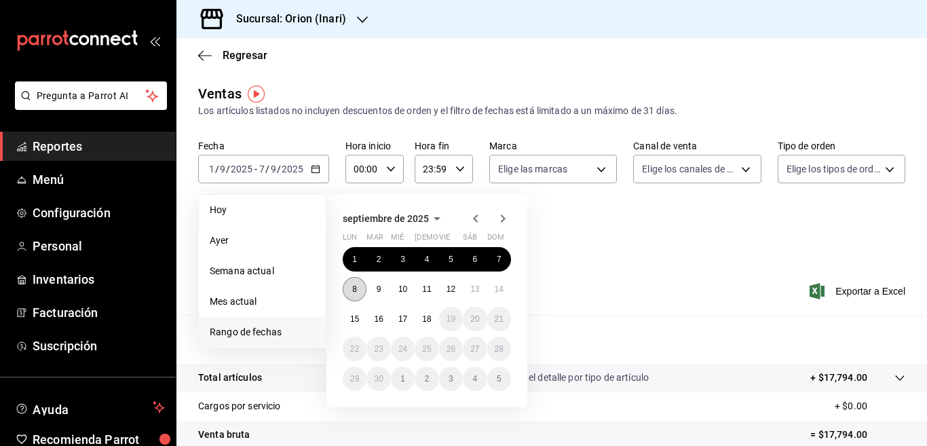
click at [354, 288] on abbr "8" at bounding box center [354, 288] width 5 height 9
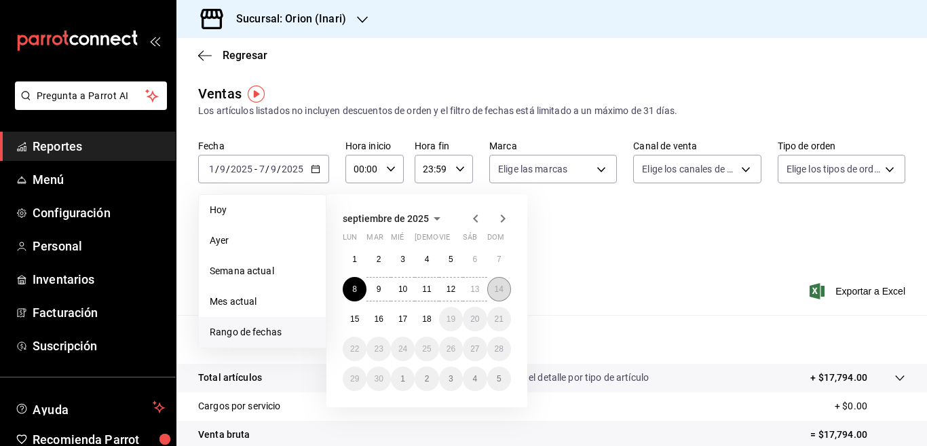
click at [496, 285] on abbr "14" at bounding box center [498, 288] width 9 height 9
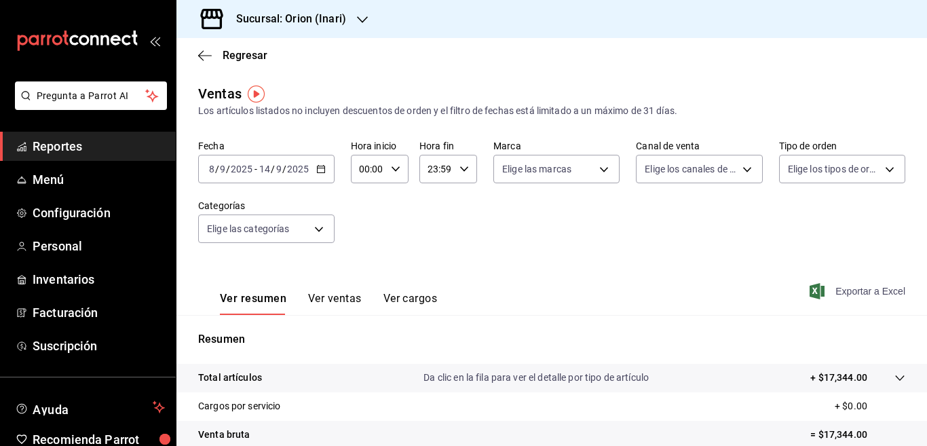
click at [845, 290] on span "Exportar a Excel" at bounding box center [858, 291] width 93 height 16
click at [486, 216] on div "Fecha [DATE] [DATE] - [DATE] [DATE] Hora inicio 00:00 Hora inicio Hora fin 23:5…" at bounding box center [551, 199] width 707 height 119
